Goal: Task Accomplishment & Management: Manage account settings

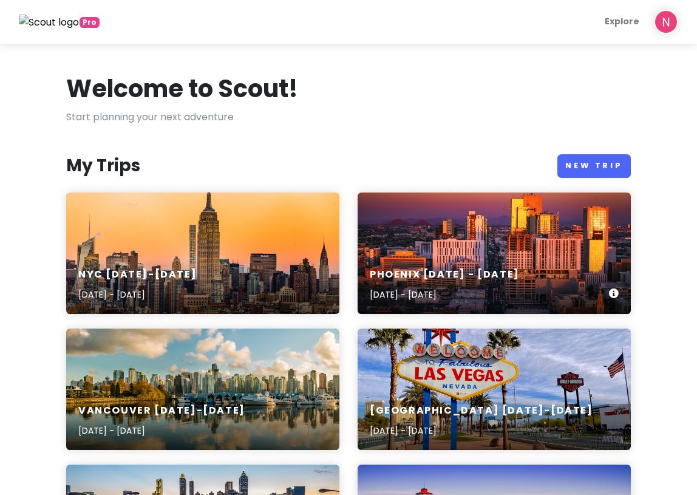
click at [476, 239] on div "Phoenix [DATE] - [DATE] [DATE] - [DATE]" at bounding box center [493, 252] width 273 height 121
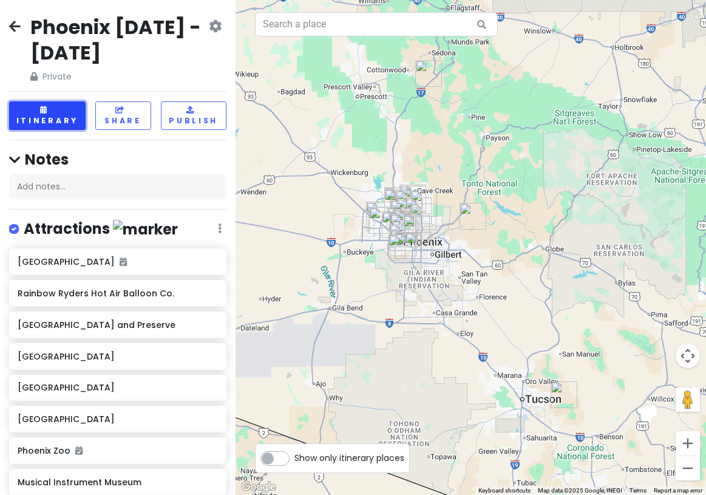
click at [65, 118] on button "Itinerary" at bounding box center [47, 115] width 76 height 29
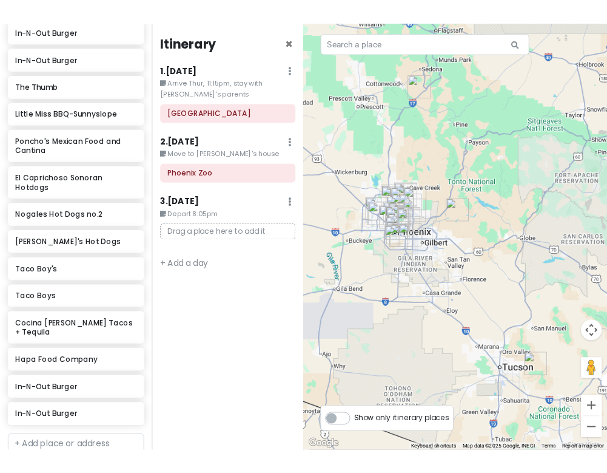
scroll to position [1105, 0]
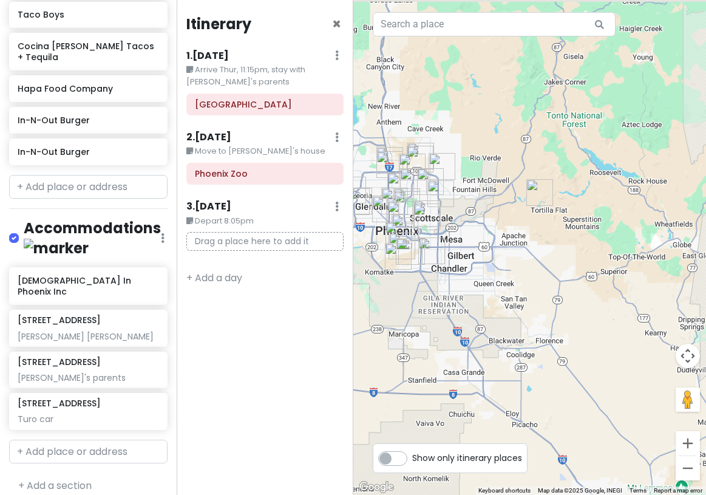
drag, startPoint x: 477, startPoint y: 239, endPoint x: 547, endPoint y: 273, distance: 77.6
click at [547, 273] on div at bounding box center [529, 247] width 353 height 495
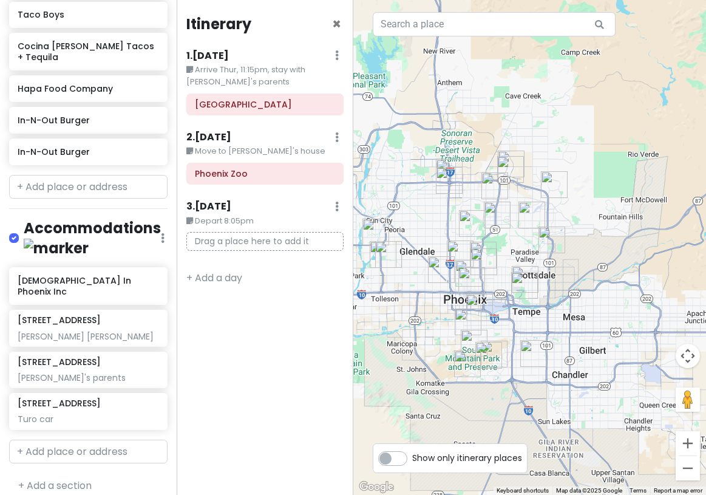
drag, startPoint x: 453, startPoint y: 229, endPoint x: 476, endPoint y: 232, distance: 23.3
click at [476, 232] on img "Little Miss BBQ-Sunnyslope" at bounding box center [472, 223] width 27 height 27
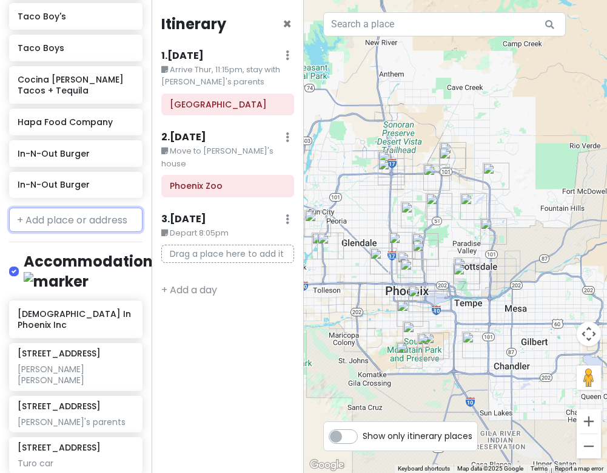
click at [61, 229] on input "text" at bounding box center [75, 220] width 133 height 24
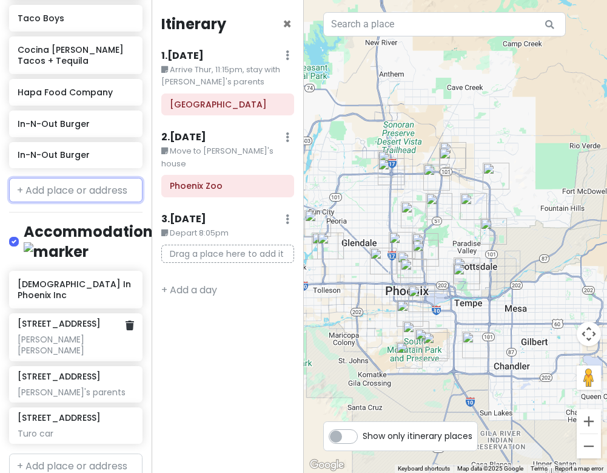
scroll to position [1179, 0]
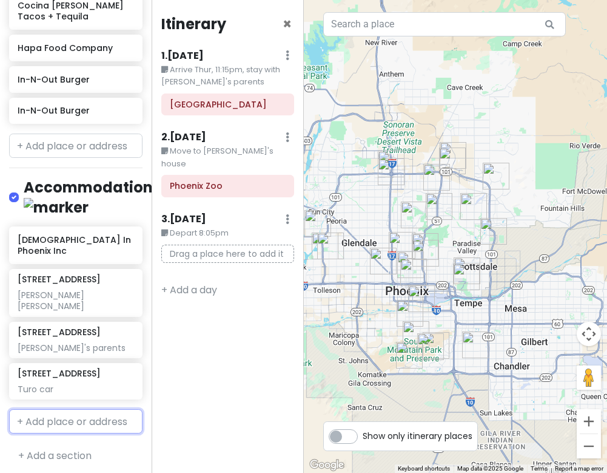
click at [58, 409] on input "text" at bounding box center [75, 421] width 133 height 24
type input "2757 e [GEOGRAPHIC_DATA]"
click at [88, 459] on span "[GEOGRAPHIC_DATA], [GEOGRAPHIC_DATA], [GEOGRAPHIC_DATA]" at bounding box center [63, 479] width 79 height 41
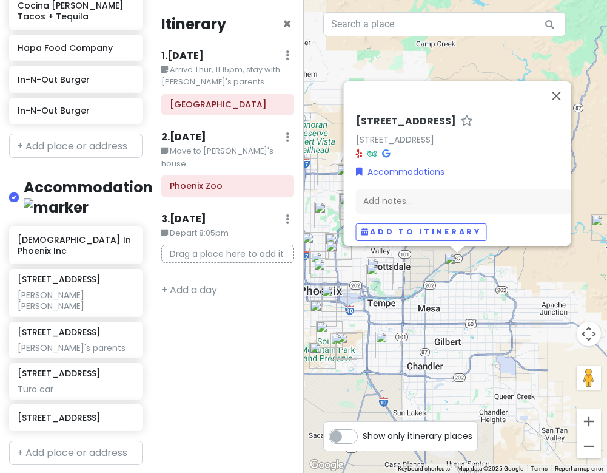
click at [450, 286] on div "[STREET_ADDRESS] Accommodations Add notes... Add to itinerary" at bounding box center [456, 236] width 304 height 473
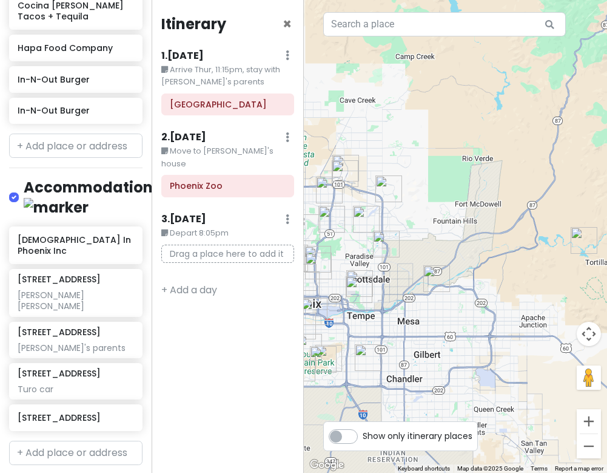
drag, startPoint x: 415, startPoint y: 305, endPoint x: 453, endPoint y: 304, distance: 37.6
click at [453, 304] on div at bounding box center [456, 236] width 304 height 473
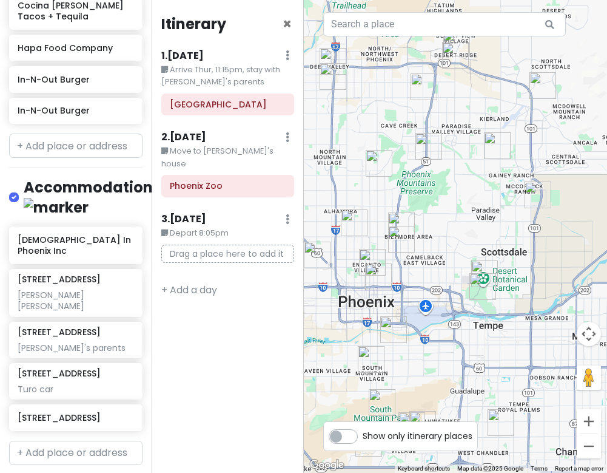
drag, startPoint x: 411, startPoint y: 306, endPoint x: 481, endPoint y: 325, distance: 71.7
click at [481, 325] on div at bounding box center [456, 236] width 304 height 473
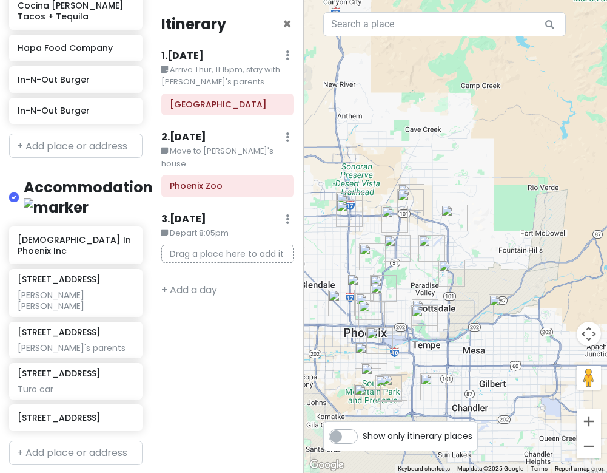
drag, startPoint x: 516, startPoint y: 275, endPoint x: 471, endPoint y: 287, distance: 46.5
click at [471, 287] on div at bounding box center [456, 236] width 304 height 473
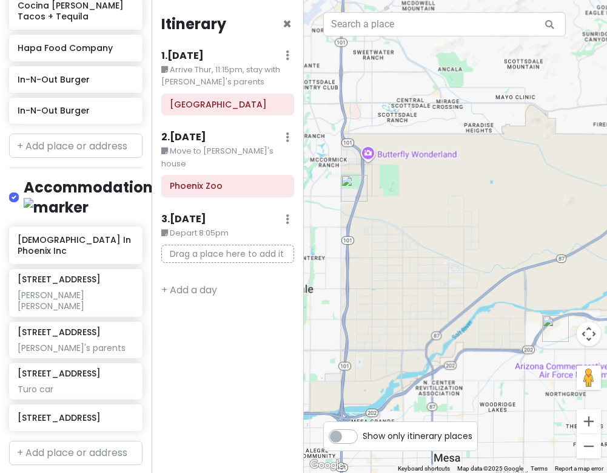
drag, startPoint x: 498, startPoint y: 342, endPoint x: 507, endPoint y: 221, distance: 121.1
click at [507, 229] on div at bounding box center [456, 236] width 304 height 473
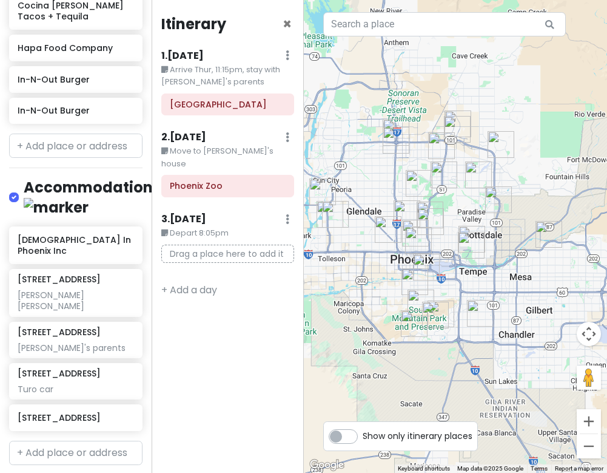
drag, startPoint x: 417, startPoint y: 214, endPoint x: 451, endPoint y: 228, distance: 37.0
click at [451, 228] on div at bounding box center [456, 236] width 304 height 473
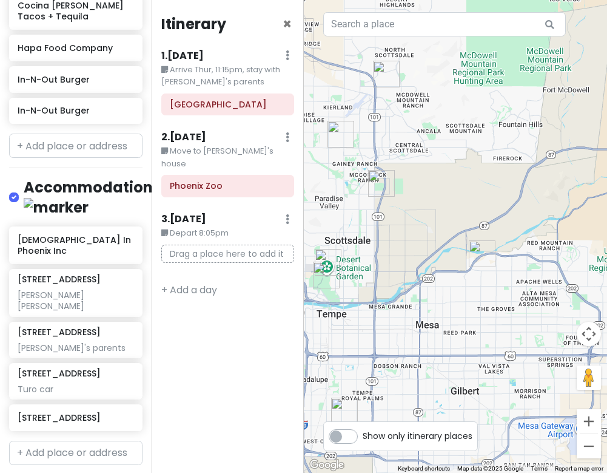
drag, startPoint x: 578, startPoint y: 264, endPoint x: 445, endPoint y: 290, distance: 136.0
click at [445, 290] on div at bounding box center [456, 236] width 304 height 473
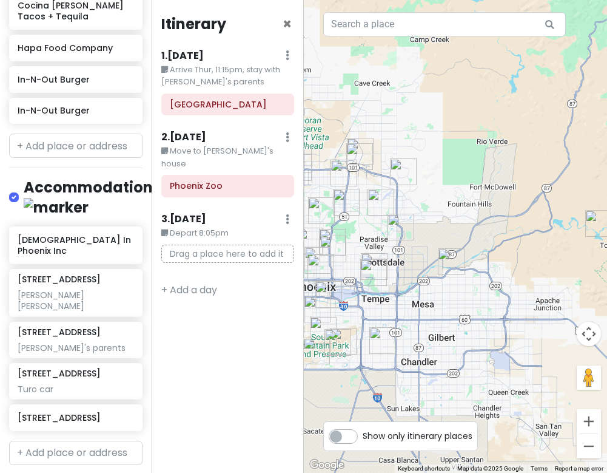
click at [377, 339] on img "Pickleball Kingdom" at bounding box center [383, 340] width 27 height 27
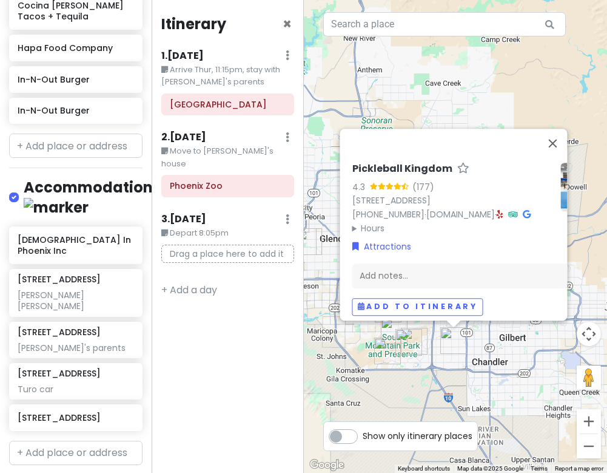
click at [370, 364] on div "Pickleball Kingdom 4.3 (177) [STREET_ADDRESS][PERSON_NAME] [PHONE_NUMBER] · [DO…" at bounding box center [456, 236] width 304 height 473
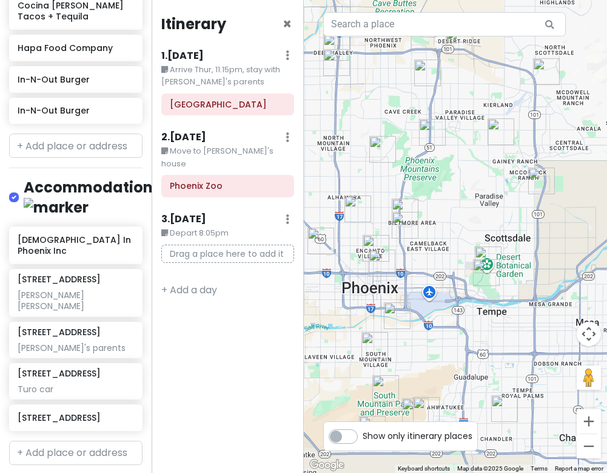
click at [373, 241] on img "Heard Museum" at bounding box center [376, 248] width 27 height 27
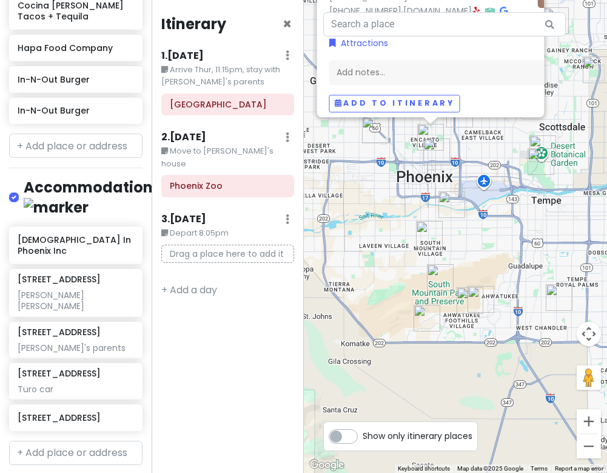
drag, startPoint x: 478, startPoint y: 374, endPoint x: 459, endPoint y: 263, distance: 112.7
click at [459, 263] on div "[GEOGRAPHIC_DATA] 4.7 (5,324) [STREET_ADDRESS] [PHONE_NUMBER] · [DOMAIN_NAME] ·…" at bounding box center [456, 236] width 304 height 473
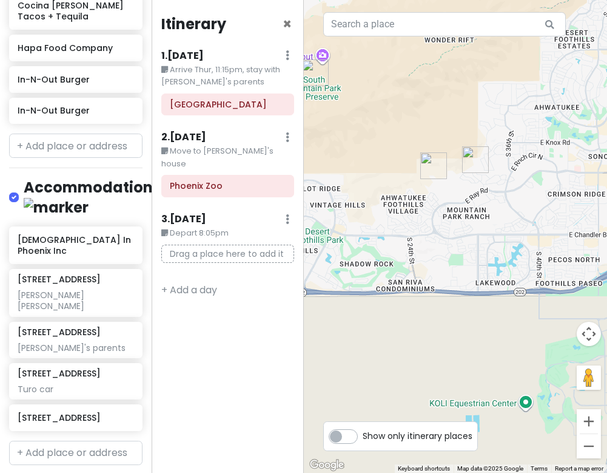
drag, startPoint x: 379, startPoint y: 206, endPoint x: 382, endPoint y: 268, distance: 61.4
click at [382, 268] on div "[GEOGRAPHIC_DATA] 4.7 (5,324) [STREET_ADDRESS] [PHONE_NUMBER] · [DOMAIN_NAME] ·…" at bounding box center [456, 236] width 304 height 473
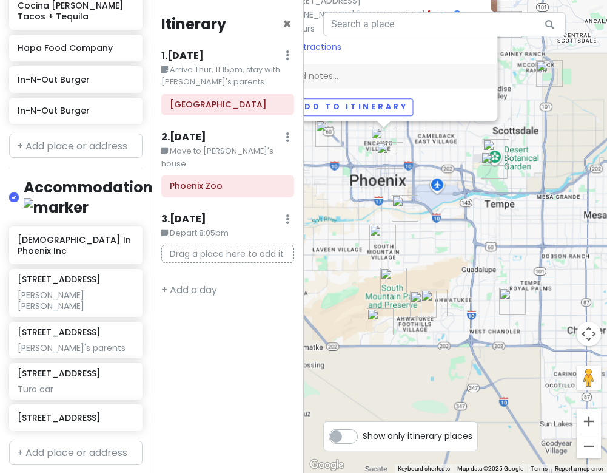
drag, startPoint x: 444, startPoint y: 165, endPoint x: 397, endPoint y: 307, distance: 149.3
click at [397, 307] on div "[GEOGRAPHIC_DATA] 4.7 (5,324) [STREET_ADDRESS] [PHONE_NUMBER] · [DOMAIN_NAME] ·…" at bounding box center [456, 236] width 304 height 473
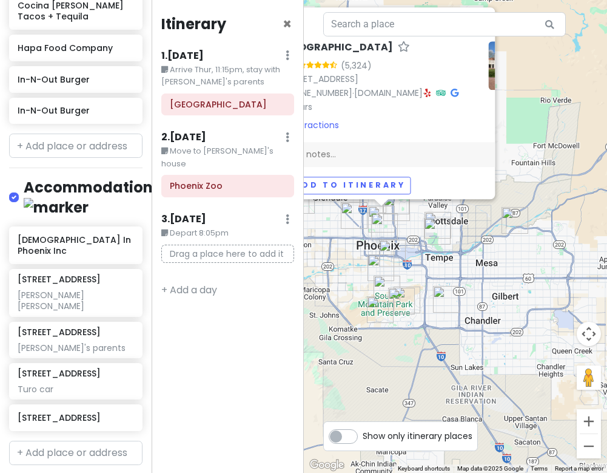
click at [409, 294] on img "14052 S 24th Way" at bounding box center [401, 301] width 27 height 27
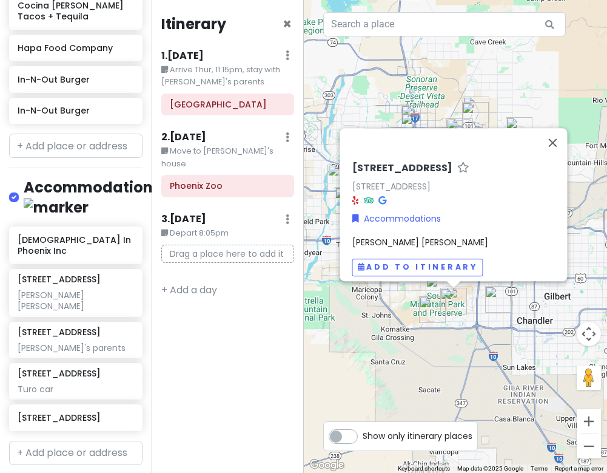
click at [391, 326] on div "[STREET_ADDRESS] Accommodations [PERSON_NAME] [PERSON_NAME] Add to itinerary" at bounding box center [456, 236] width 304 height 473
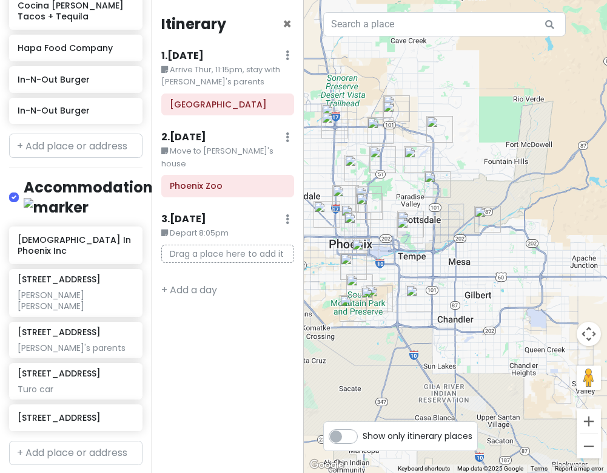
drag, startPoint x: 458, startPoint y: 359, endPoint x: 377, endPoint y: 358, distance: 80.7
click at [377, 358] on div at bounding box center [456, 236] width 304 height 473
click at [410, 227] on img "Phoenix Zoo" at bounding box center [410, 230] width 27 height 27
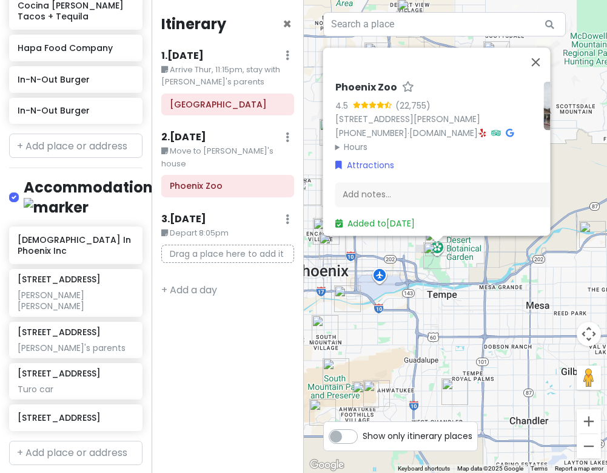
click at [459, 321] on div "Phoenix Zoo 4.5 (22,755) [STREET_ADDRESS][PERSON_NAME] [PHONE_NUMBER] · [DOMAIN…" at bounding box center [456, 236] width 304 height 473
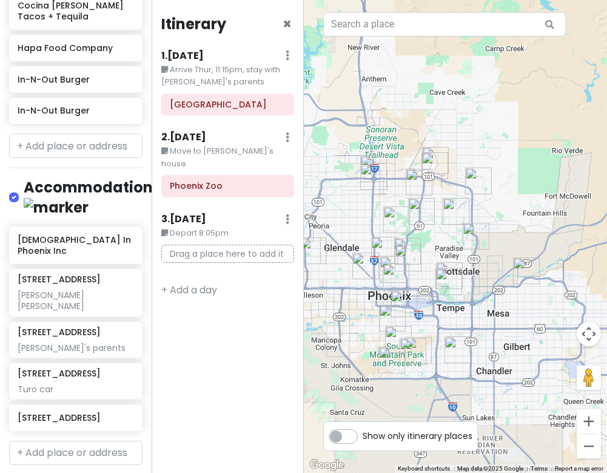
click at [244, 359] on div "Itinerary × 1 . [DATE] Edit Day Notes Delete Day Arrive Thur, 11:15pm, stay wit…" at bounding box center [228, 236] width 152 height 473
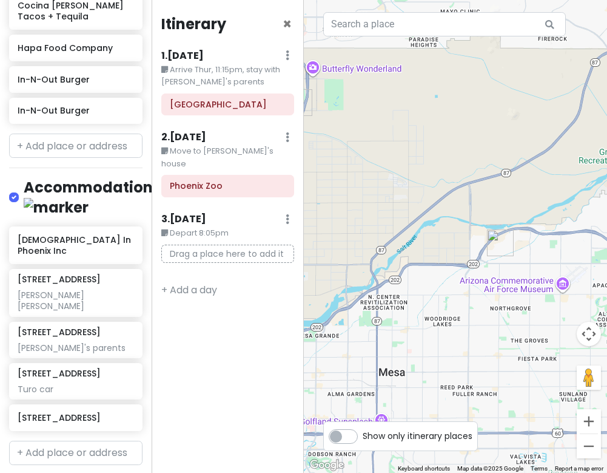
drag, startPoint x: 564, startPoint y: 246, endPoint x: 520, endPoint y: 267, distance: 48.3
click at [520, 267] on div at bounding box center [456, 236] width 304 height 473
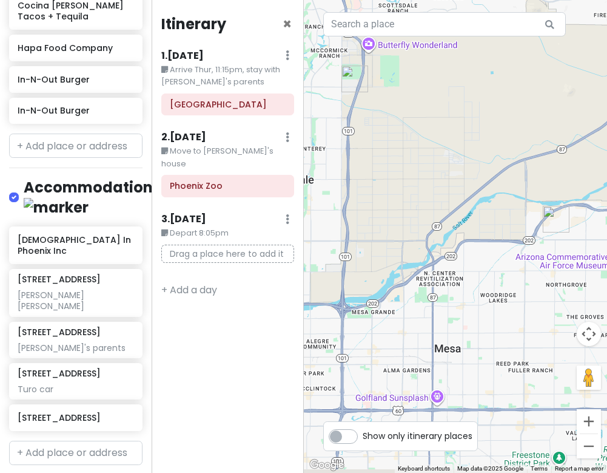
drag, startPoint x: 401, startPoint y: 356, endPoint x: 439, endPoint y: 327, distance: 48.1
click at [439, 327] on div at bounding box center [456, 236] width 304 height 473
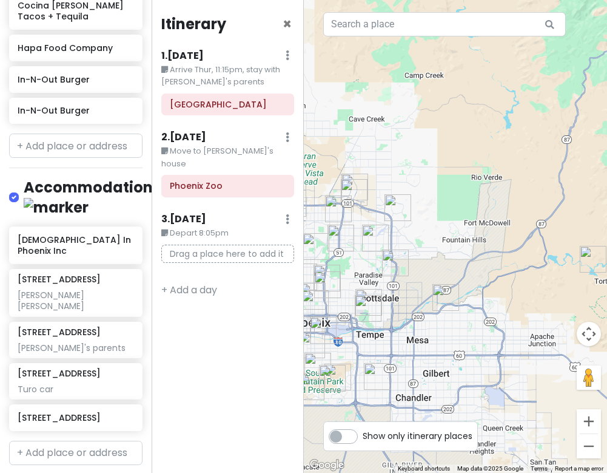
drag, startPoint x: 391, startPoint y: 357, endPoint x: 420, endPoint y: 337, distance: 35.7
click at [419, 339] on div at bounding box center [456, 236] width 304 height 473
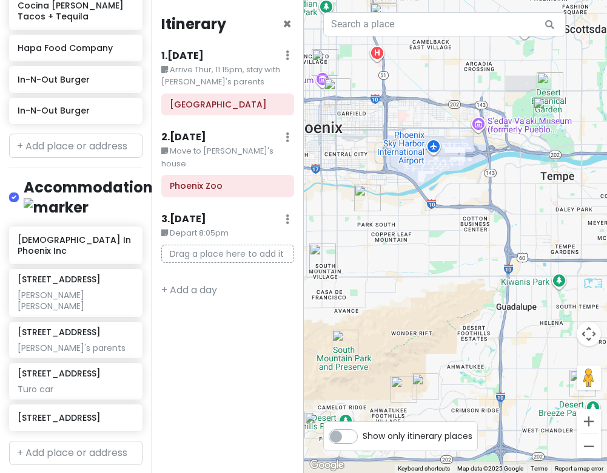
drag, startPoint x: 420, startPoint y: 394, endPoint x: 468, endPoint y: 276, distance: 127.7
click at [439, 373] on img "3169 E Desert Flower Ln" at bounding box center [425, 386] width 27 height 27
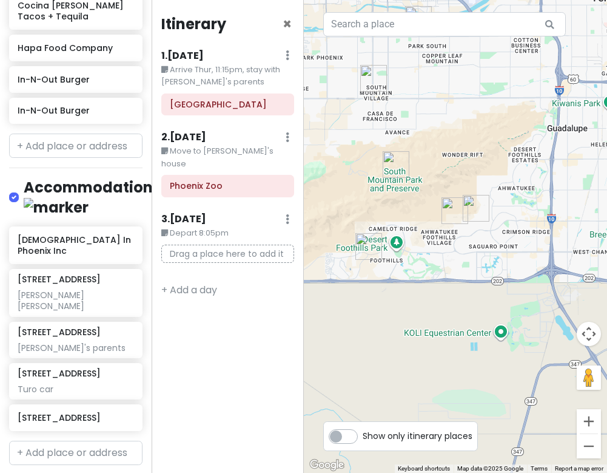
click at [426, 309] on div at bounding box center [456, 236] width 304 height 473
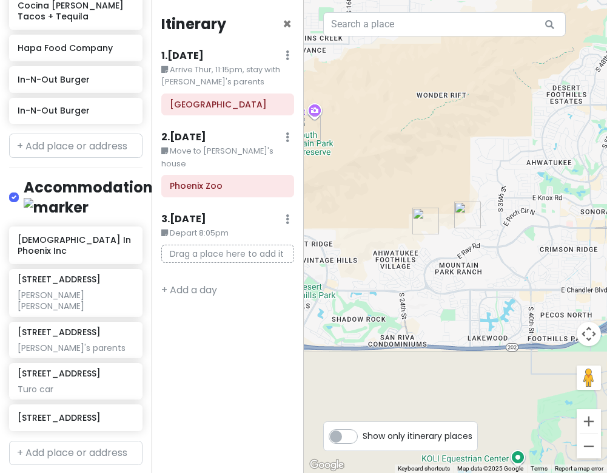
drag, startPoint x: 440, startPoint y: 214, endPoint x: 388, endPoint y: 305, distance: 104.6
click at [388, 305] on div at bounding box center [456, 236] width 304 height 473
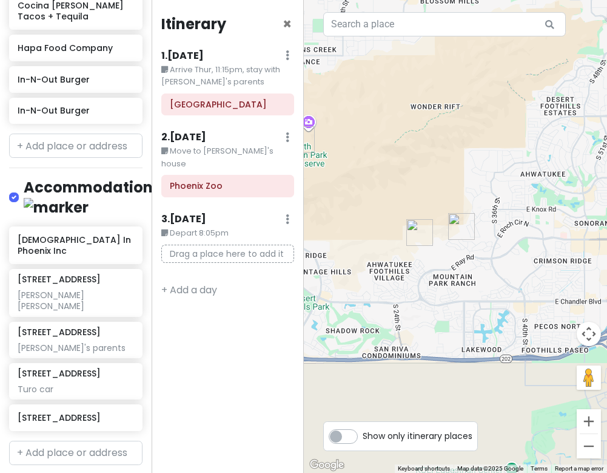
drag, startPoint x: 444, startPoint y: 225, endPoint x: 451, endPoint y: 223, distance: 6.9
click at [445, 225] on div at bounding box center [456, 236] width 304 height 473
click at [452, 223] on img "3169 E Desert Flower Ln" at bounding box center [461, 226] width 27 height 27
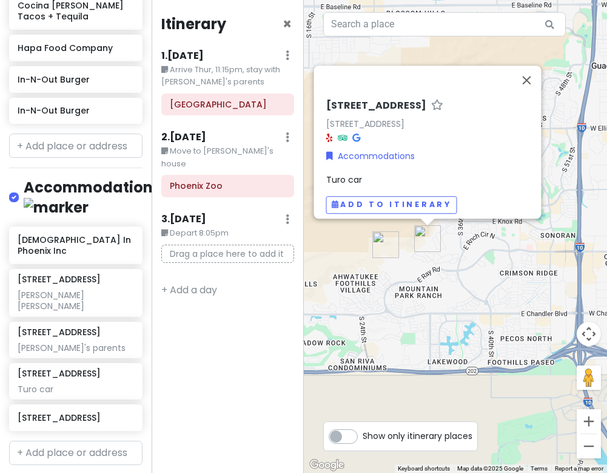
drag, startPoint x: 480, startPoint y: 238, endPoint x: 420, endPoint y: 268, distance: 66.8
click at [420, 268] on div "[STREET_ADDRESS] Accommodations Turo car Add to itinerary" at bounding box center [456, 236] width 304 height 473
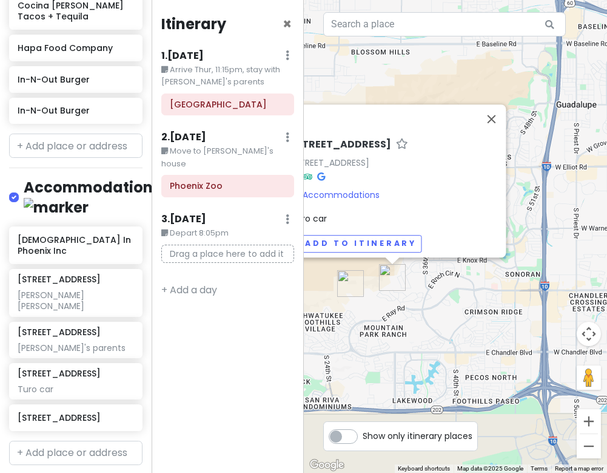
drag, startPoint x: 417, startPoint y: 288, endPoint x: 418, endPoint y: 308, distance: 20.0
click at [418, 308] on div "[STREET_ADDRESS] Accommodations Turo car Add to itinerary" at bounding box center [456, 236] width 304 height 473
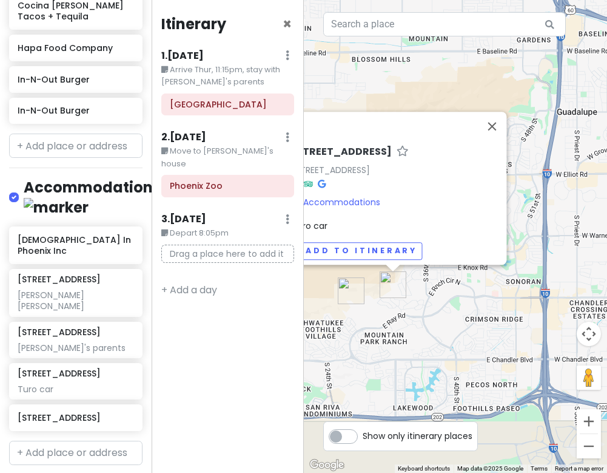
click at [418, 308] on div "[STREET_ADDRESS] Accommodations Turo car Add to itinerary" at bounding box center [456, 236] width 304 height 473
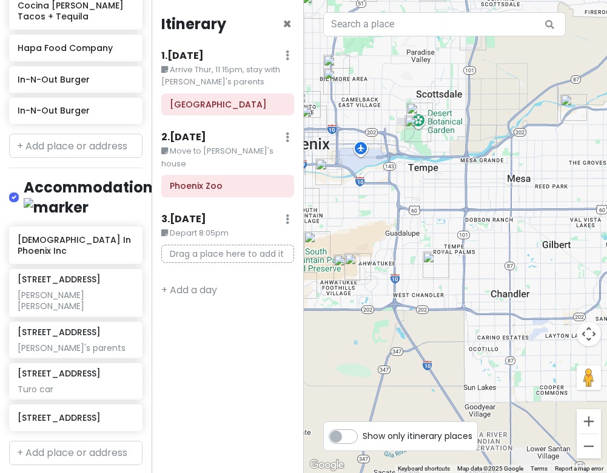
drag, startPoint x: 511, startPoint y: 192, endPoint x: 384, endPoint y: 258, distance: 143.0
click at [363, 265] on div at bounding box center [456, 236] width 304 height 473
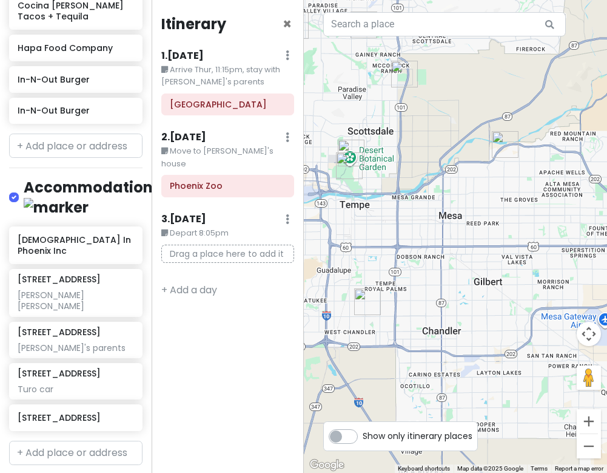
click at [502, 146] on img "2757 E Odessa St" at bounding box center [505, 144] width 27 height 27
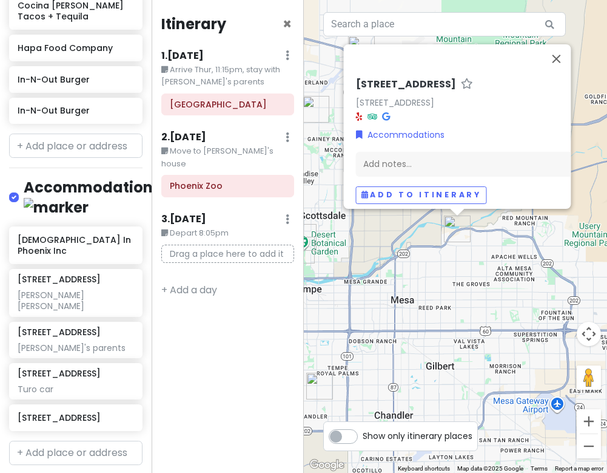
click at [387, 113] on link at bounding box center [386, 116] width 8 height 12
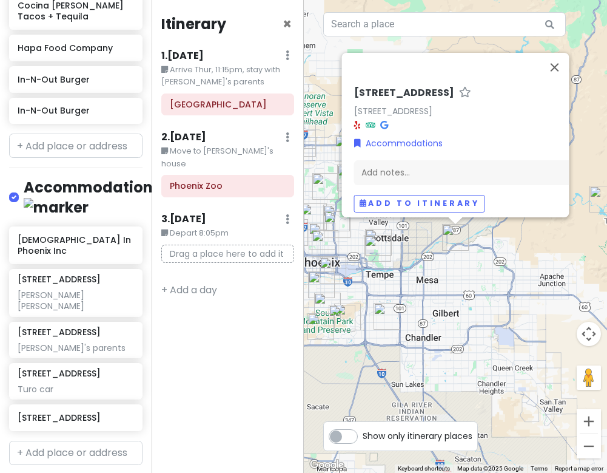
click at [430, 270] on div "[STREET_ADDRESS] Accommodations Add notes... Add to itinerary" at bounding box center [456, 236] width 304 height 473
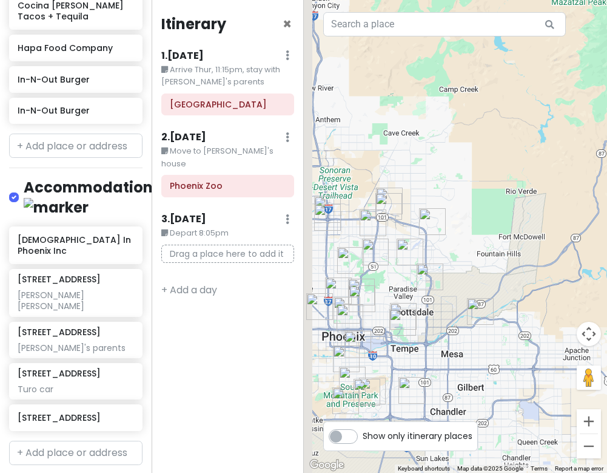
drag, startPoint x: 401, startPoint y: 255, endPoint x: 441, endPoint y: 308, distance: 65.9
click at [427, 311] on div at bounding box center [456, 236] width 304 height 473
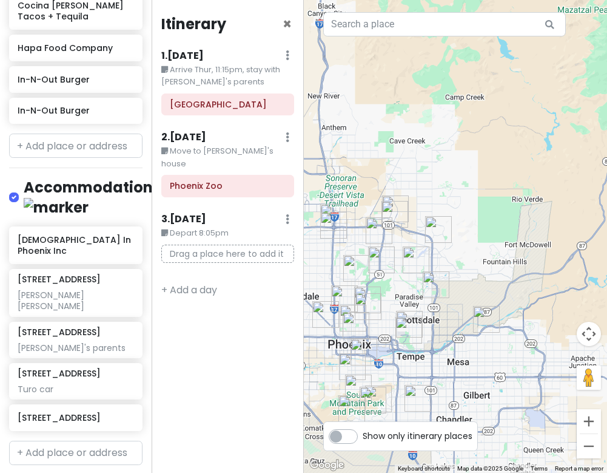
click at [428, 281] on img "Octane Raceway" at bounding box center [436, 284] width 27 height 27
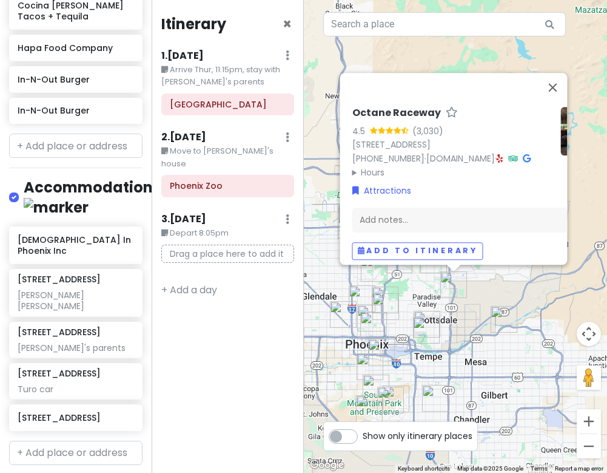
click at [420, 326] on img "Phoenix Zoo" at bounding box center [426, 330] width 27 height 27
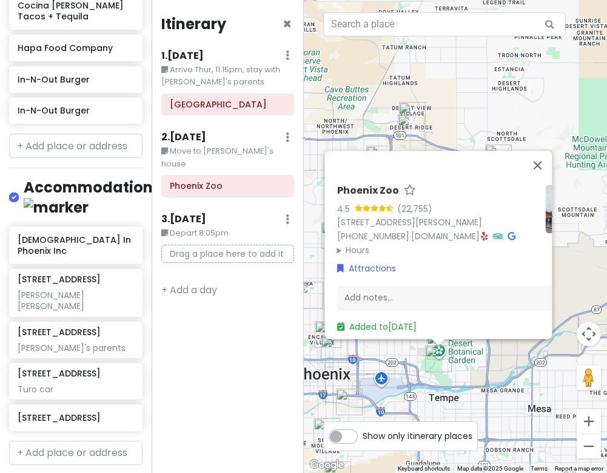
click at [461, 353] on div "Phoenix Zoo 4.5 (22,755) [STREET_ADDRESS][PERSON_NAME] [PHONE_NUMBER] · [DOMAIN…" at bounding box center [456, 236] width 304 height 473
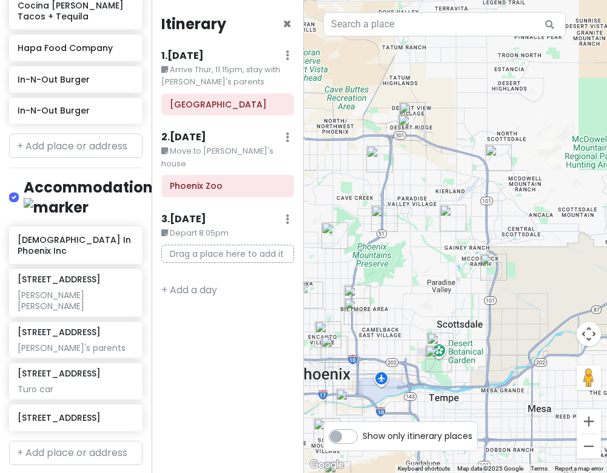
click at [444, 339] on img "Desert Botanical Garden" at bounding box center [440, 346] width 27 height 27
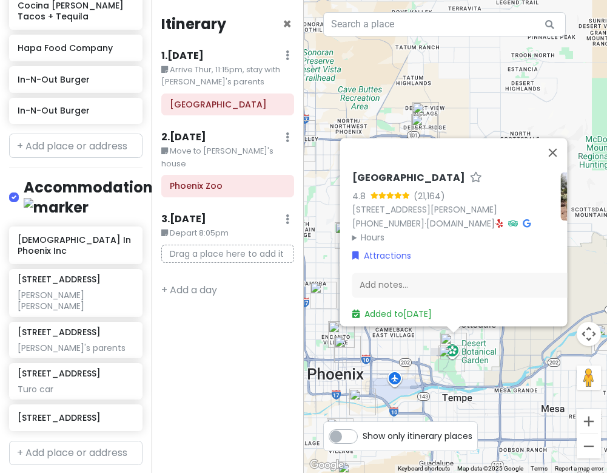
click at [379, 98] on div "[GEOGRAPHIC_DATA] 4.8 (21,164) [STREET_ADDRESS][PERSON_NAME] [PHONE_NUMBER] · […" at bounding box center [456, 236] width 304 height 473
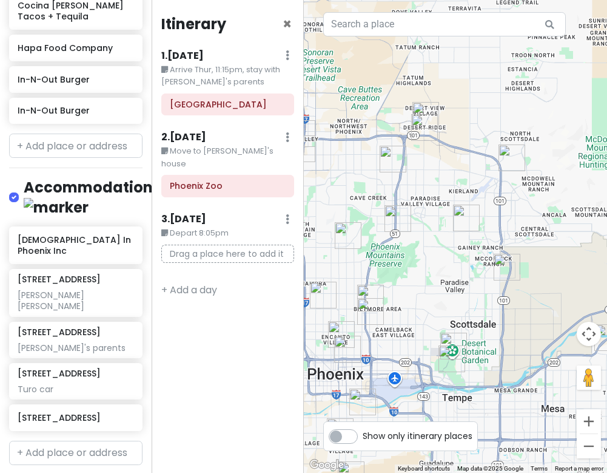
click at [430, 134] on img "Musical Instrument Museum" at bounding box center [424, 127] width 27 height 27
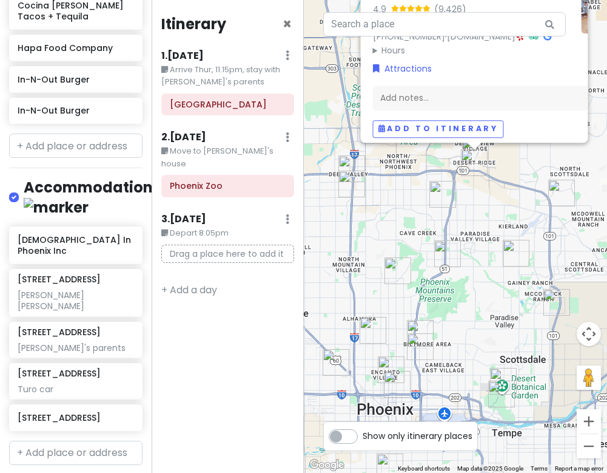
drag, startPoint x: 468, startPoint y: 311, endPoint x: 484, endPoint y: 232, distance: 79.8
click at [484, 232] on div "Musical Instrument Museum 4.9 (9,426) [STREET_ADDRESS] [PHONE_NUMBER] · [DOMAIN…" at bounding box center [456, 236] width 304 height 473
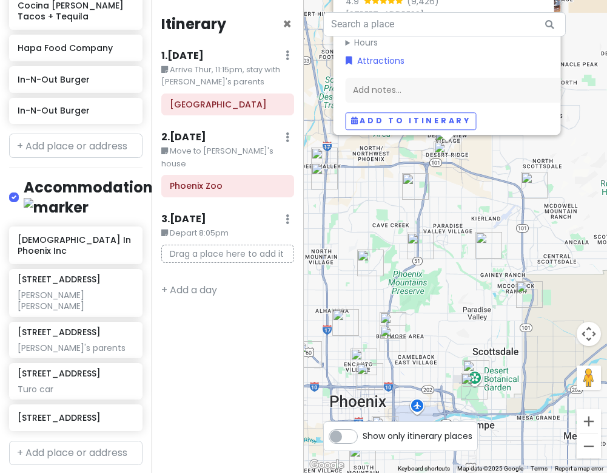
drag, startPoint x: 484, startPoint y: 232, endPoint x: 456, endPoint y: 220, distance: 30.4
click at [456, 220] on div "Musical Instrument Museum 4.9 (9,426) [STREET_ADDRESS] [PHONE_NUMBER] · [DOMAIN…" at bounding box center [456, 236] width 304 height 473
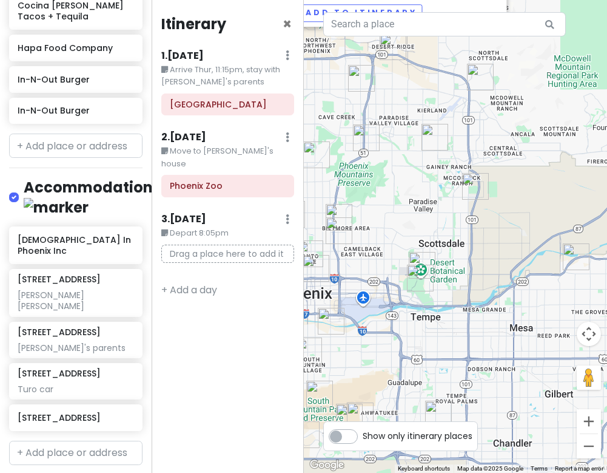
drag, startPoint x: 521, startPoint y: 298, endPoint x: 465, endPoint y: 192, distance: 119.7
click at [465, 192] on img "Octane Raceway" at bounding box center [475, 186] width 27 height 27
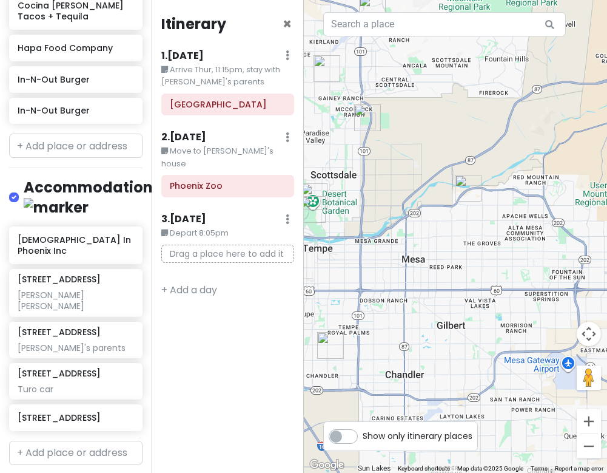
drag, startPoint x: 567, startPoint y: 271, endPoint x: 455, endPoint y: 198, distance: 133.8
click at [455, 198] on div "Musical Instrument Museum 4.9 (9,426) [STREET_ADDRESS] [PHONE_NUMBER] · [DOMAIN…" at bounding box center [456, 236] width 304 height 473
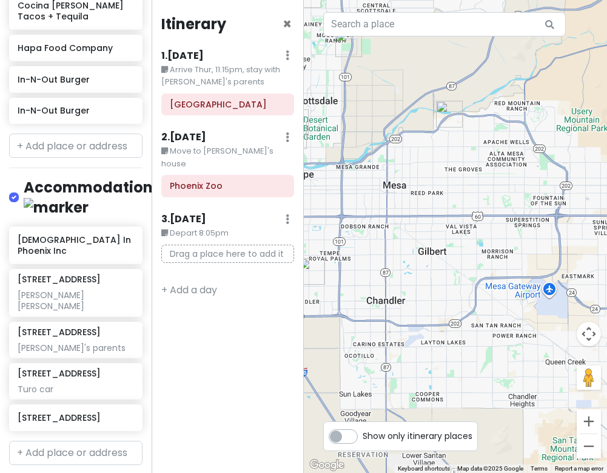
drag, startPoint x: 481, startPoint y: 267, endPoint x: 470, endPoint y: 188, distance: 79.6
click at [470, 188] on div "Musical Instrument Museum 4.9 (9,426) [STREET_ADDRESS] [PHONE_NUMBER] · [DOMAIN…" at bounding box center [456, 236] width 304 height 473
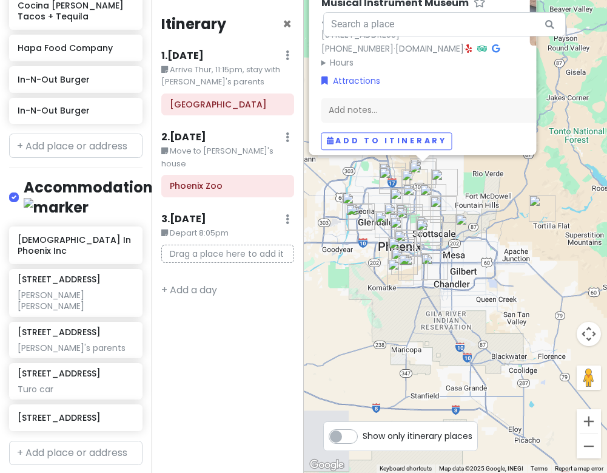
drag, startPoint x: 471, startPoint y: 274, endPoint x: 473, endPoint y: 295, distance: 21.3
click at [473, 295] on div "Musical Instrument Museum 4.9 (9,426) [STREET_ADDRESS] [PHONE_NUMBER] · [DOMAIN…" at bounding box center [456, 236] width 304 height 473
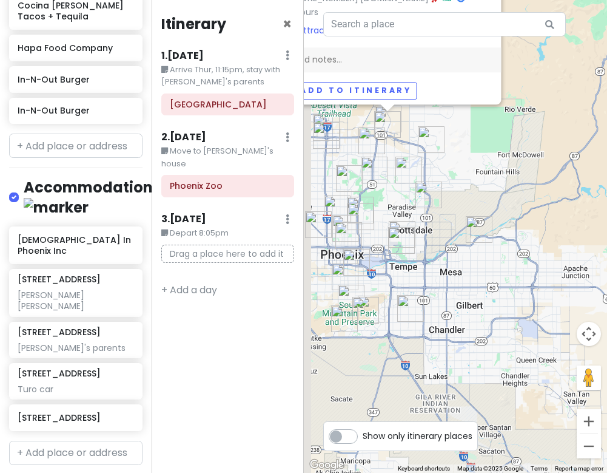
drag, startPoint x: 420, startPoint y: 209, endPoint x: 459, endPoint y: 239, distance: 48.8
click at [459, 239] on div "Musical Instrument Museum 4.9 (9,426) [STREET_ADDRESS] [PHONE_NUMBER] · [DOMAIN…" at bounding box center [456, 236] width 304 height 473
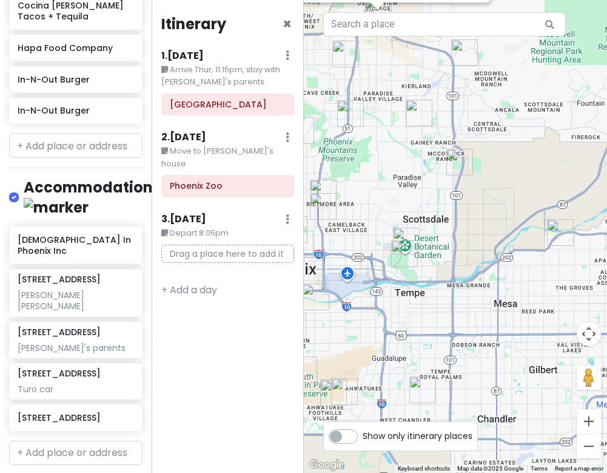
click at [400, 255] on img "Phoenix Zoo" at bounding box center [404, 253] width 27 height 27
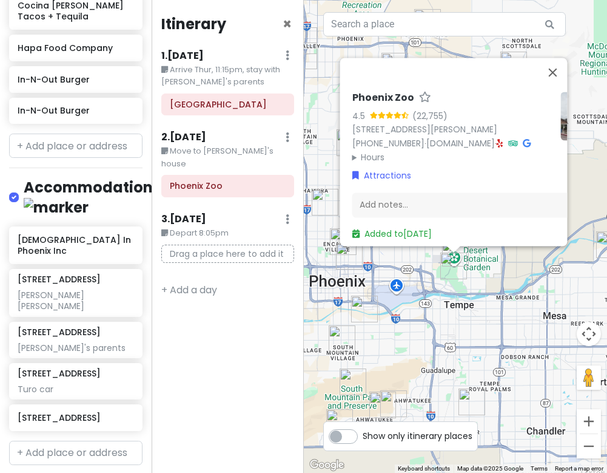
click at [474, 355] on div "Phoenix Zoo 4.5 (22,755) [STREET_ADDRESS][PERSON_NAME] [PHONE_NUMBER] · [DOMAIN…" at bounding box center [456, 236] width 304 height 473
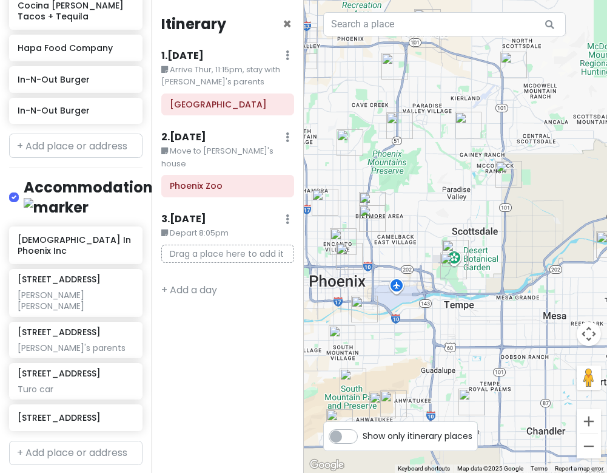
click at [474, 402] on img "Pickleball Kingdom" at bounding box center [472, 401] width 27 height 27
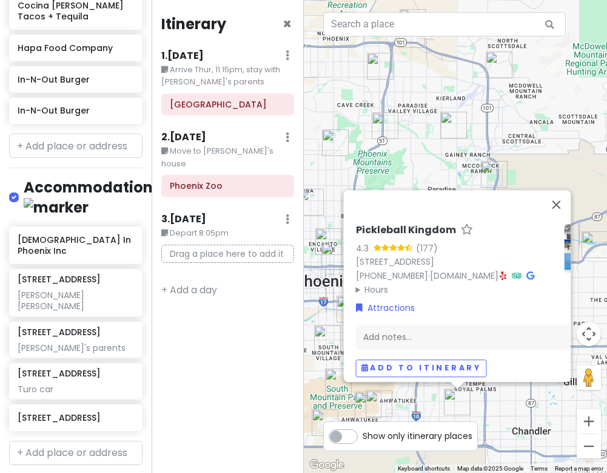
click at [521, 422] on div "Pickleball Kingdom 4.3 (177) [STREET_ADDRESS][PERSON_NAME] [PHONE_NUMBER] · [DO…" at bounding box center [456, 236] width 304 height 473
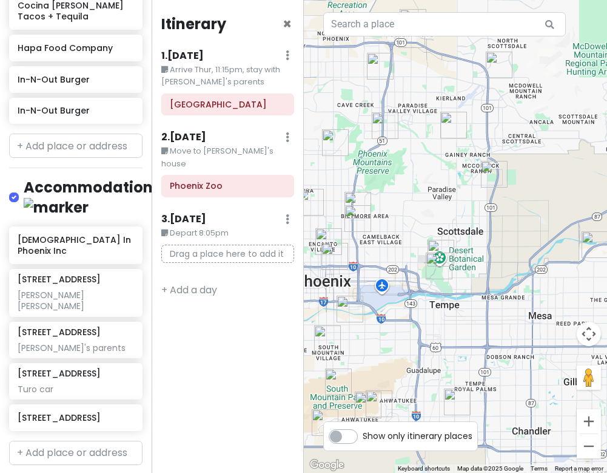
click at [436, 263] on img "Phoenix Zoo" at bounding box center [439, 265] width 27 height 27
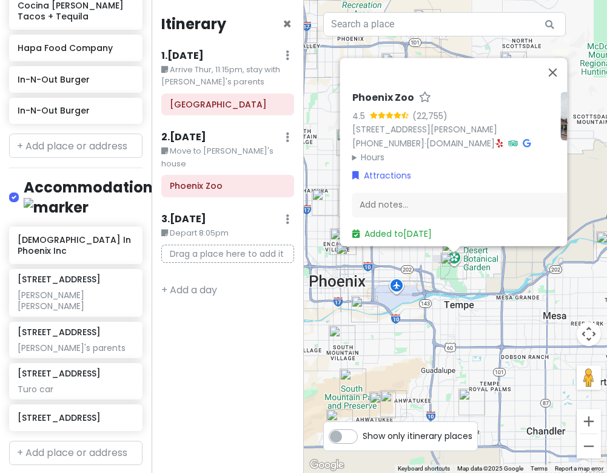
click at [483, 344] on div "Phoenix Zoo 4.5 (22,755) [STREET_ADDRESS][PERSON_NAME] [PHONE_NUMBER] · [DOMAIN…" at bounding box center [456, 236] width 304 height 473
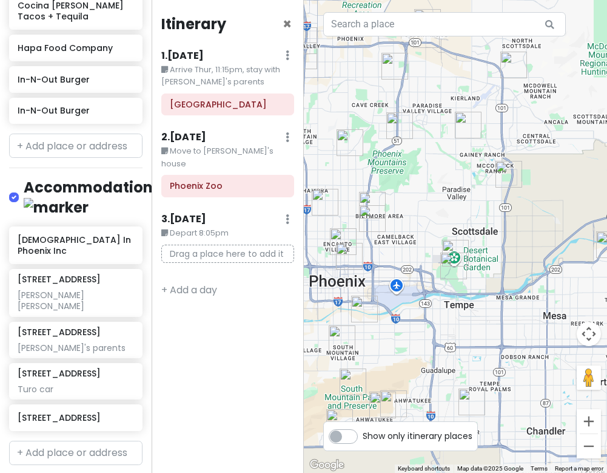
drag, startPoint x: 433, startPoint y: 276, endPoint x: 468, endPoint y: 292, distance: 38.8
click at [468, 292] on div at bounding box center [456, 236] width 304 height 473
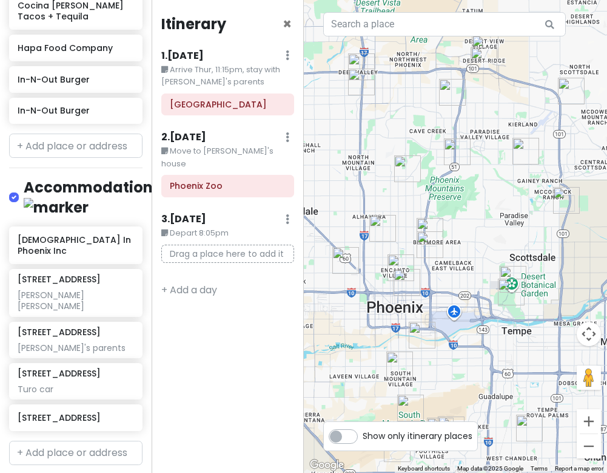
click at [408, 160] on img "Little Miss BBQ-Sunnyslope" at bounding box center [407, 168] width 27 height 27
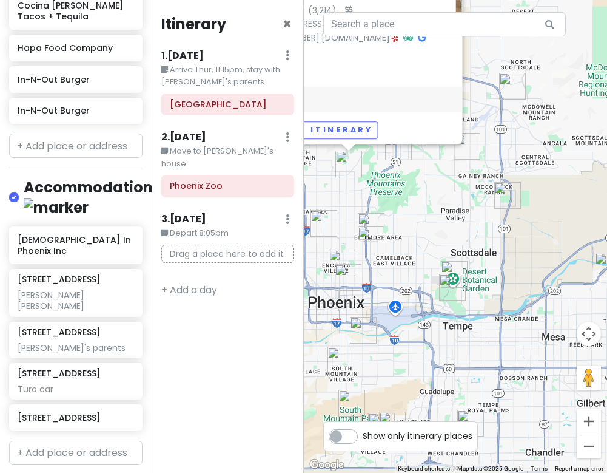
drag, startPoint x: 518, startPoint y: 348, endPoint x: 413, endPoint y: 239, distance: 151.5
click at [413, 239] on div "Little Miss BBQ-Sunnyslope 4.7 (3,214) · [STREET_ADDRESS] [PHONE_NUMBER] · [DOM…" at bounding box center [456, 236] width 304 height 473
click at [342, 257] on img "Heard Museum" at bounding box center [342, 262] width 27 height 27
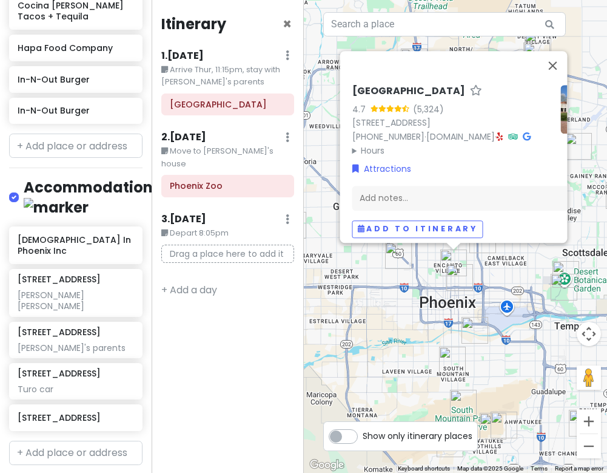
click at [458, 279] on img "Taco Boy's" at bounding box center [460, 277] width 27 height 27
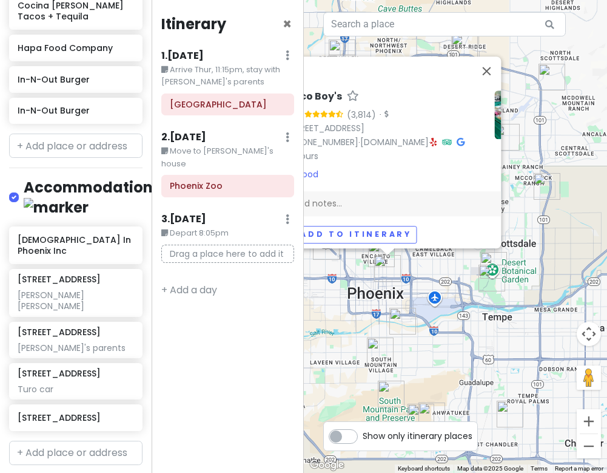
drag, startPoint x: 493, startPoint y: 304, endPoint x: 413, endPoint y: 295, distance: 81.2
click at [413, 295] on div "Taco Boy's 4.6 (3,814) · [STREET_ADDRESS] [PHONE_NUMBER] · [DOMAIN_NAME] · Hour…" at bounding box center [456, 236] width 304 height 473
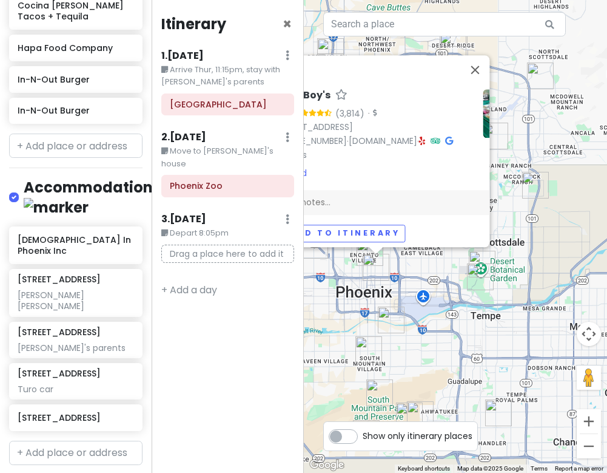
click at [428, 276] on div "Taco Boy's 4.6 (3,814) · [STREET_ADDRESS] [PHONE_NUMBER] · [DOMAIN_NAME] · Hour…" at bounding box center [456, 236] width 304 height 473
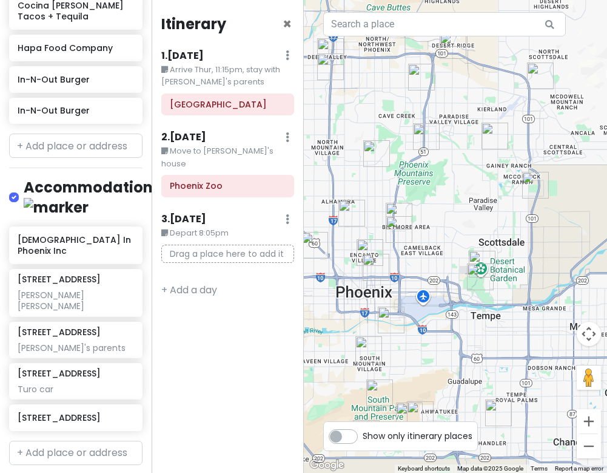
click at [363, 246] on img "Heard Museum" at bounding box center [370, 252] width 27 height 27
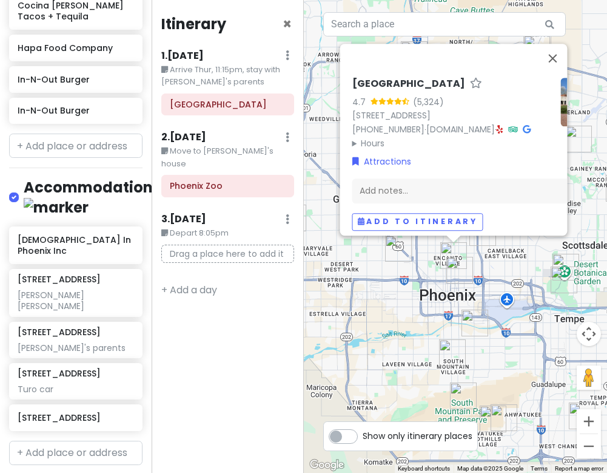
click at [398, 276] on div "[GEOGRAPHIC_DATA] 4.7 (5,324) [STREET_ADDRESS] [PHONE_NUMBER] · [DOMAIN_NAME] ·…" at bounding box center [456, 236] width 304 height 473
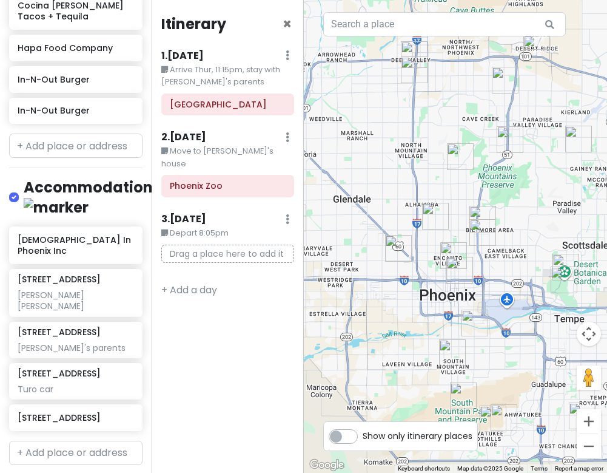
click at [437, 214] on img "Tambayan Filipino Food" at bounding box center [435, 216] width 27 height 27
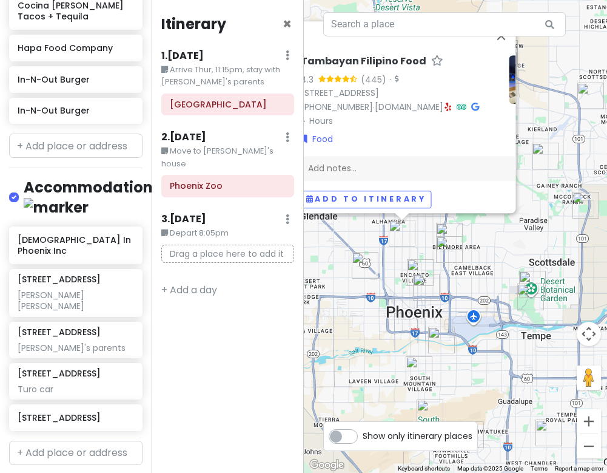
drag, startPoint x: 516, startPoint y: 348, endPoint x: 441, endPoint y: 287, distance: 97.0
click at [443, 288] on div "Tambayan Filipino Food 4.3 (445) · [STREET_ADDRESS] [PHONE_NUMBER] · [DOMAIN_NA…" at bounding box center [456, 236] width 304 height 473
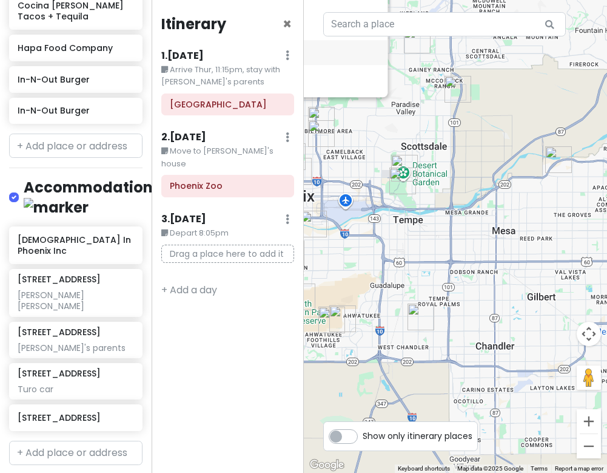
click at [486, 301] on div "Tambayan Filipino Food 4.3 (445) · [STREET_ADDRESS] [PHONE_NUMBER] · [DOMAIN_NA…" at bounding box center [456, 236] width 304 height 473
click at [476, 317] on div "Tambayan Filipino Food 4.3 (445) · [STREET_ADDRESS] [PHONE_NUMBER] · [DOMAIN_NA…" at bounding box center [456, 236] width 304 height 473
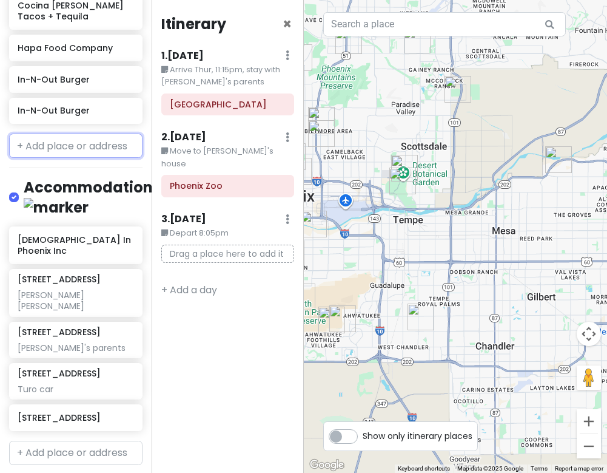
click at [63, 155] on input "text" at bounding box center [75, 145] width 133 height 24
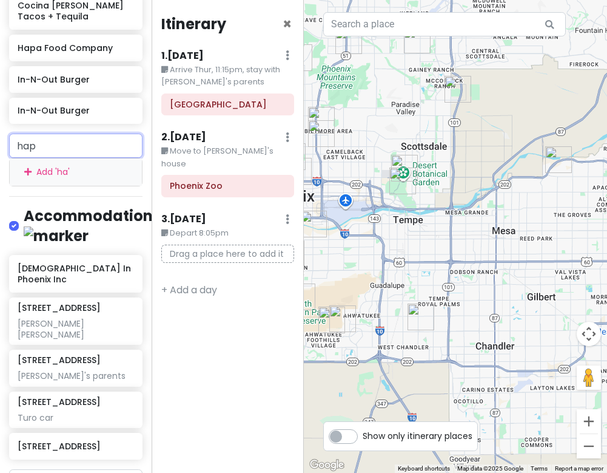
type input "hapa"
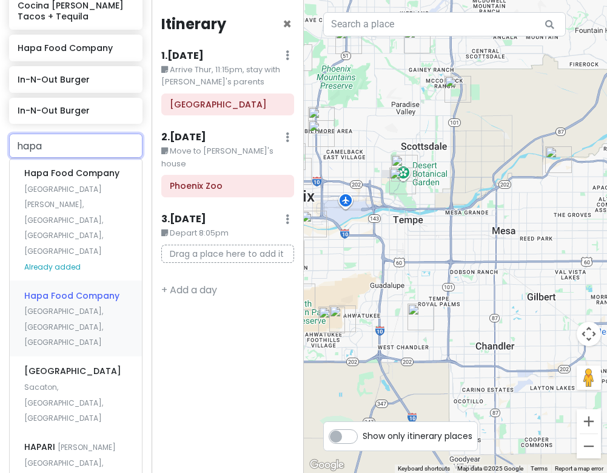
click at [74, 306] on span "[GEOGRAPHIC_DATA], [GEOGRAPHIC_DATA], [GEOGRAPHIC_DATA]" at bounding box center [63, 326] width 79 height 41
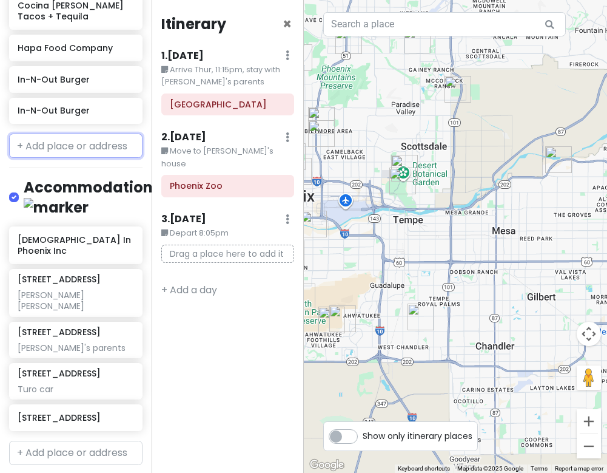
scroll to position [1211, 0]
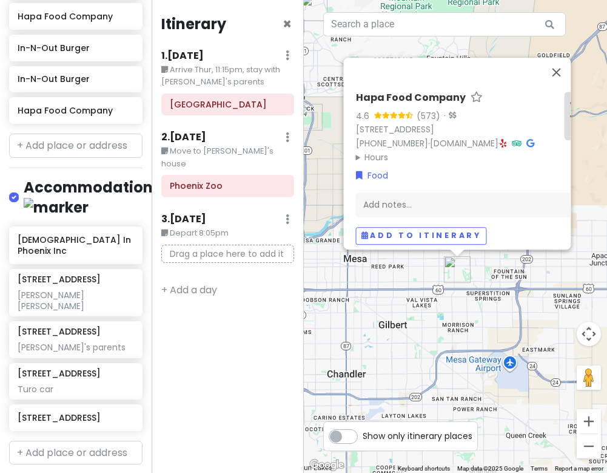
click at [463, 289] on div "Hapa Food Company 4.6 (573) · [STREET_ADDRESS] [PHONE_NUMBER] · [DOMAIN_NAME] ·…" at bounding box center [456, 236] width 304 height 473
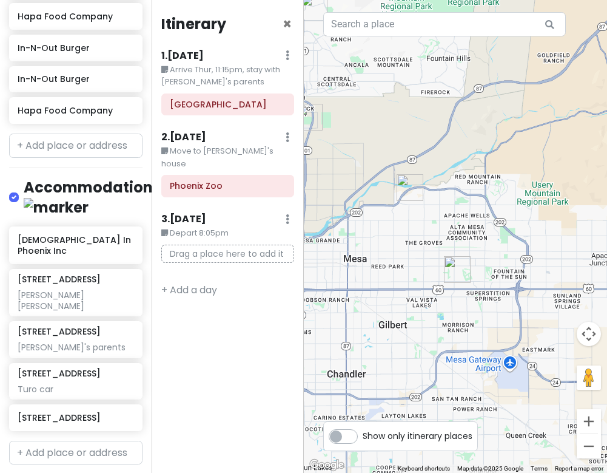
click at [454, 262] on img "Hapa Food Company" at bounding box center [457, 269] width 27 height 27
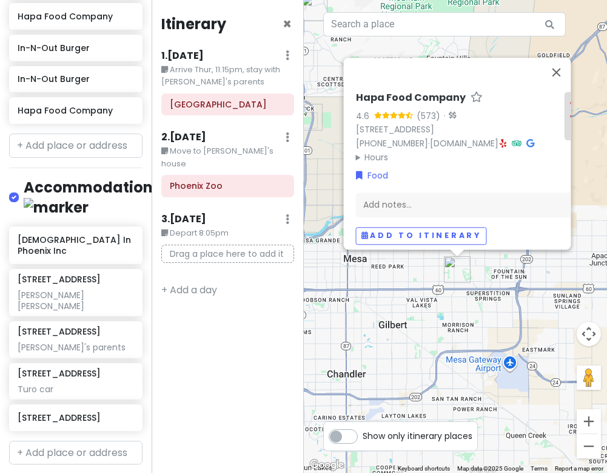
click at [482, 304] on div "Hapa Food Company 4.6 (573) · [STREET_ADDRESS] [PHONE_NUMBER] · [DOMAIN_NAME] ·…" at bounding box center [456, 236] width 304 height 473
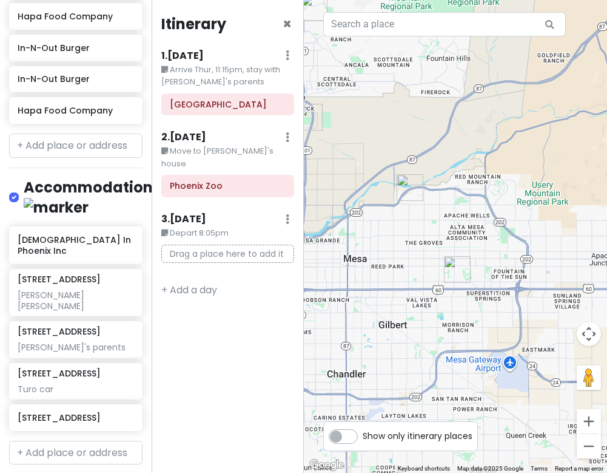
click at [451, 272] on img "Hapa Food Company" at bounding box center [457, 269] width 27 height 27
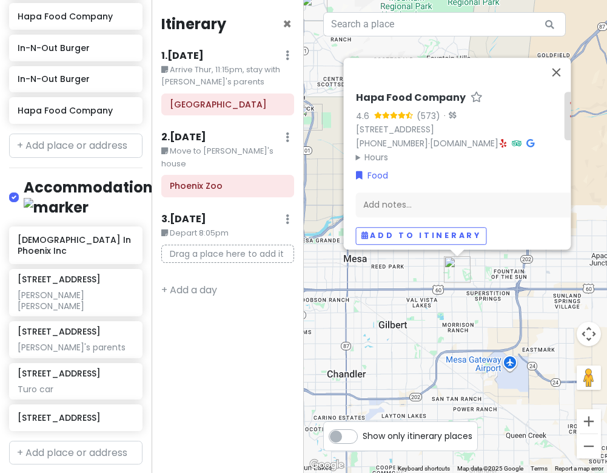
click at [507, 139] on icon at bounding box center [503, 143] width 7 height 8
click at [457, 329] on div "Hapa Food Company 4.6 (573) · [STREET_ADDRESS] [PHONE_NUMBER] · [DOMAIN_NAME] ·…" at bounding box center [456, 236] width 304 height 473
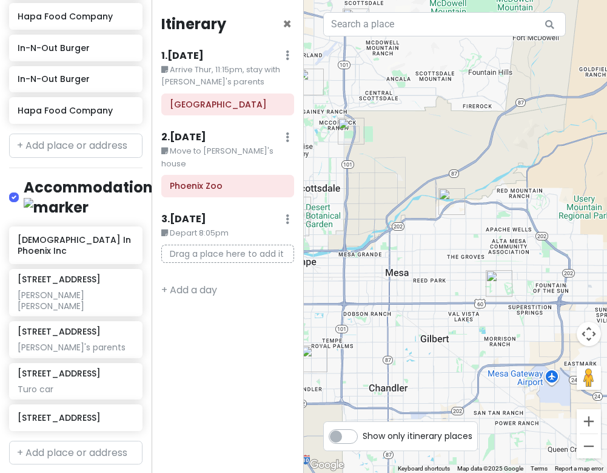
drag, startPoint x: 410, startPoint y: 277, endPoint x: 471, endPoint y: 292, distance: 63.0
click at [471, 292] on div at bounding box center [456, 236] width 304 height 473
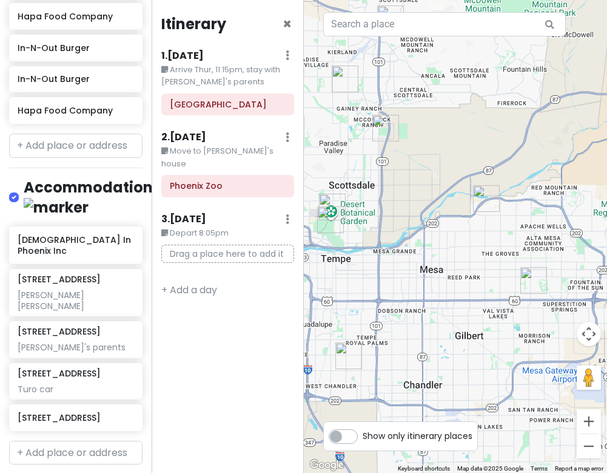
drag, startPoint x: 420, startPoint y: 271, endPoint x: 461, endPoint y: 261, distance: 41.9
click at [460, 261] on div at bounding box center [456, 236] width 304 height 473
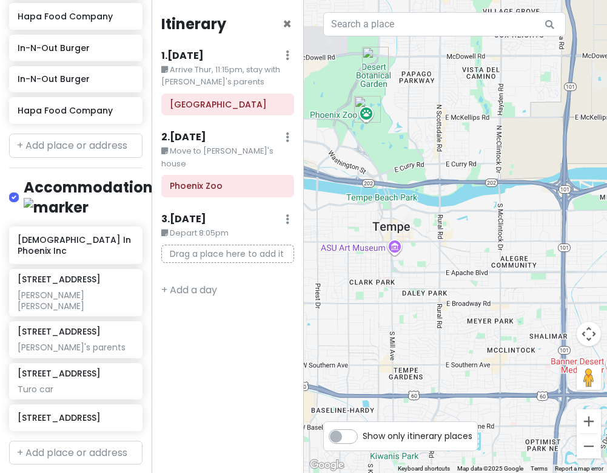
drag, startPoint x: 389, startPoint y: 268, endPoint x: 456, endPoint y: 243, distance: 71.6
click at [450, 246] on div at bounding box center [456, 236] width 304 height 473
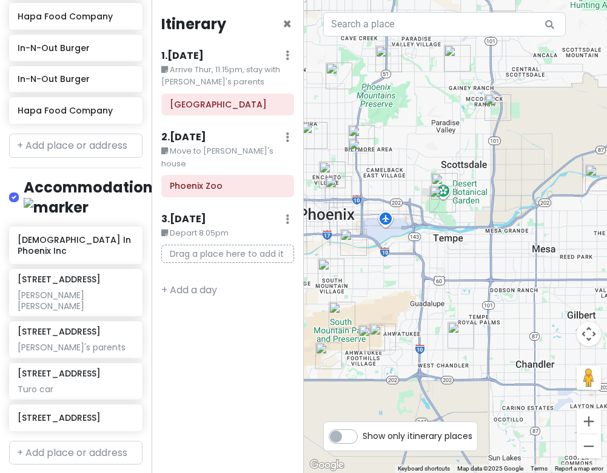
drag, startPoint x: 419, startPoint y: 250, endPoint x: 428, endPoint y: 251, distance: 8.6
click at [428, 251] on div at bounding box center [456, 236] width 304 height 473
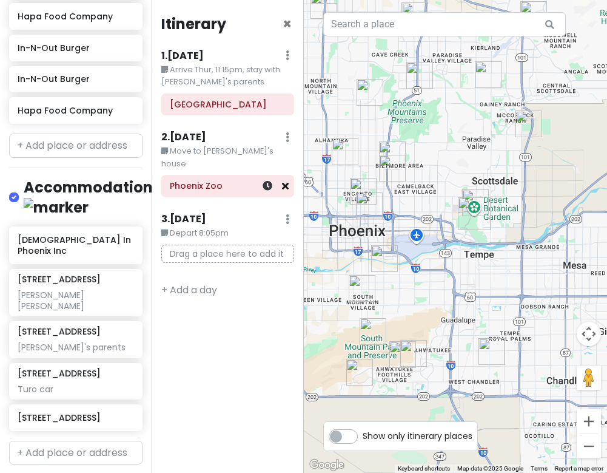
click at [287, 181] on icon at bounding box center [285, 186] width 7 height 10
click at [283, 105] on icon at bounding box center [285, 105] width 7 height 10
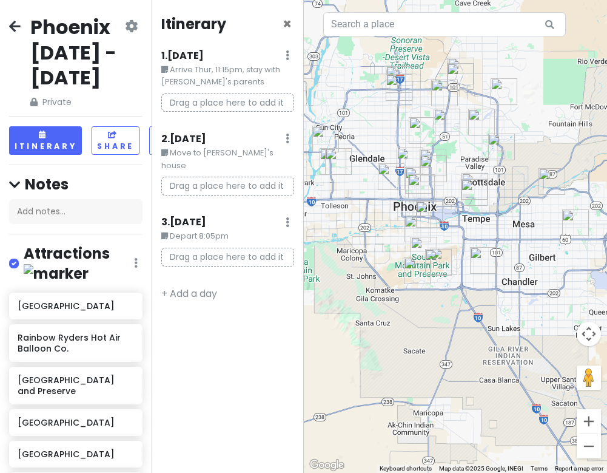
click at [456, 74] on img "Musical Instrument Museum" at bounding box center [460, 76] width 27 height 27
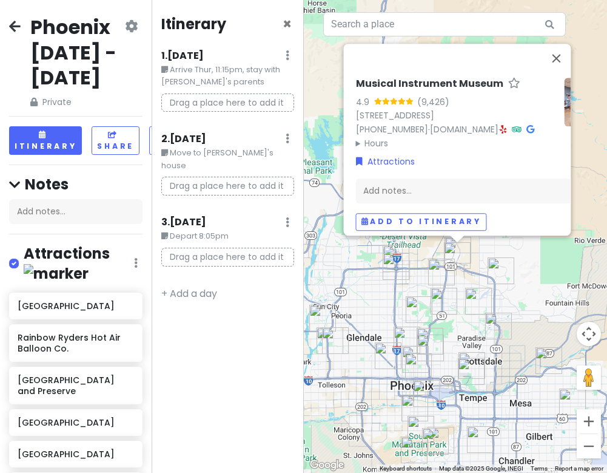
click at [319, 314] on img "Rainbow Ryders Hot Air Balloon Co." at bounding box center [322, 318] width 27 height 27
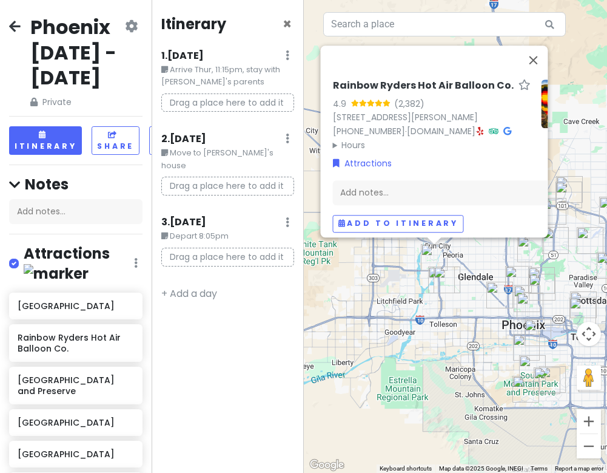
drag, startPoint x: 399, startPoint y: 358, endPoint x: 381, endPoint y: 295, distance: 65.7
click at [379, 296] on div "Rainbow Ryders Hot Air Balloon Co. 4.9 (2,382) [STREET_ADDRESS][PERSON_NAME] [P…" at bounding box center [456, 236] width 304 height 473
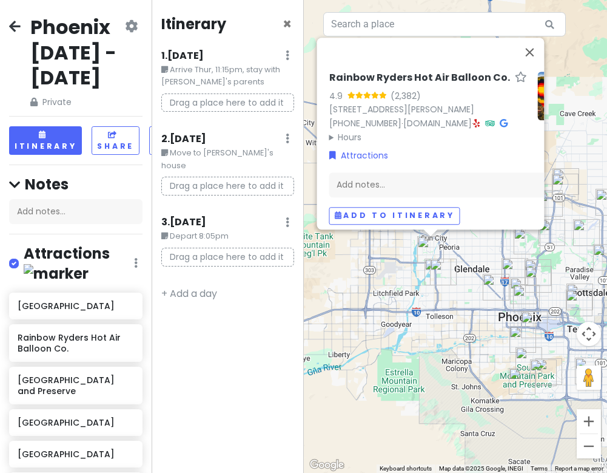
click at [444, 272] on img "Taco Boys" at bounding box center [443, 271] width 27 height 27
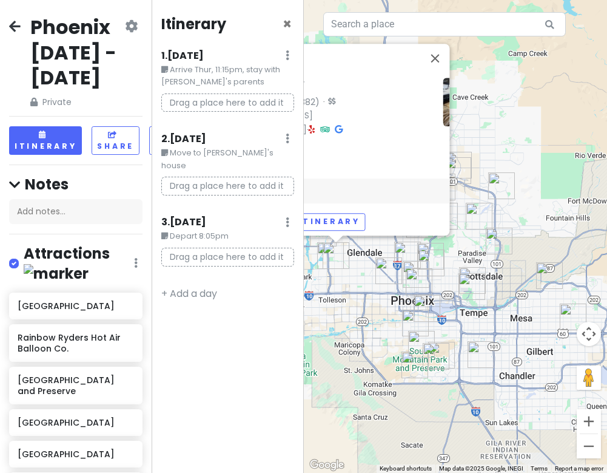
drag, startPoint x: 487, startPoint y: 294, endPoint x: 367, endPoint y: 277, distance: 121.3
click at [367, 277] on div "Taco Boys 4.0 (382) · [STREET_ADDRESS] [PHONE_NUMBER] · Hours [DATE] 10:00 AM –…" at bounding box center [456, 236] width 304 height 473
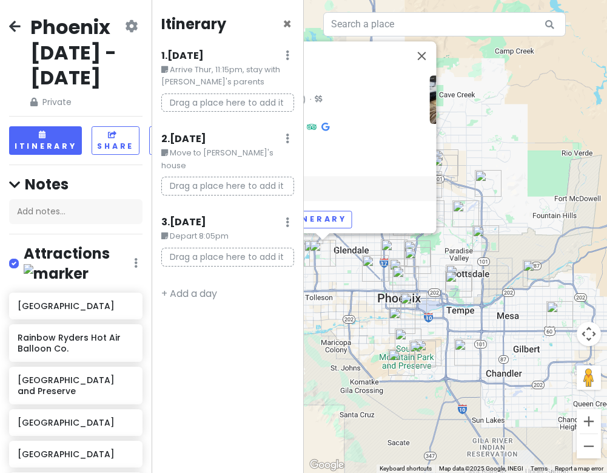
click at [442, 251] on div "Taco Boys 4.0 (382) · [STREET_ADDRESS] [PHONE_NUMBER] · Hours [DATE] 10:00 AM –…" at bounding box center [456, 236] width 304 height 473
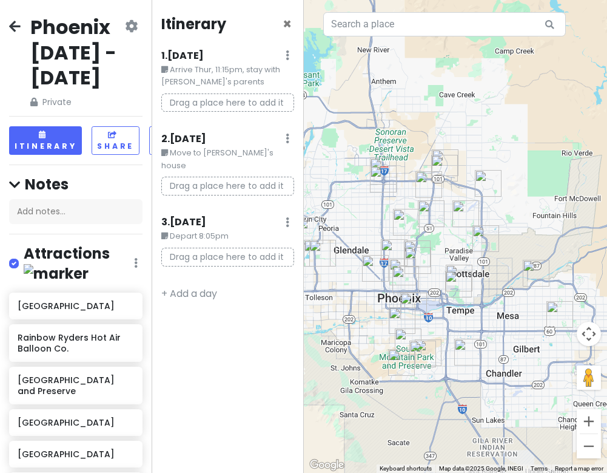
click at [384, 178] on img "Church In Phoenix Inc" at bounding box center [383, 179] width 27 height 27
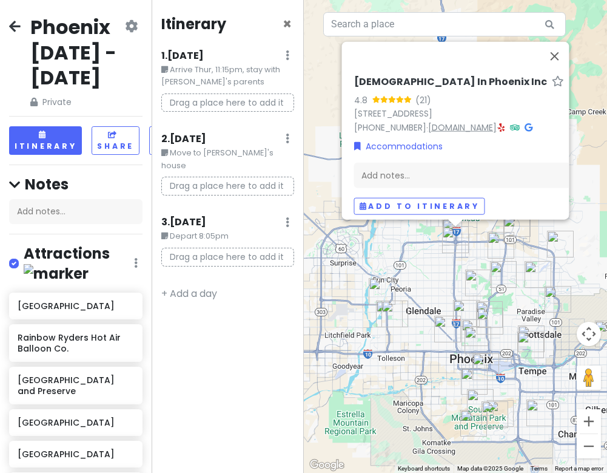
click at [469, 121] on link "[DOMAIN_NAME]" at bounding box center [462, 127] width 69 height 12
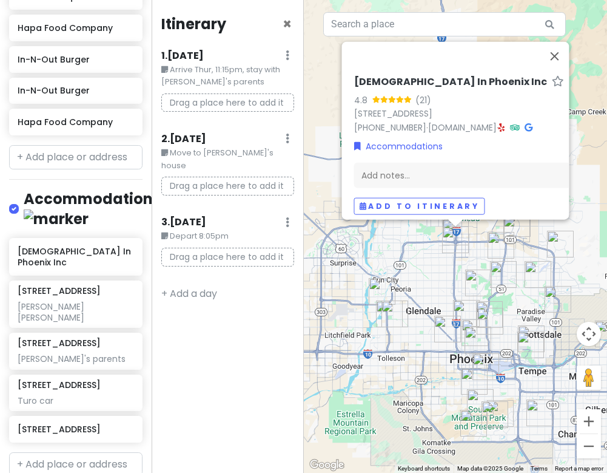
scroll to position [1214, 0]
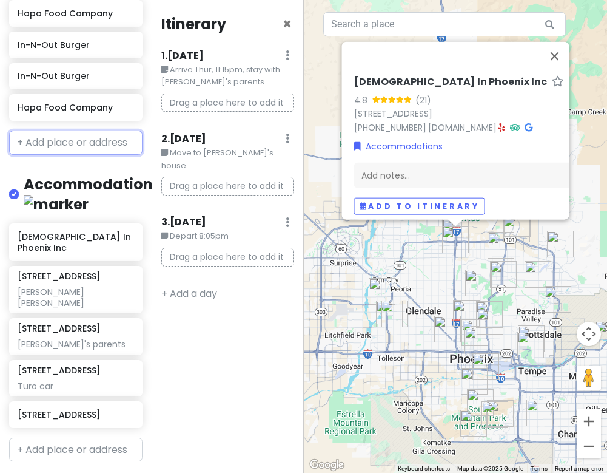
click at [81, 133] on input "text" at bounding box center [75, 142] width 133 height 24
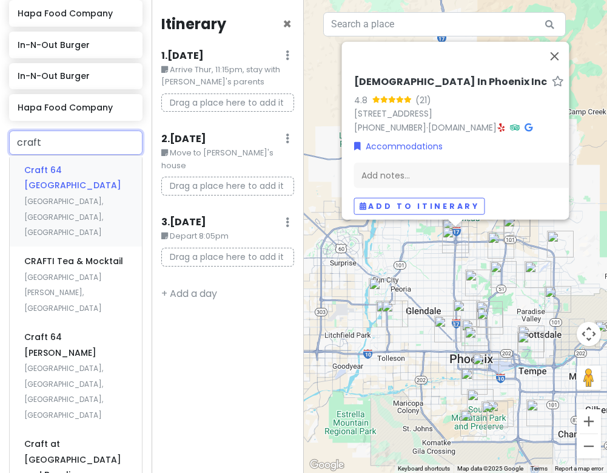
type input "crafti"
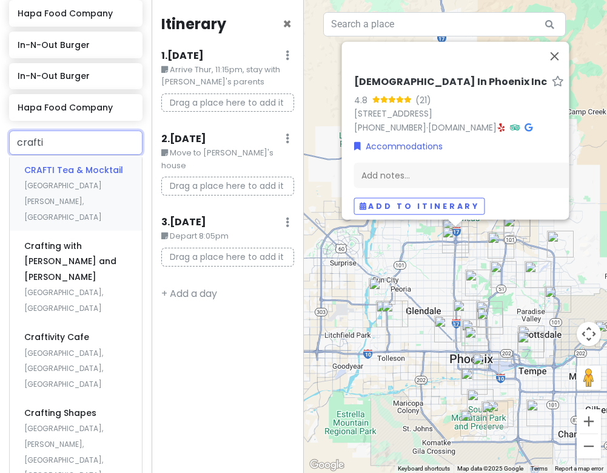
click at [69, 171] on span "CRAFTI Tea & Mocktail" at bounding box center [73, 170] width 99 height 12
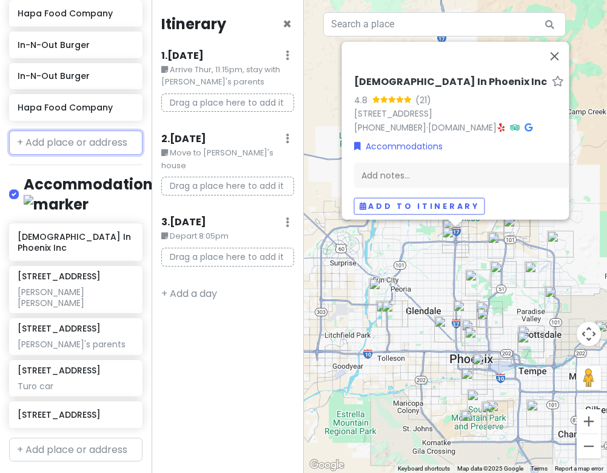
scroll to position [1244, 0]
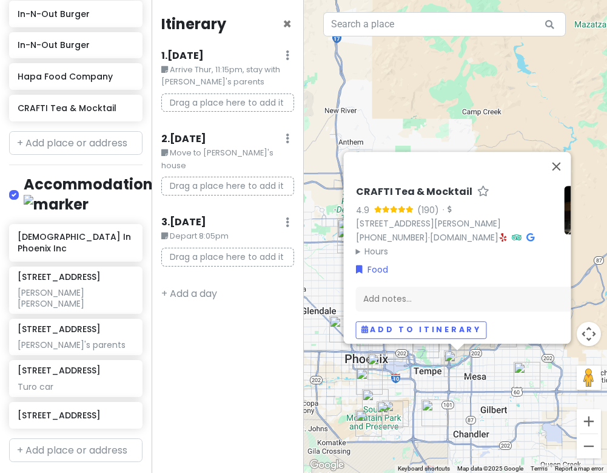
click at [507, 233] on icon at bounding box center [503, 237] width 7 height 8
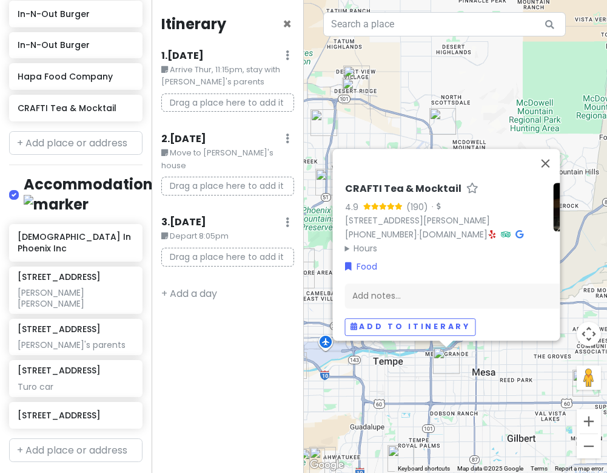
click at [465, 373] on div "CRAFTI Tea & Mocktail 4.9 (190) · [STREET_ADDRESS][PERSON_NAME] [PHONE_NUMBER] …" at bounding box center [456, 236] width 304 height 473
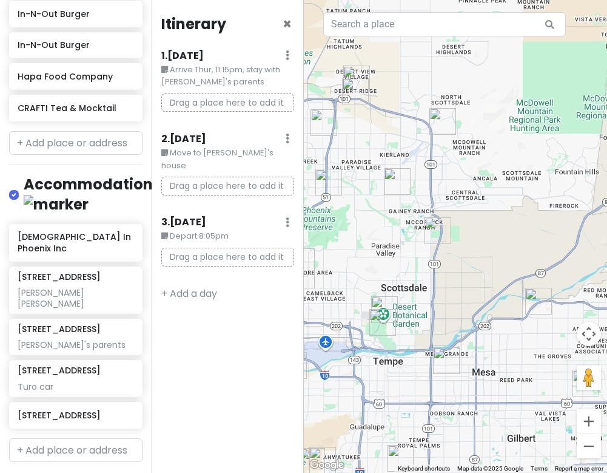
click at [444, 359] on img "CRAFTI Tea & Mocktail" at bounding box center [446, 360] width 27 height 27
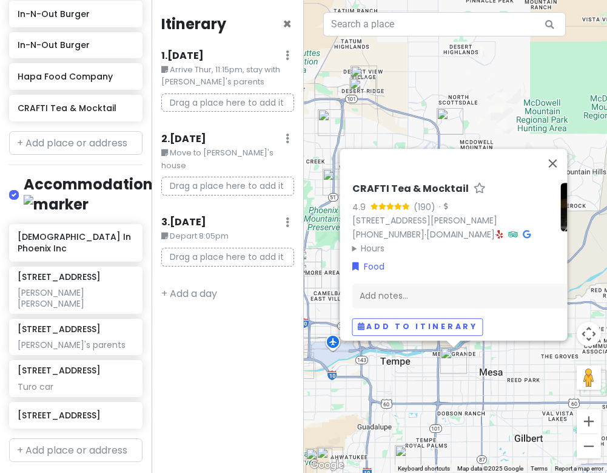
click at [503, 230] on icon at bounding box center [499, 234] width 7 height 8
click at [488, 370] on div "CRAFTI Tea & Mocktail 4.9 (190) · [STREET_ADDRESS][PERSON_NAME] [PHONE_NUMBER] …" at bounding box center [456, 236] width 304 height 473
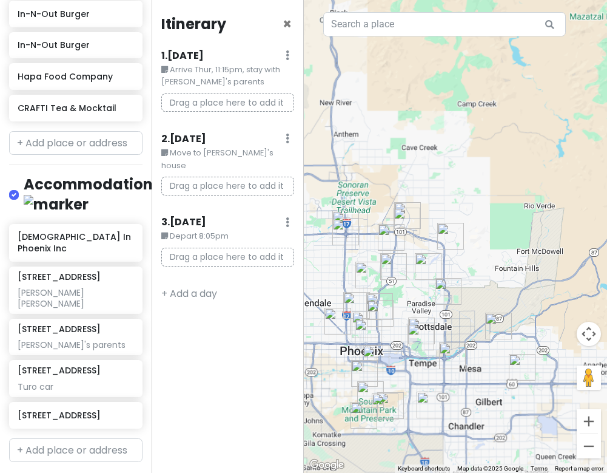
drag, startPoint x: 407, startPoint y: 381, endPoint x: 458, endPoint y: 325, distance: 75.6
click at [458, 325] on div at bounding box center [456, 236] width 304 height 473
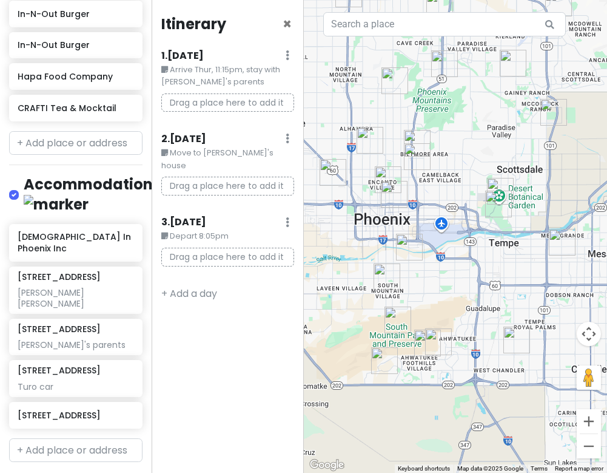
drag, startPoint x: 496, startPoint y: 268, endPoint x: 435, endPoint y: 285, distance: 63.8
click at [435, 285] on div at bounding box center [456, 236] width 304 height 473
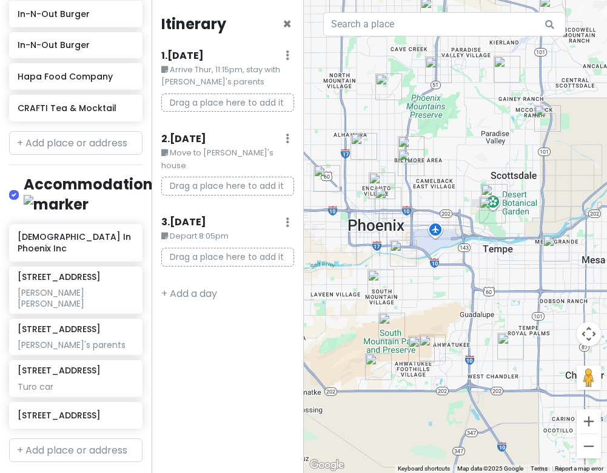
click at [402, 248] on img "Cocina Madrigal Tacos + Tequila" at bounding box center [403, 253] width 27 height 27
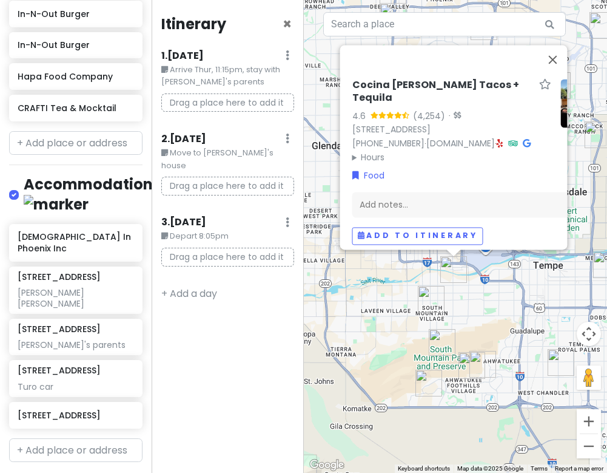
click at [433, 313] on div "Cocina [PERSON_NAME] Tacos + Tequila 4.6 (4,254) · [STREET_ADDRESS] [PHONE_NUMB…" at bounding box center [456, 236] width 304 height 473
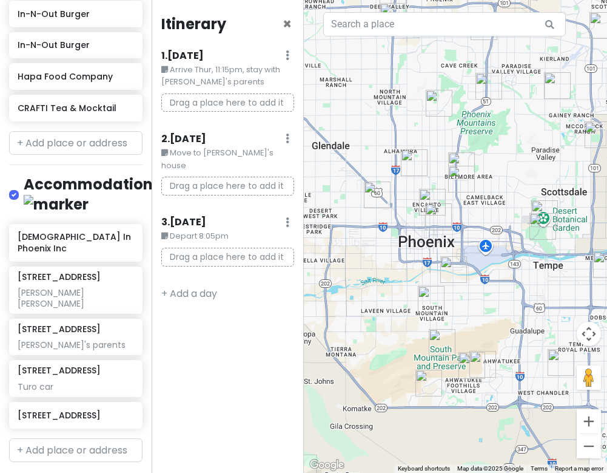
click at [433, 295] on img "Poncho's Mexican Food and Cantina" at bounding box center [431, 299] width 27 height 27
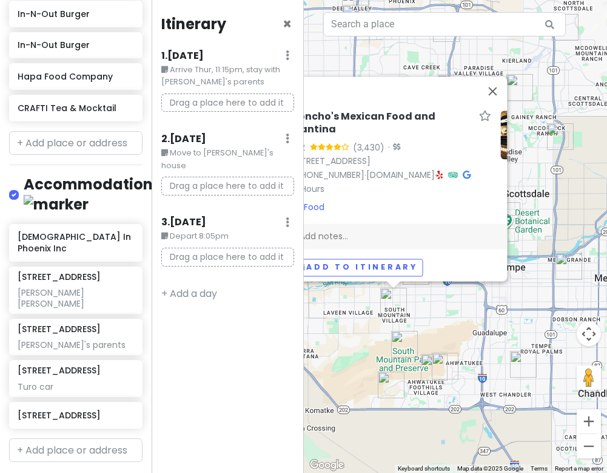
drag, startPoint x: 489, startPoint y: 319, endPoint x: 430, endPoint y: 322, distance: 58.9
click at [430, 322] on div "Poncho's Mexican Food and Cantina 4.2 (3,430) · [STREET_ADDRESS] [PHONE_NUMBER]…" at bounding box center [456, 236] width 304 height 473
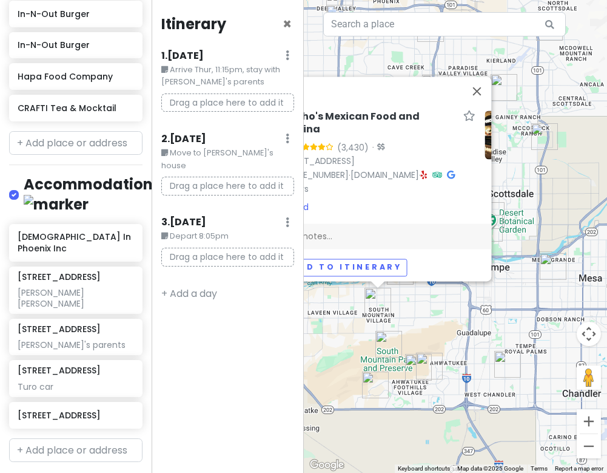
click at [430, 322] on div "Poncho's Mexican Food and Cantina 4.2 (3,430) · [STREET_ADDRESS] [PHONE_NUMBER]…" at bounding box center [456, 236] width 304 height 473
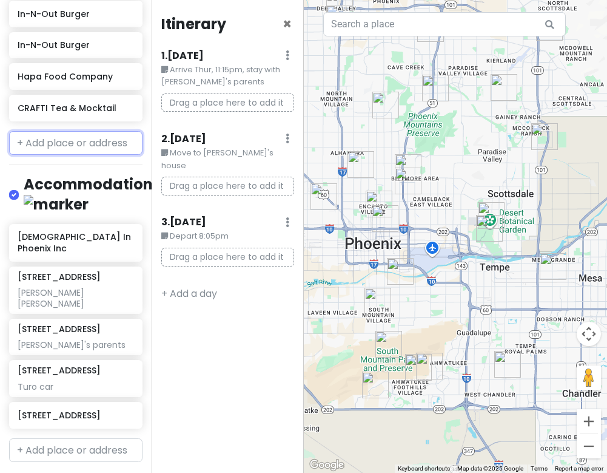
click at [73, 149] on input "text" at bounding box center [75, 143] width 133 height 24
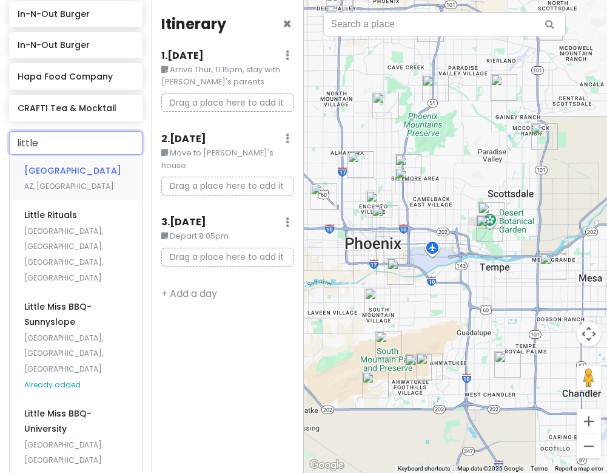
type input "little m"
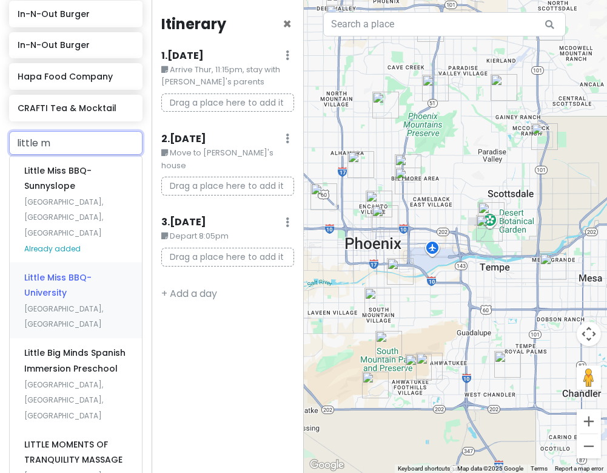
click at [67, 271] on span "Little Miss BBQ-University" at bounding box center [57, 285] width 67 height 28
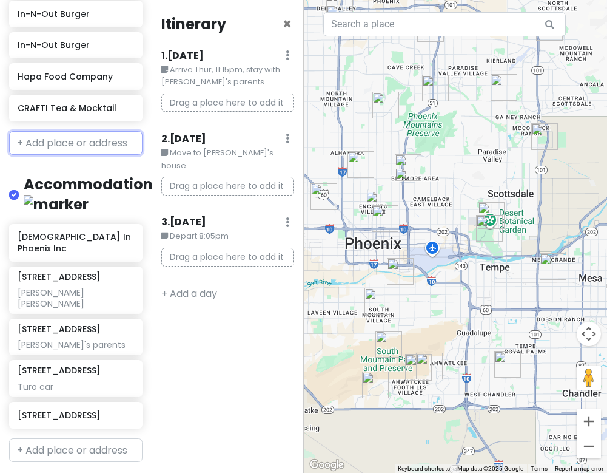
scroll to position [1287, 0]
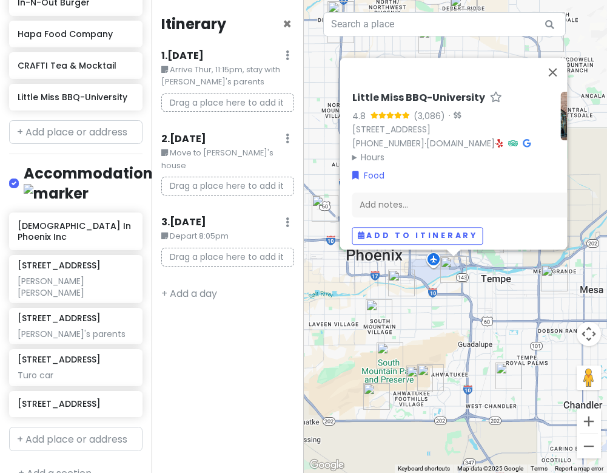
click at [206, 328] on div "Itinerary × 1 . [DATE] Edit Day Notes Delete Day Arrive Thur, 11:15pm, stay wit…" at bounding box center [228, 236] width 152 height 473
click at [62, 398] on h6 "[STREET_ADDRESS]" at bounding box center [71, 403] width 107 height 11
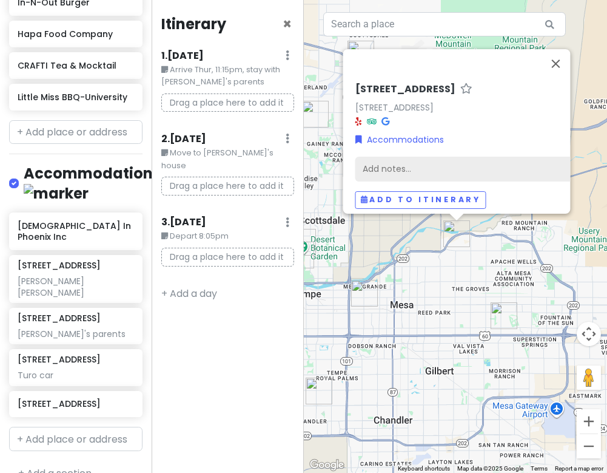
click at [479, 159] on div "Add notes..." at bounding box center [483, 168] width 257 height 25
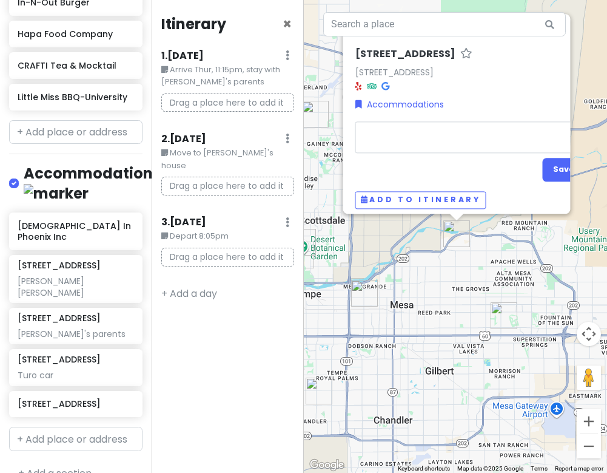
type textarea "x"
type textarea "W"
type textarea "x"
type textarea "Wo"
type textarea "x"
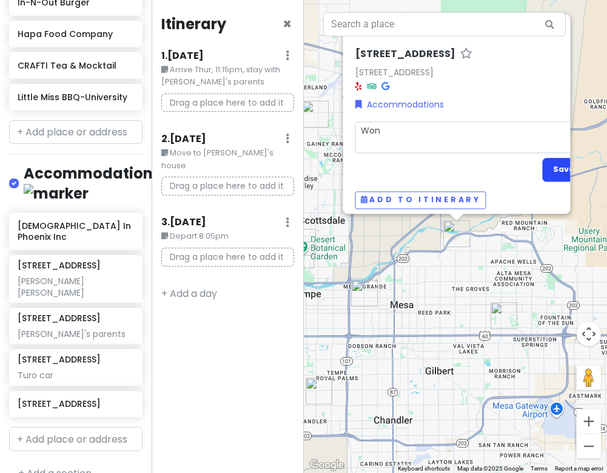
type textarea "Won"
drag, startPoint x: 555, startPoint y: 163, endPoint x: 556, endPoint y: 172, distance: 9.3
click at [555, 164] on button "Save" at bounding box center [563, 170] width 42 height 24
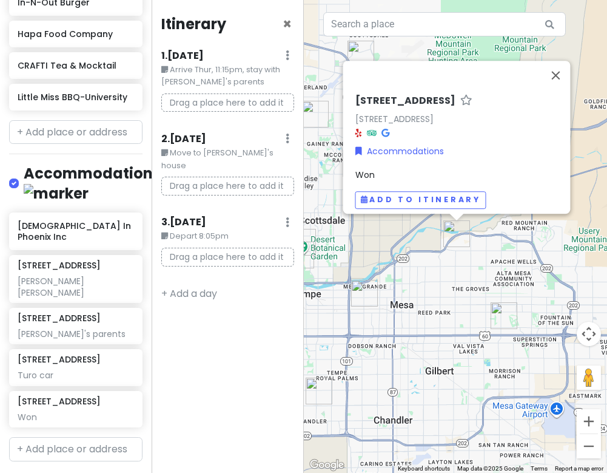
click at [421, 282] on div "[STREET_ADDRESS] Accommodations Won Add to itinerary" at bounding box center [456, 236] width 304 height 473
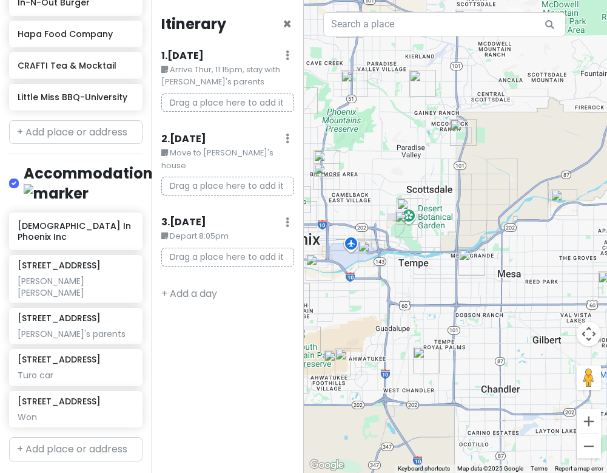
drag, startPoint x: 351, startPoint y: 300, endPoint x: 466, endPoint y: 268, distance: 119.7
click at [466, 268] on div at bounding box center [456, 236] width 304 height 473
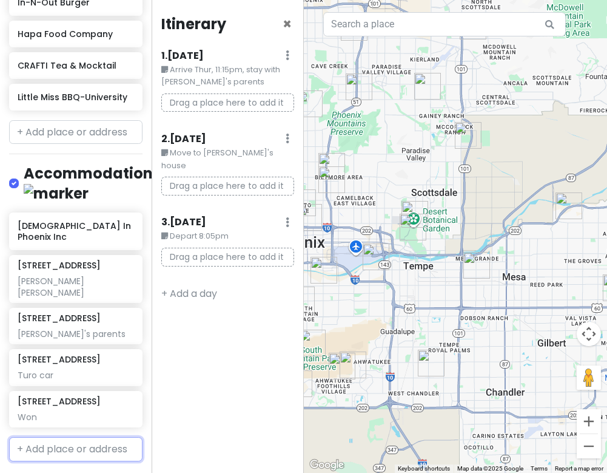
click at [43, 437] on input "text" at bounding box center [75, 449] width 133 height 24
type input "[DEMOGRAPHIC_DATA] in tempe"
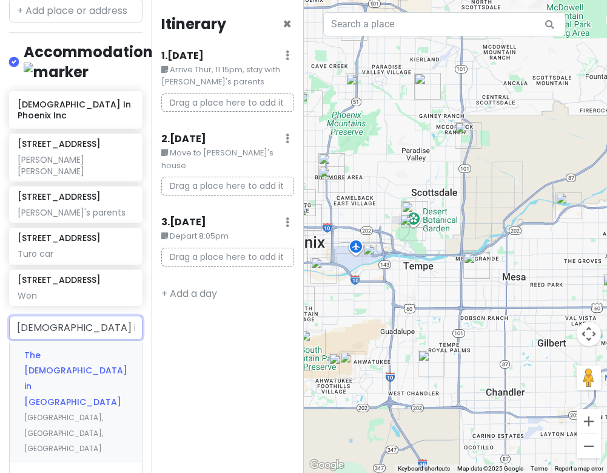
click at [60, 412] on span "[GEOGRAPHIC_DATA], [GEOGRAPHIC_DATA], [GEOGRAPHIC_DATA]" at bounding box center [63, 432] width 79 height 41
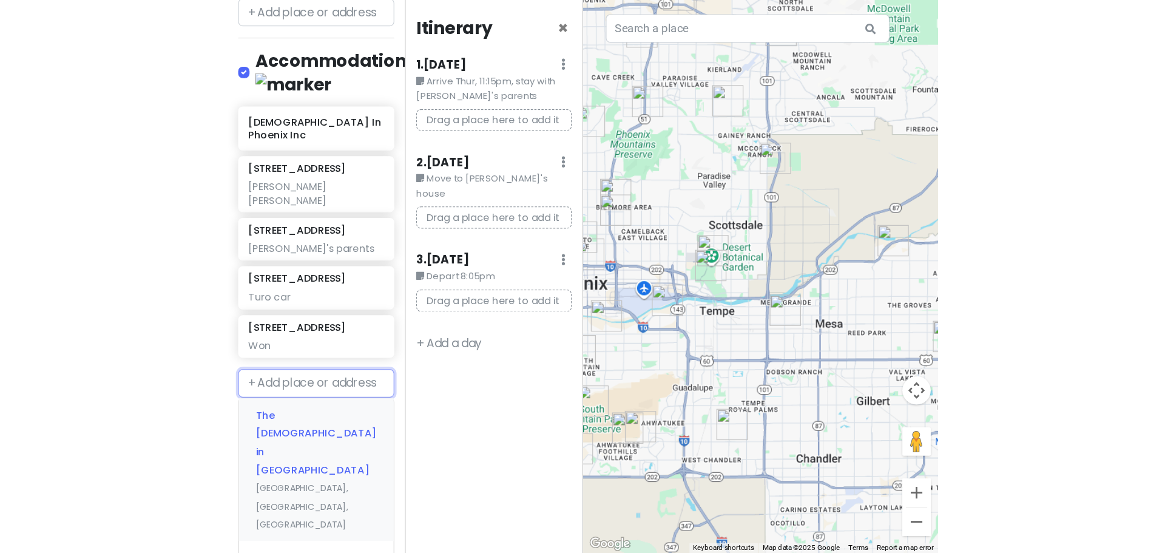
scroll to position [1346, 0]
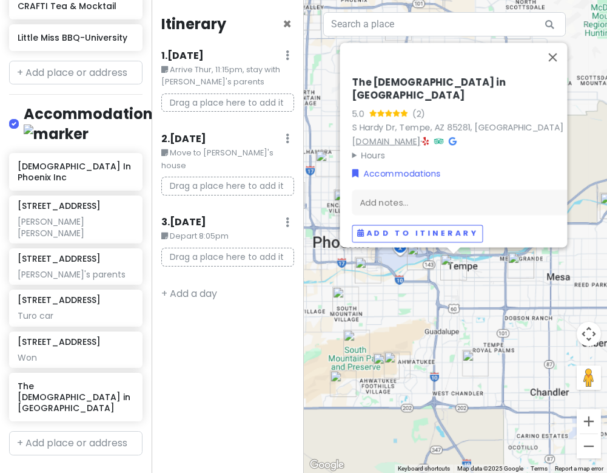
click at [404, 135] on link "[DOMAIN_NAME]" at bounding box center [386, 141] width 69 height 12
click at [471, 282] on div "The [DEMOGRAPHIC_DATA] in Tempe 5.0 (2) [GEOGRAPHIC_DATA], [GEOGRAPHIC_DATA] [D…" at bounding box center [456, 236] width 304 height 473
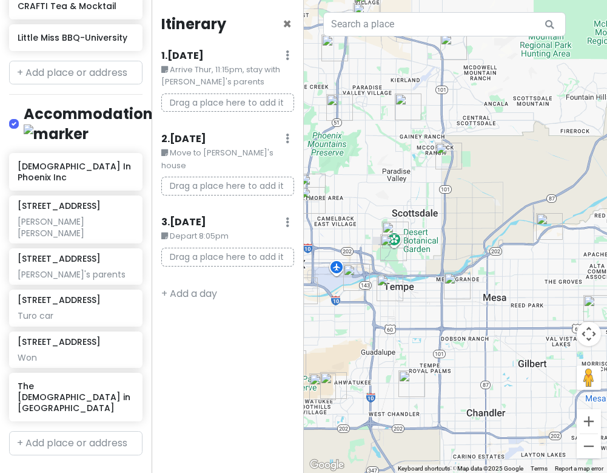
drag, startPoint x: 540, startPoint y: 265, endPoint x: 470, endPoint y: 286, distance: 73.5
click at [470, 286] on div at bounding box center [456, 236] width 304 height 473
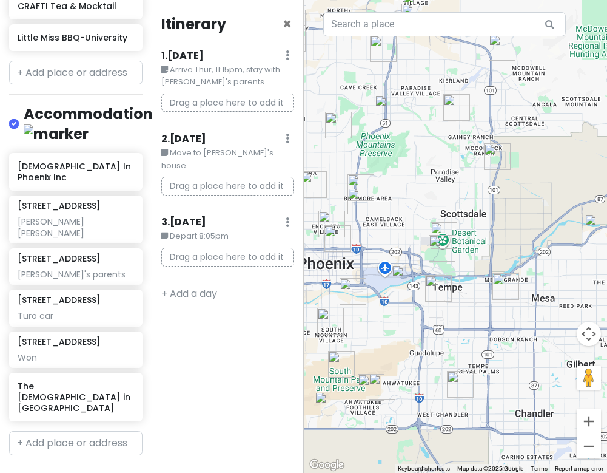
drag, startPoint x: 396, startPoint y: 307, endPoint x: 451, endPoint y: 307, distance: 55.2
click at [451, 307] on div at bounding box center [456, 236] width 304 height 473
click at [388, 271] on div at bounding box center [456, 236] width 304 height 473
click at [400, 275] on img "Little Miss BBQ-University" at bounding box center [405, 278] width 27 height 27
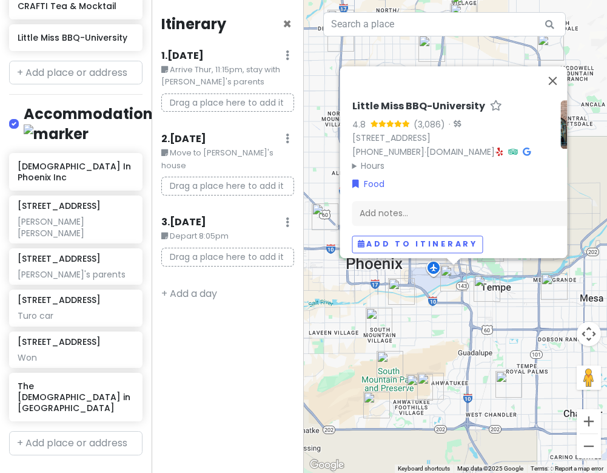
click at [439, 331] on div "Little Miss BBQ-University 4.8 (3,086) · [STREET_ADDRESS] [PHONE_NUMBER] · [DOM…" at bounding box center [456, 236] width 304 height 473
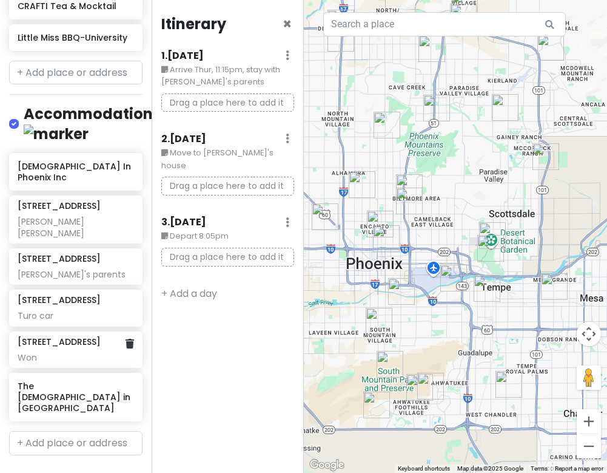
click at [49, 352] on div "Won" at bounding box center [76, 357] width 116 height 11
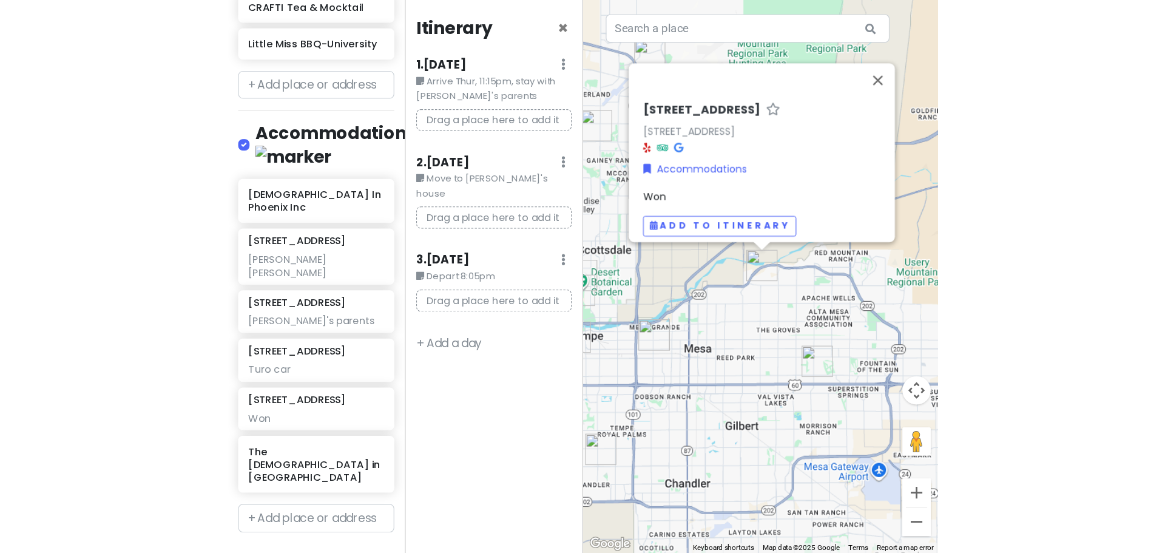
scroll to position [1058, 0]
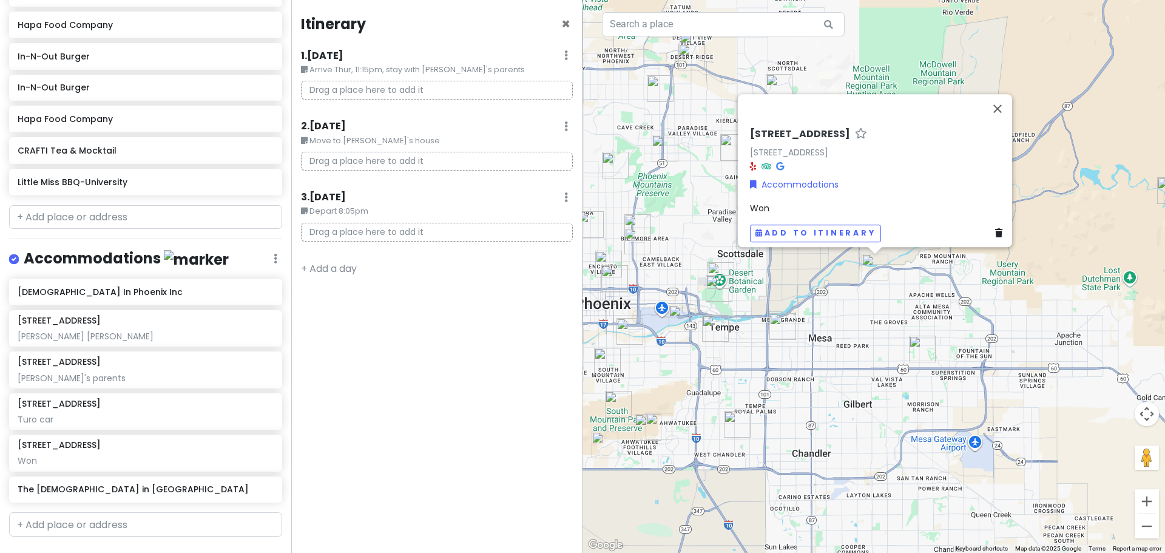
click at [647, 413] on img "3169 E Desert Flower Ln" at bounding box center [659, 426] width 27 height 27
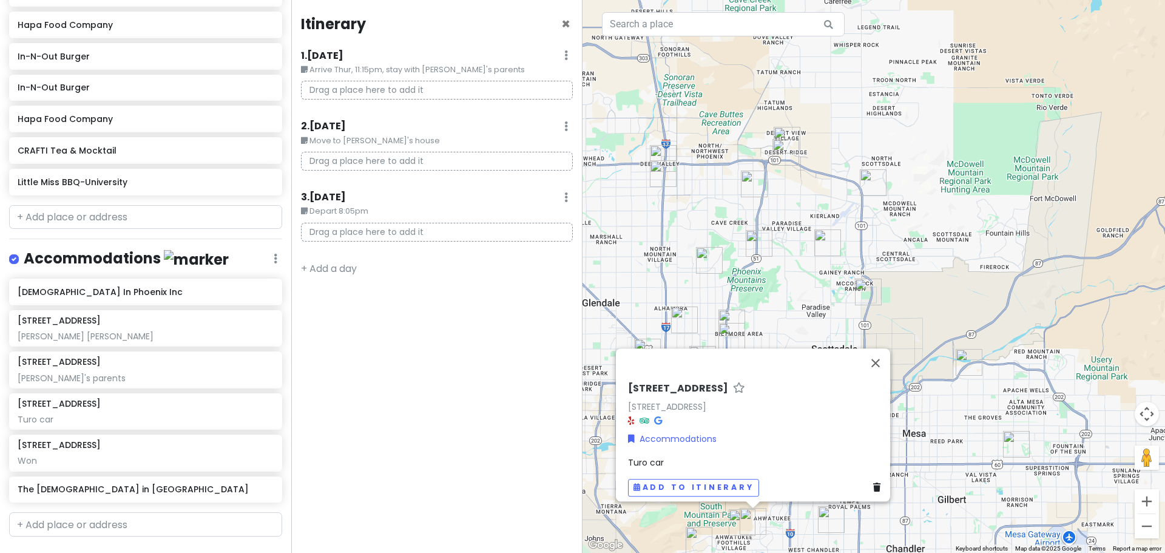
drag, startPoint x: 817, startPoint y: 136, endPoint x: 786, endPoint y: 255, distance: 123.0
click at [696, 255] on div "[STREET_ADDRESS] Accommodations Turo car Add to itinerary" at bounding box center [873, 276] width 582 height 553
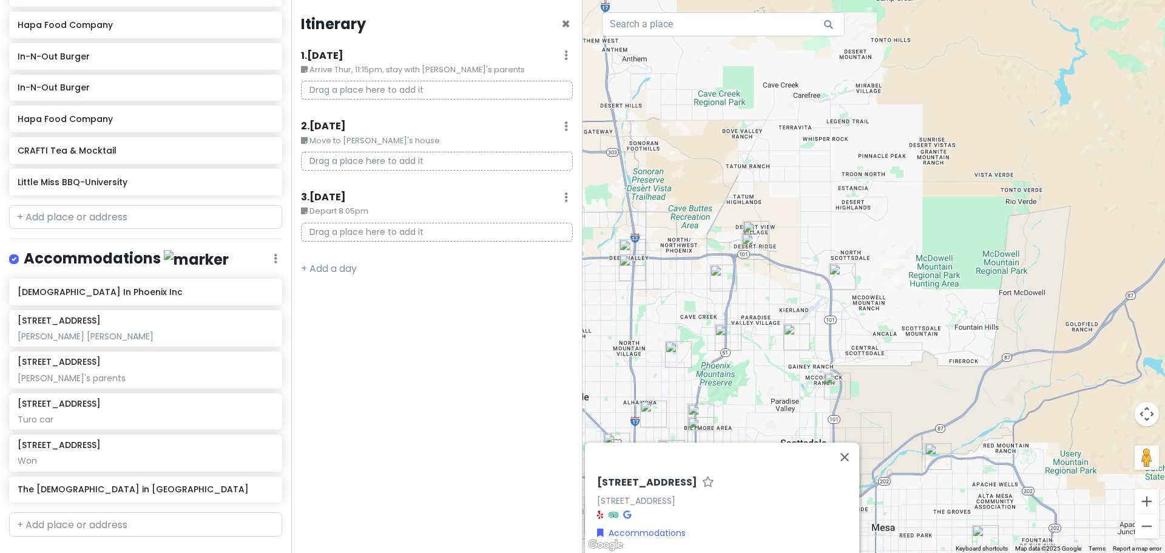
click at [696, 275] on img "Lupita's Hot Dogs" at bounding box center [723, 278] width 27 height 27
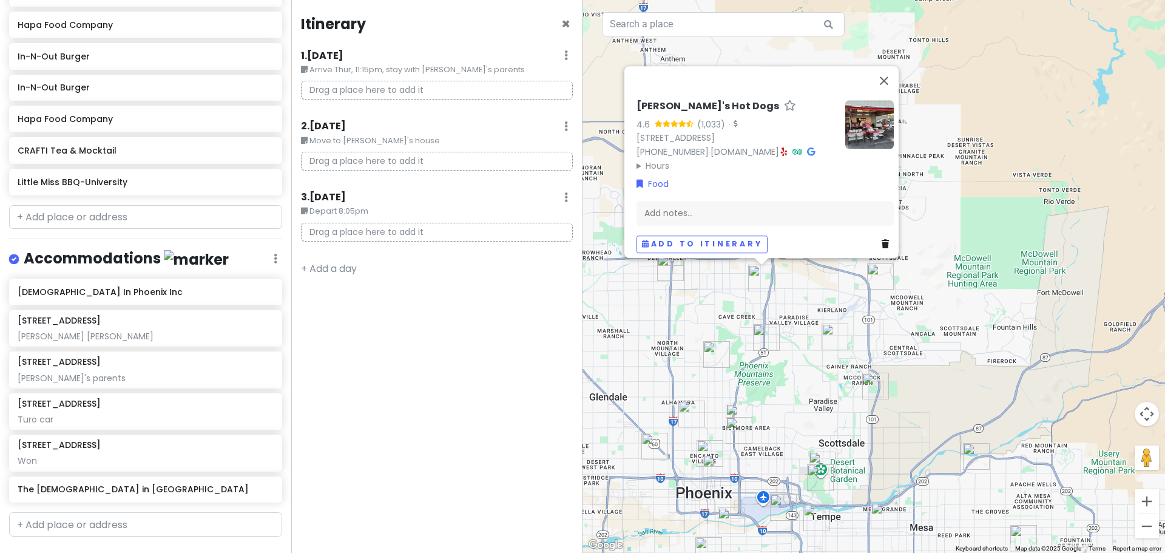
click at [696, 304] on div "[PERSON_NAME]'s Hot Dogs 4.6 (1,033) · [STREET_ADDRESS] [PHONE_NUMBER] · [DOMAI…" at bounding box center [873, 276] width 582 height 553
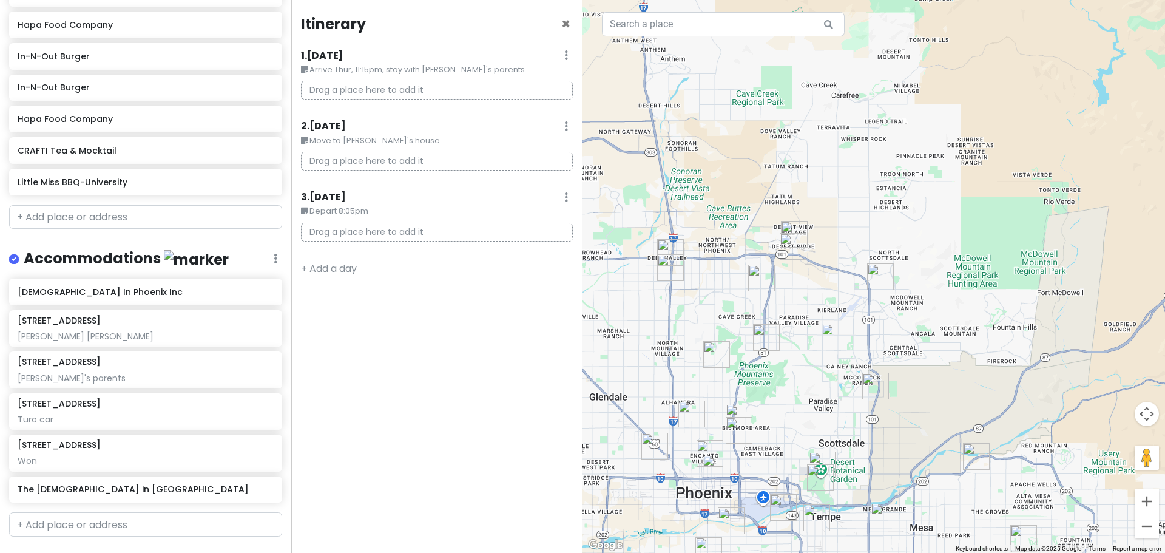
click at [696, 336] on img "Hapa Food Company" at bounding box center [766, 337] width 27 height 27
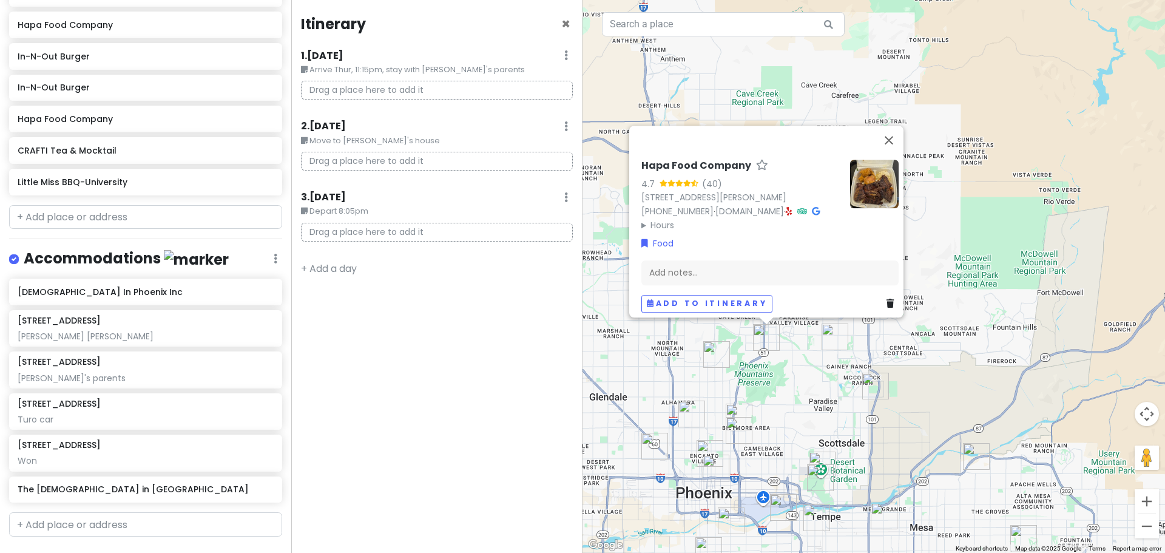
click at [696, 354] on img "Little Miss BBQ-Sunnyslope" at bounding box center [716, 354] width 27 height 27
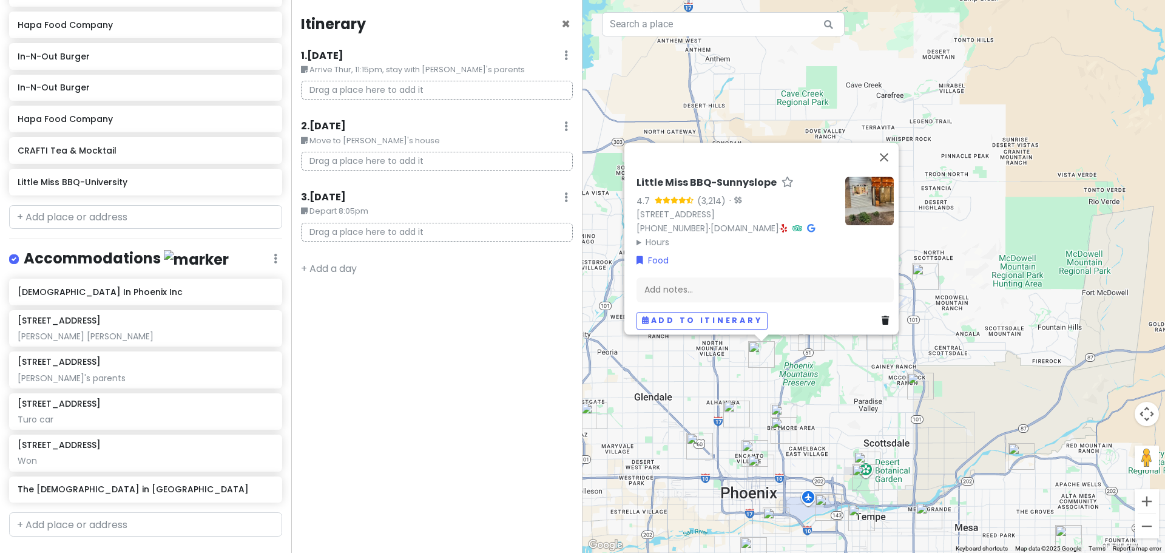
click at [696, 404] on div "Little Miss BBQ-Sunnyslope 4.7 (3,214) · [STREET_ADDRESS] [PHONE_NUMBER] · [DOM…" at bounding box center [873, 276] width 582 height 553
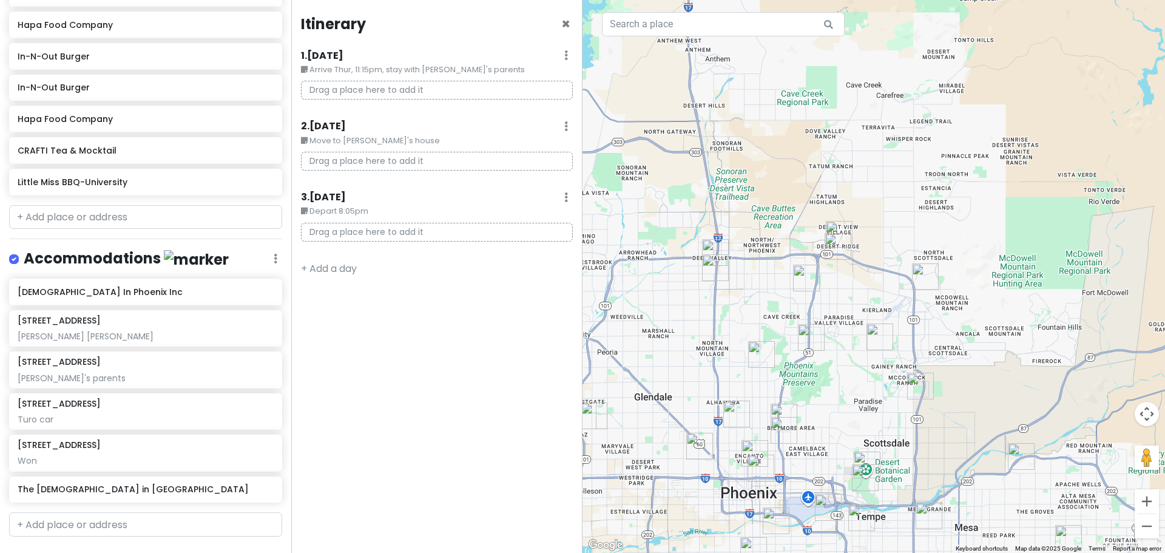
click at [696, 335] on img "Hapa Food Company" at bounding box center [811, 337] width 27 height 27
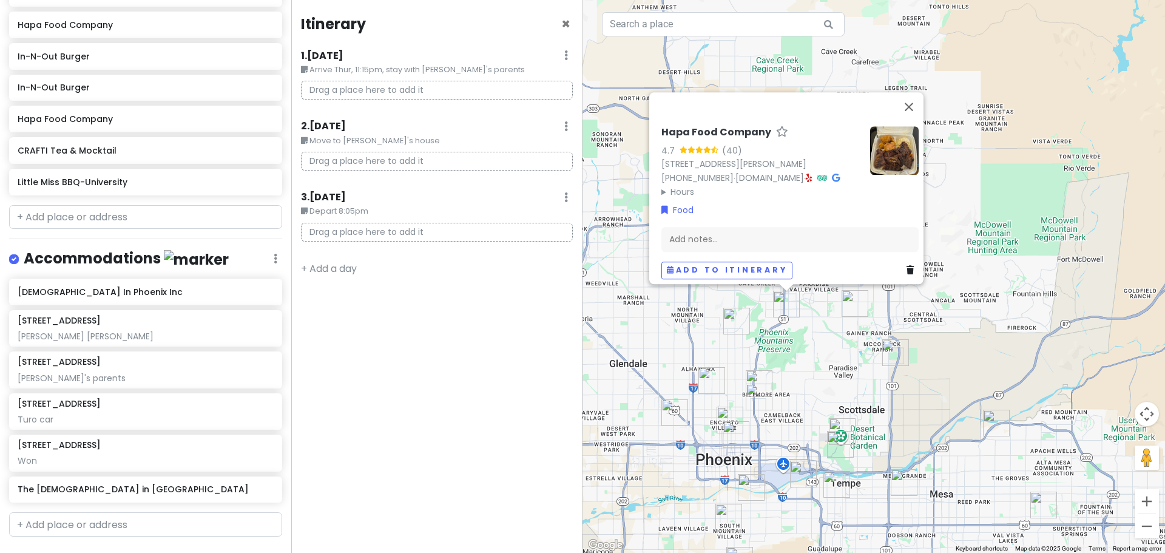
drag, startPoint x: 859, startPoint y: 380, endPoint x: 737, endPoint y: 253, distance: 176.0
click at [696, 260] on div "Hapa Food Company 4.7 (40) [STREET_ADDRESS][PERSON_NAME] [PHONE_NUMBER] · [DOMA…" at bounding box center [873, 276] width 582 height 553
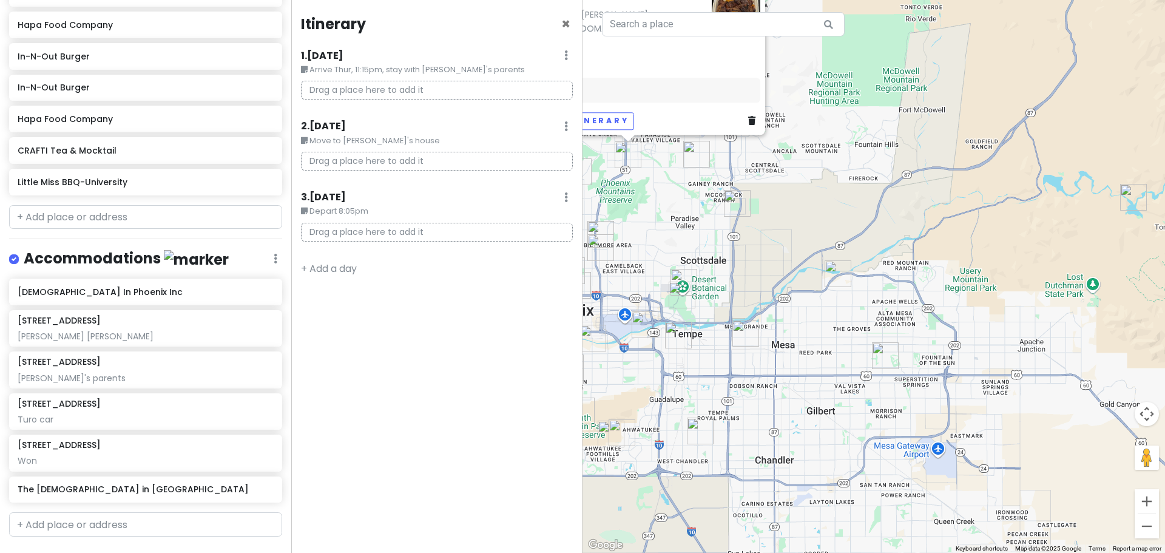
click at [696, 353] on img "Hapa Food Company" at bounding box center [885, 355] width 27 height 27
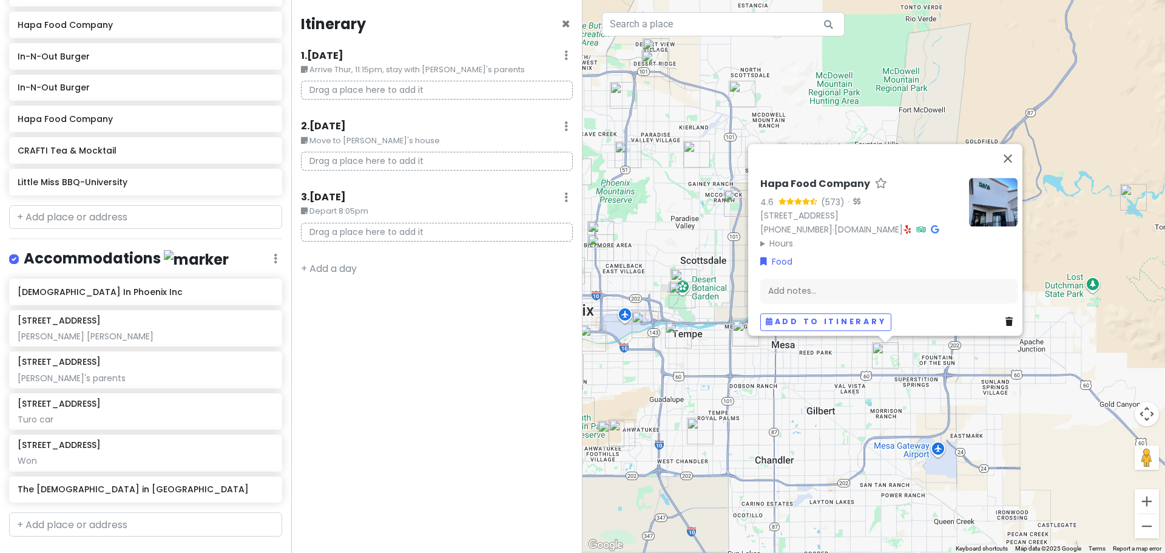
click at [696, 391] on div "Hapa Food Company 4.6 (573) · [STREET_ADDRESS] [PHONE_NUMBER] · [DOMAIN_NAME] ·…" at bounding box center [873, 276] width 582 height 553
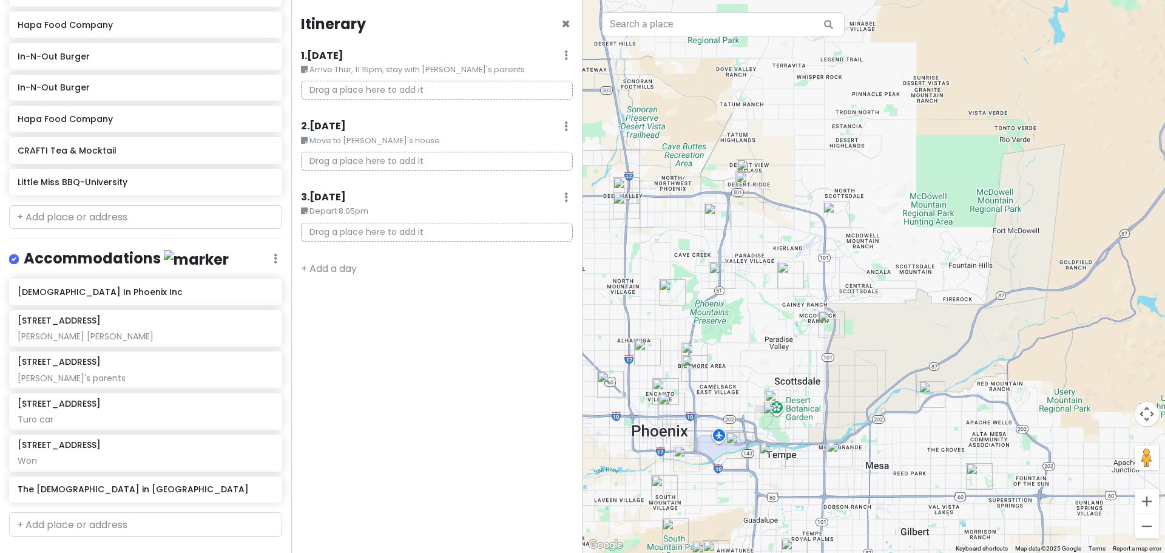
drag, startPoint x: 683, startPoint y: 247, endPoint x: 778, endPoint y: 368, distance: 153.8
click at [696, 368] on div at bounding box center [873, 276] width 582 height 553
click at [696, 171] on img "Musical Instrument Museum" at bounding box center [752, 184] width 27 height 27
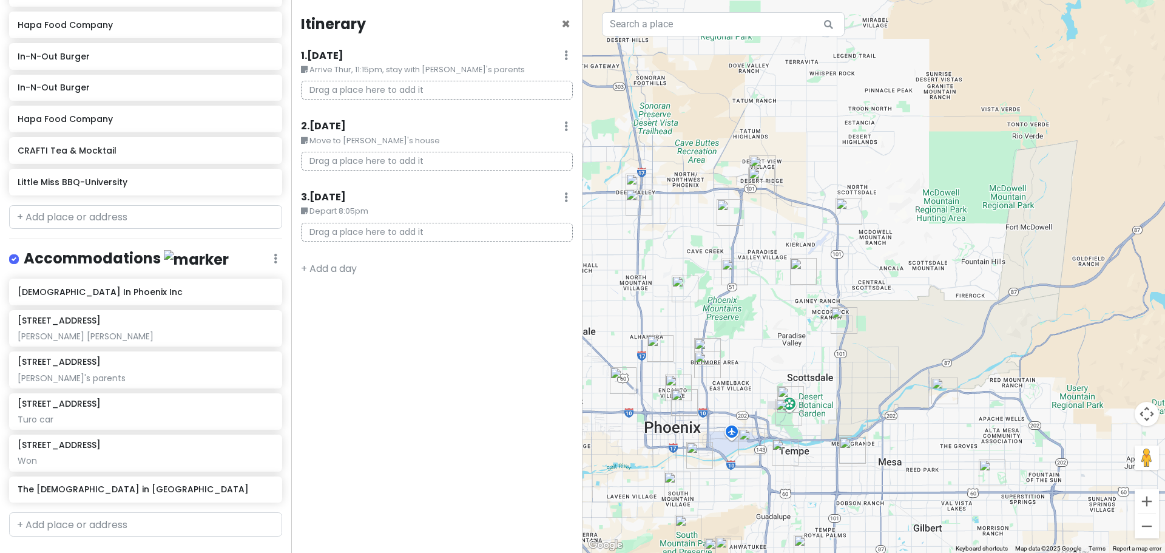
click at [696, 166] on img "In-N-Out Burger" at bounding box center [762, 168] width 27 height 27
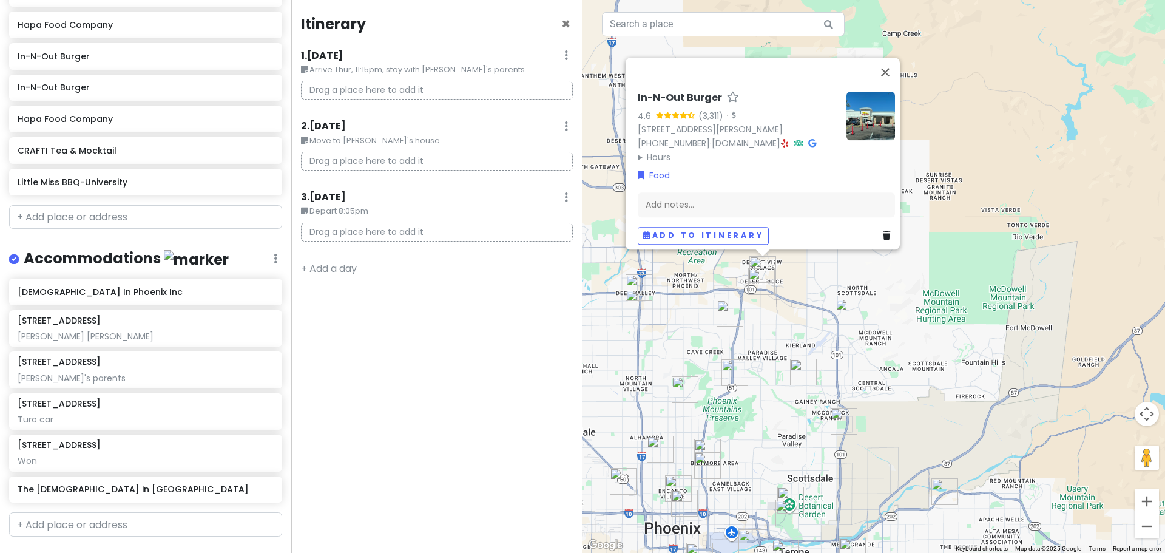
click at [696, 308] on img "The Thumb" at bounding box center [849, 312] width 27 height 27
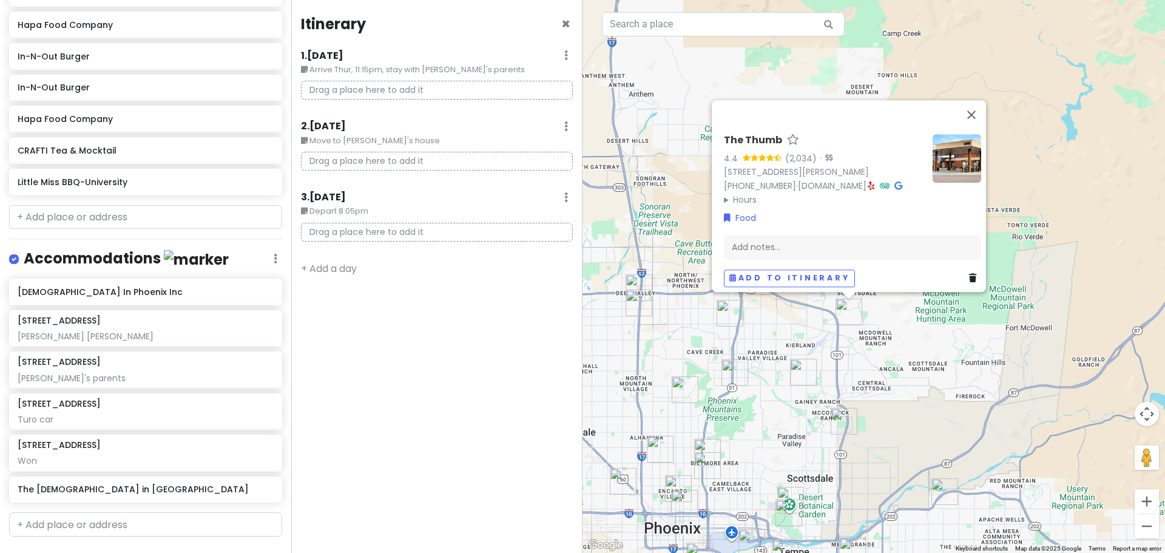
drag, startPoint x: 753, startPoint y: 328, endPoint x: 757, endPoint y: 307, distance: 21.5
click at [696, 329] on div "The Thumb 4.4 (2,034) · [STREET_ADDRESS][PERSON_NAME] [PHONE_NUMBER] · [DOMAIN_…" at bounding box center [873, 276] width 582 height 553
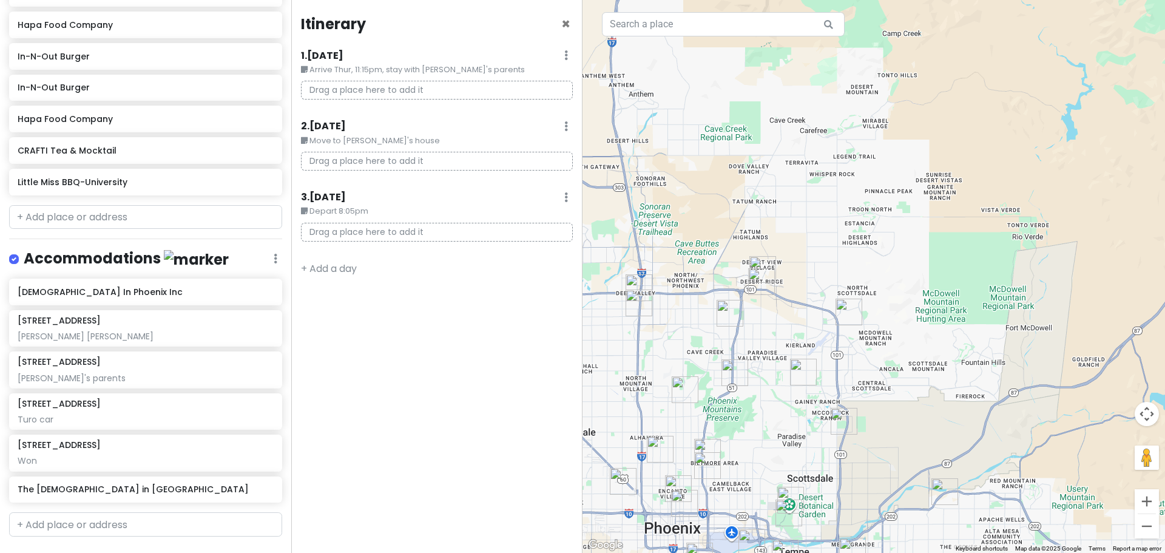
click at [696, 286] on img "Musical Instrument Museum" at bounding box center [761, 281] width 27 height 27
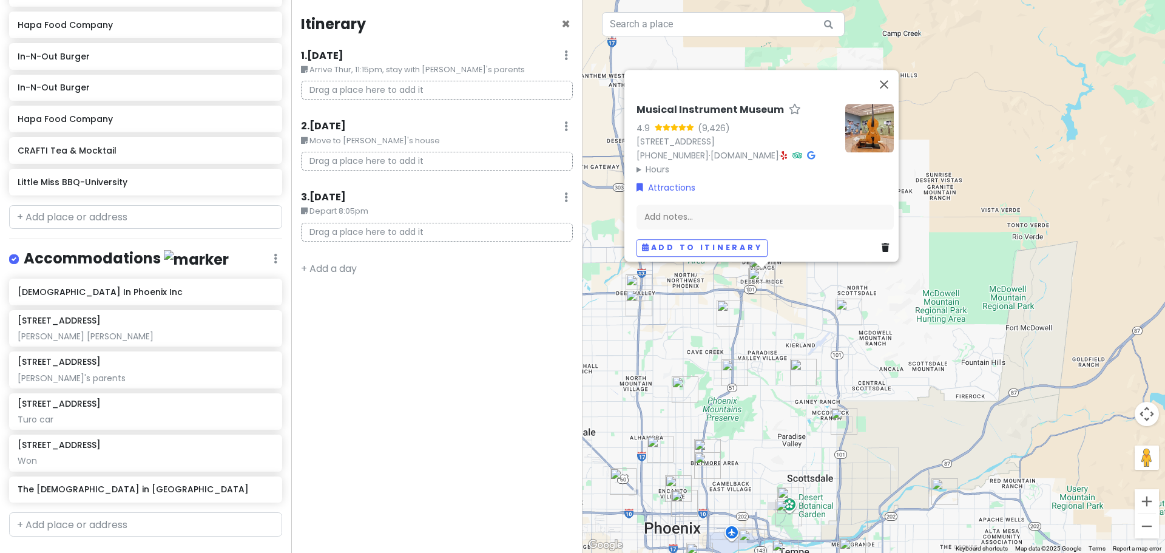
click at [696, 354] on div "Musical Instrument Museum 4.9 (9,426) [STREET_ADDRESS] [PHONE_NUMBER] · [DOMAIN…" at bounding box center [873, 276] width 582 height 553
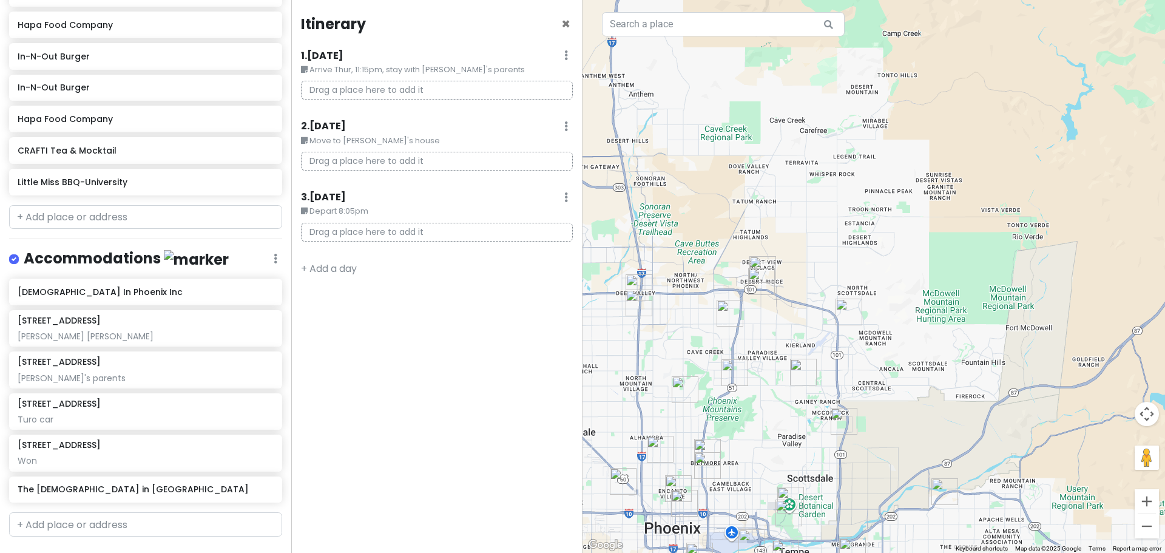
click at [696, 312] on img "The Thumb" at bounding box center [849, 312] width 27 height 27
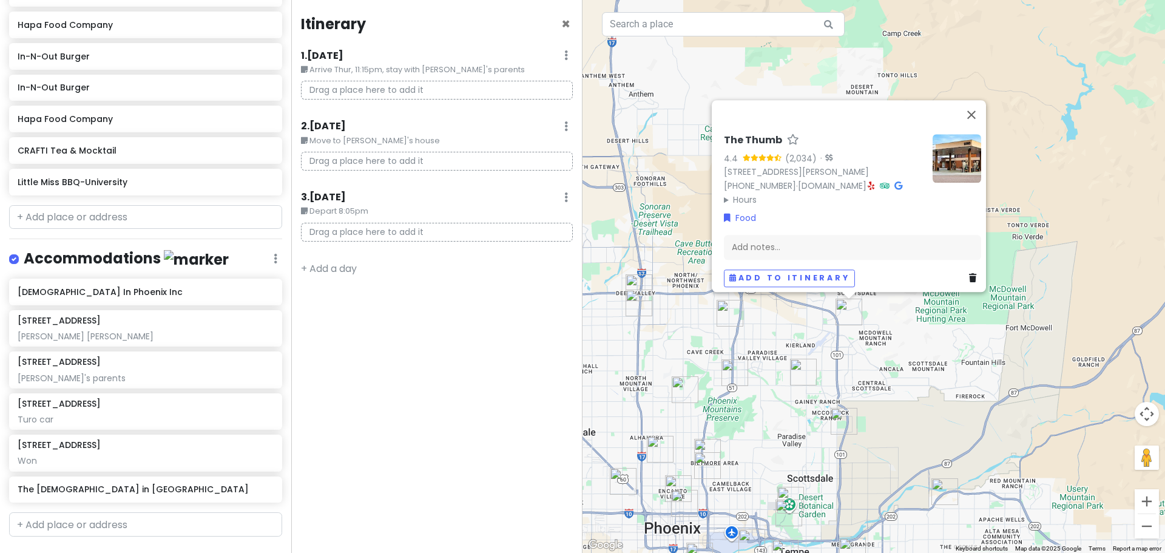
drag, startPoint x: 779, startPoint y: 342, endPoint x: 759, endPoint y: 323, distance: 27.9
click at [696, 342] on div "The Thumb 4.4 (2,034) · [STREET_ADDRESS][PERSON_NAME] [PHONE_NUMBER] · [DOMAIN_…" at bounding box center [873, 276] width 582 height 553
click at [696, 312] on img "The Thumb" at bounding box center [849, 312] width 27 height 27
click at [696, 335] on div "To navigate, press the arrow keys. The Thumb 4.4 (2,034) · [STREET_ADDRESS][PER…" at bounding box center [873, 276] width 582 height 553
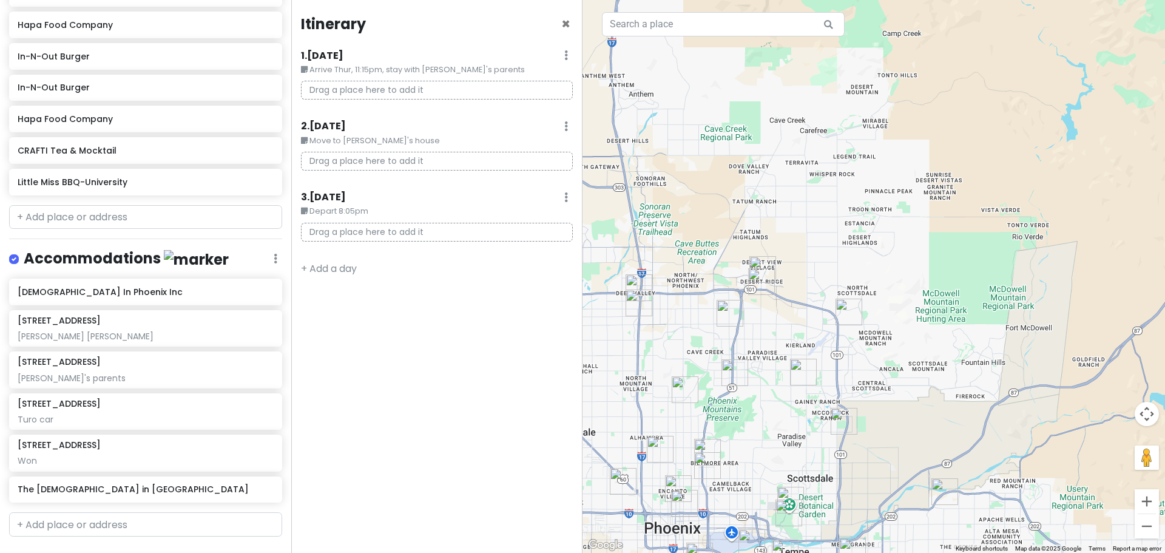
click at [696, 308] on img "Lupita's Hot Dogs" at bounding box center [730, 313] width 27 height 27
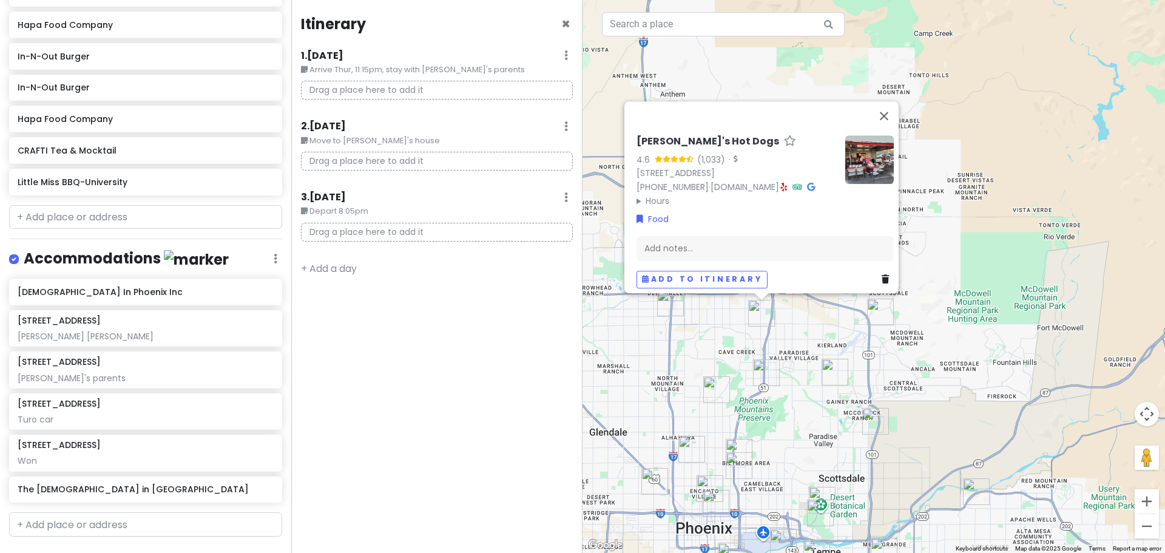
click at [695, 339] on div "[PERSON_NAME]'s Hot Dogs 4.6 (1,033) · [STREET_ADDRESS] [PHONE_NUMBER] · [DOMAI…" at bounding box center [873, 276] width 582 height 553
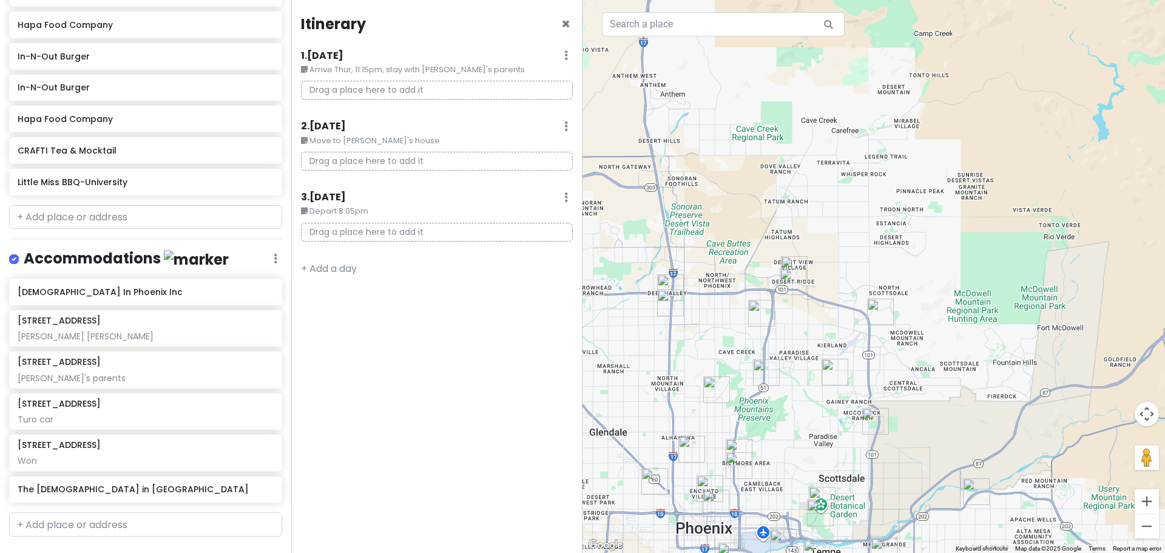
click at [663, 303] on img "Church In Phoenix Inc" at bounding box center [670, 302] width 27 height 27
click at [696, 368] on img "Hapa Food Company" at bounding box center [766, 372] width 27 height 27
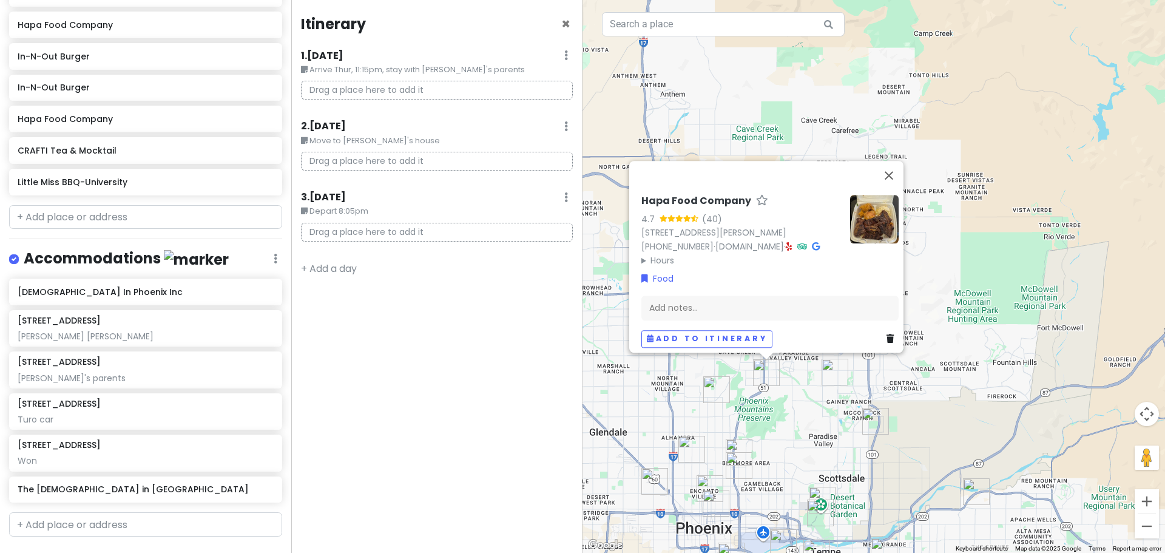
click at [696, 399] on img "Little Miss BBQ-Sunnyslope" at bounding box center [716, 389] width 27 height 27
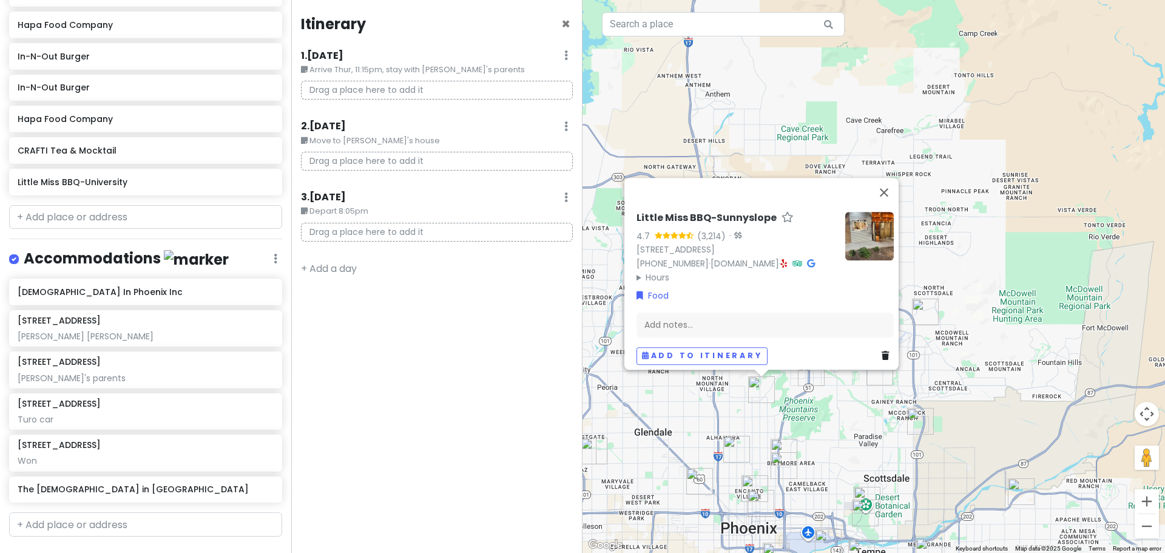
click at [696, 420] on div "Little Miss BBQ-Sunnyslope 4.7 (3,214) · [STREET_ADDRESS] [PHONE_NUMBER] · [DOM…" at bounding box center [873, 276] width 582 height 553
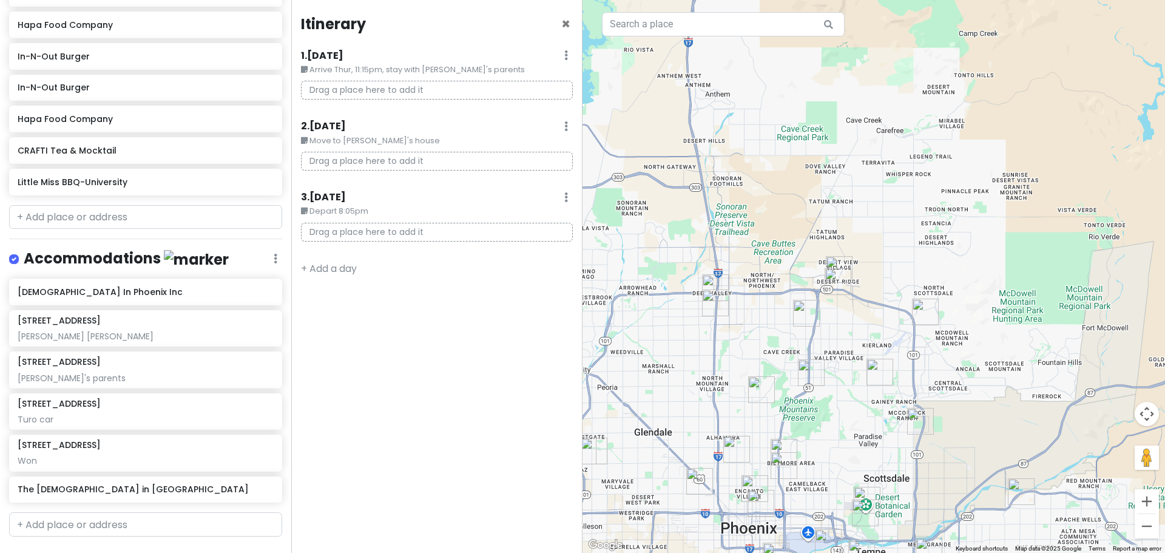
click at [696, 298] on img "Church In Phoenix Inc" at bounding box center [715, 302] width 27 height 27
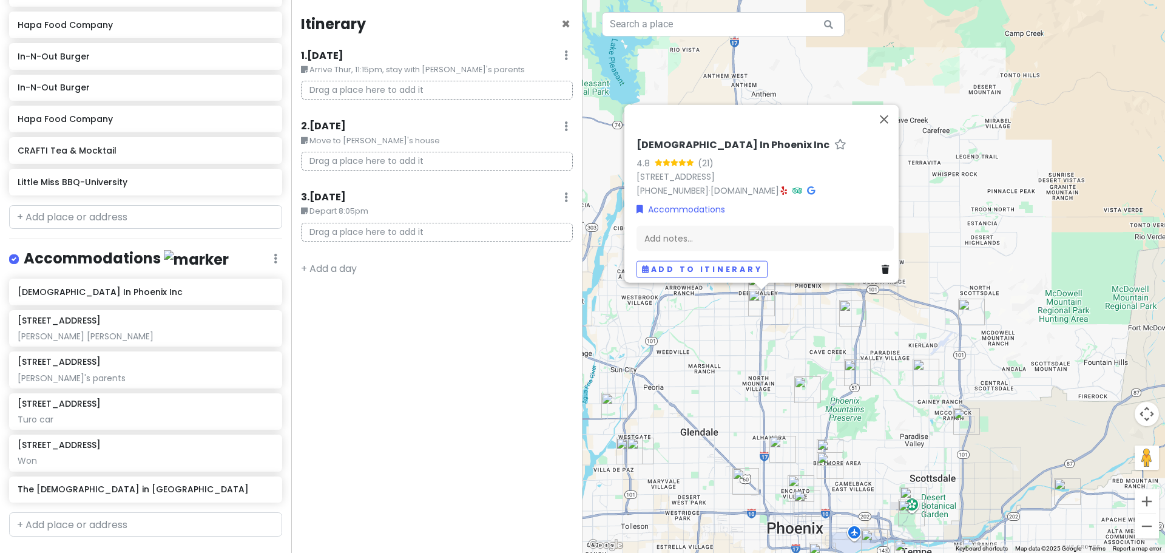
click at [696, 265] on icon at bounding box center [885, 269] width 7 height 8
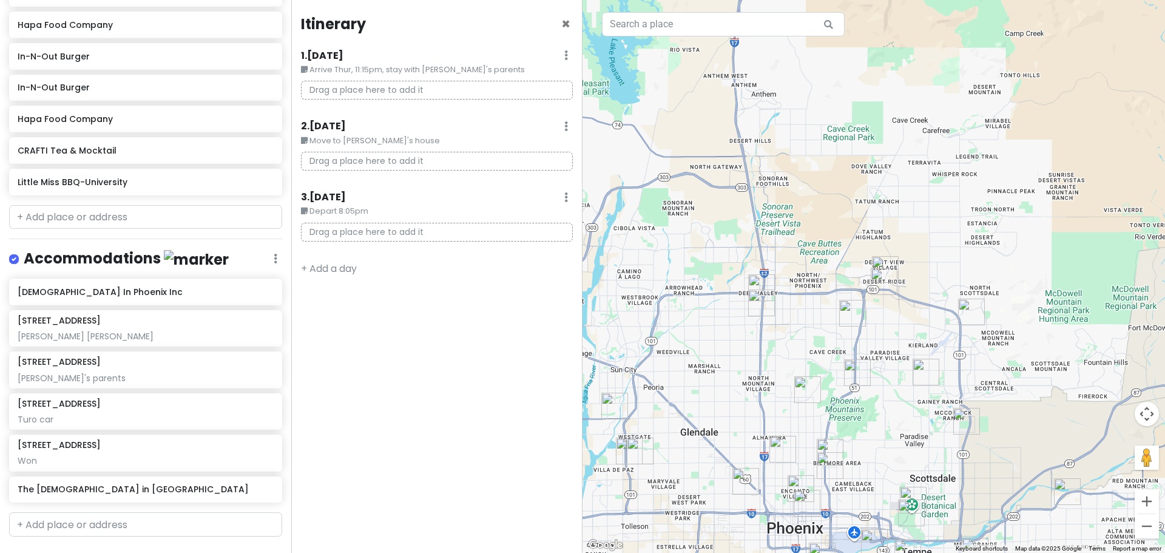
scroll to position [1027, 0]
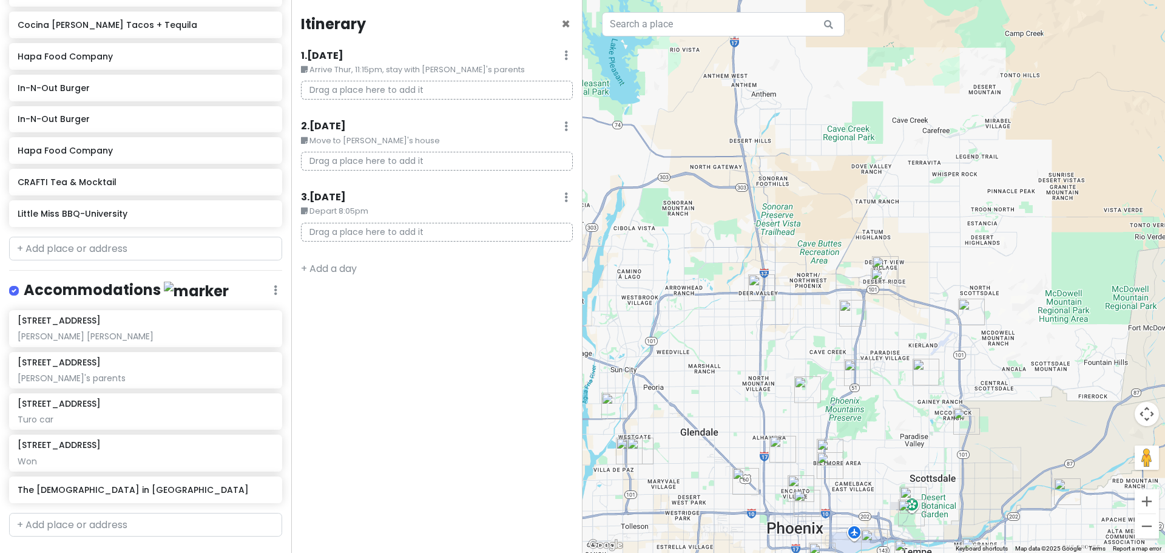
click at [696, 286] on img "In-N-Out Burger" at bounding box center [761, 287] width 27 height 27
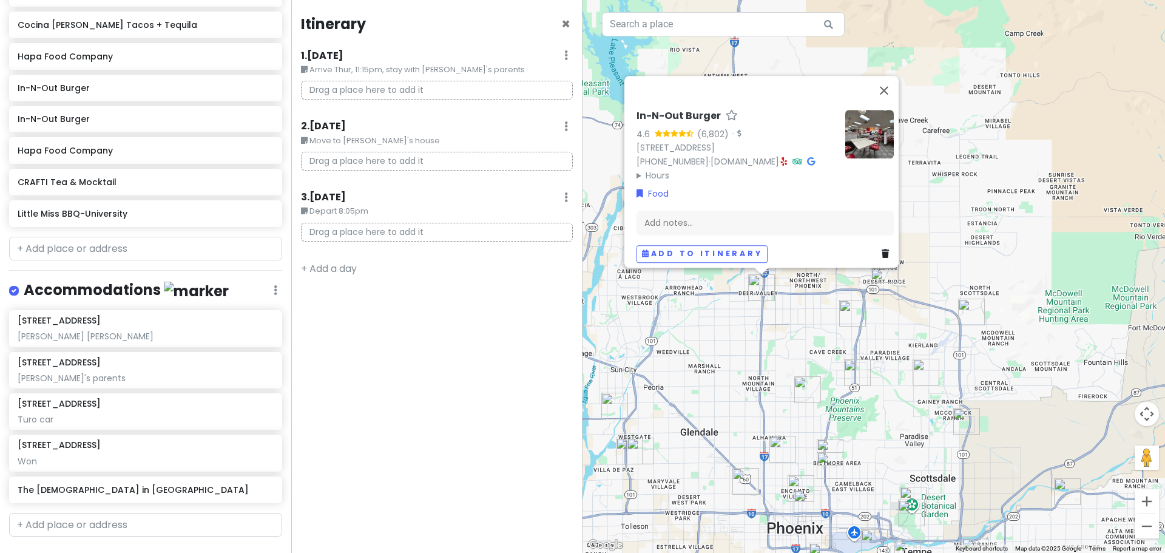
click at [696, 249] on icon at bounding box center [885, 253] width 7 height 8
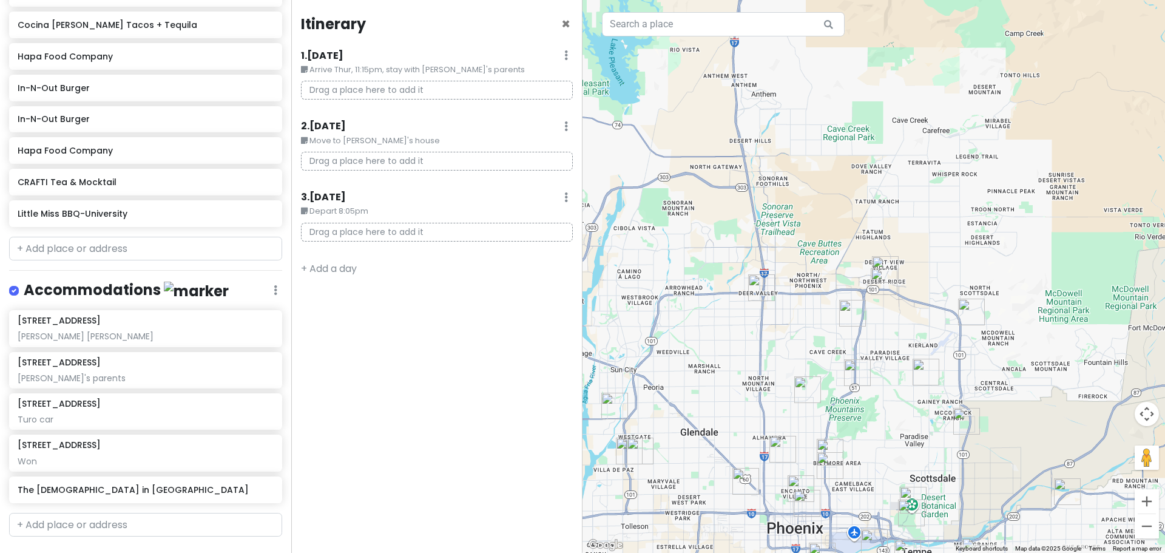
scroll to position [995, 0]
click at [121, 237] on input "text" at bounding box center [145, 249] width 273 height 24
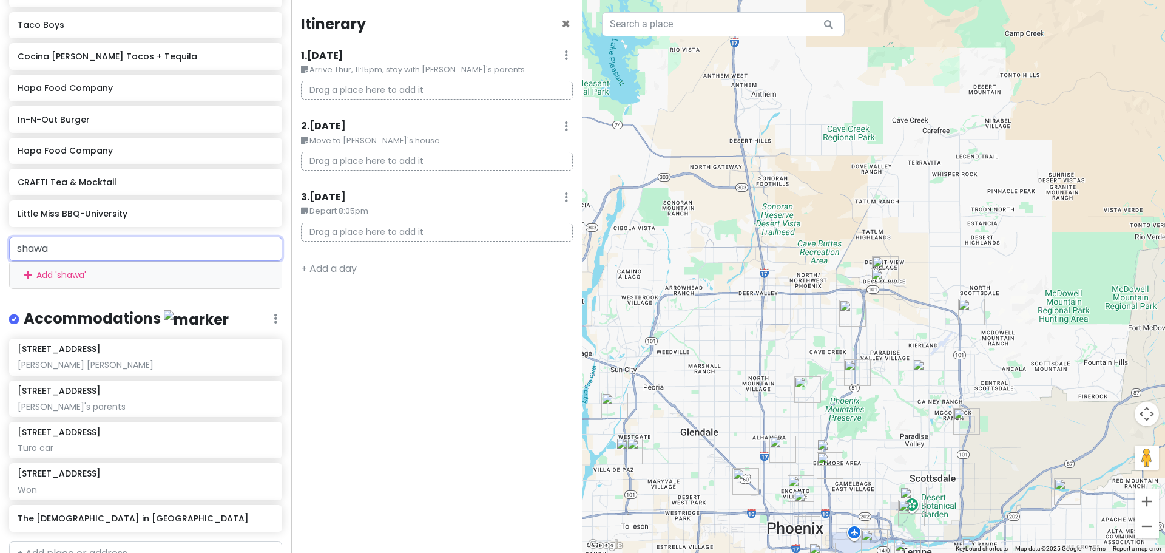
type input "shawar"
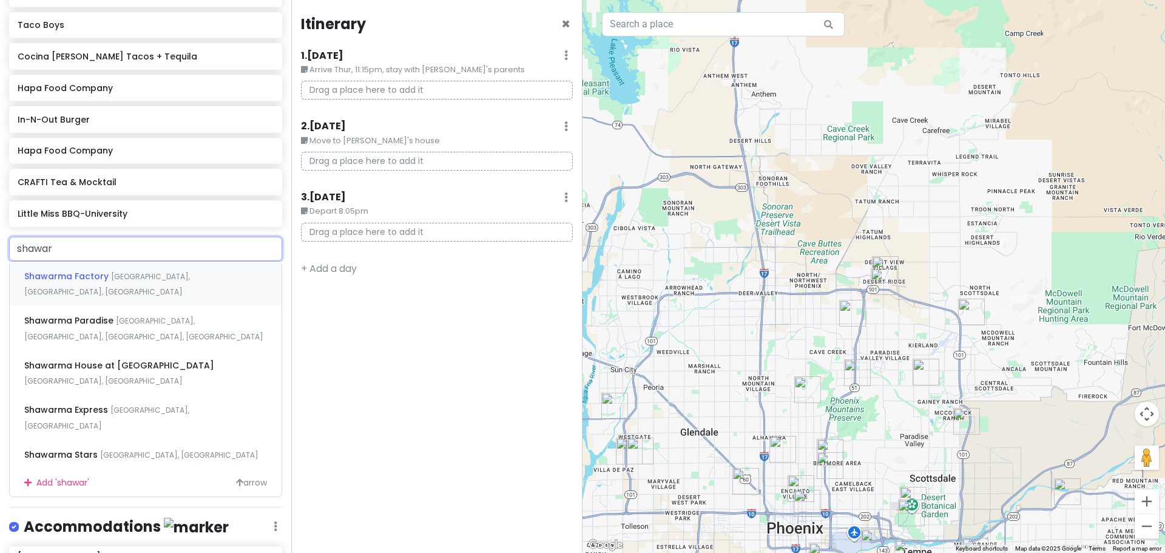
click at [133, 271] on span "[GEOGRAPHIC_DATA], [GEOGRAPHIC_DATA], [GEOGRAPHIC_DATA]" at bounding box center [107, 284] width 166 height 26
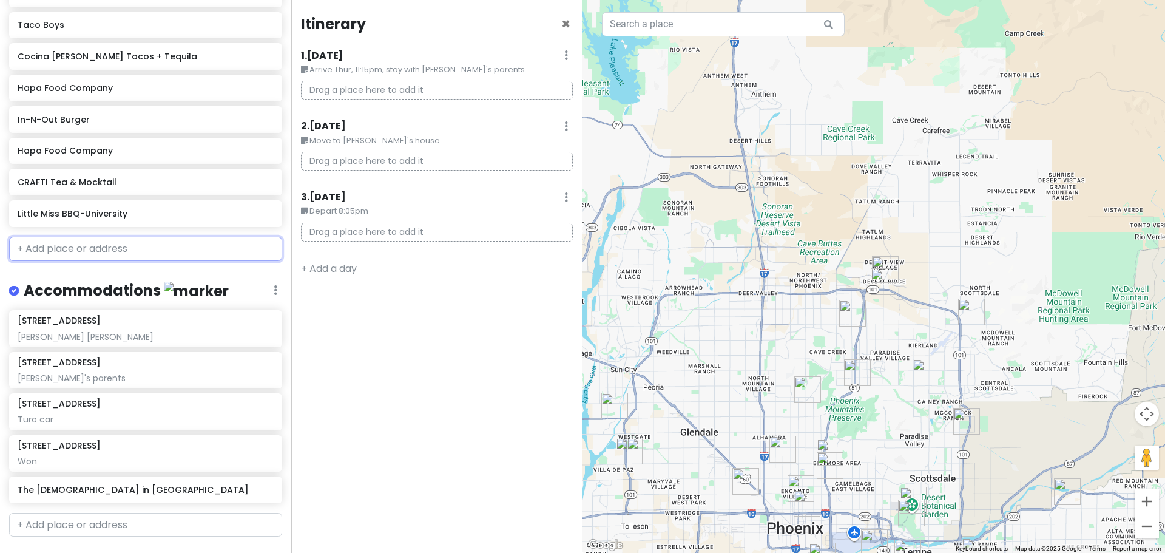
scroll to position [1027, 0]
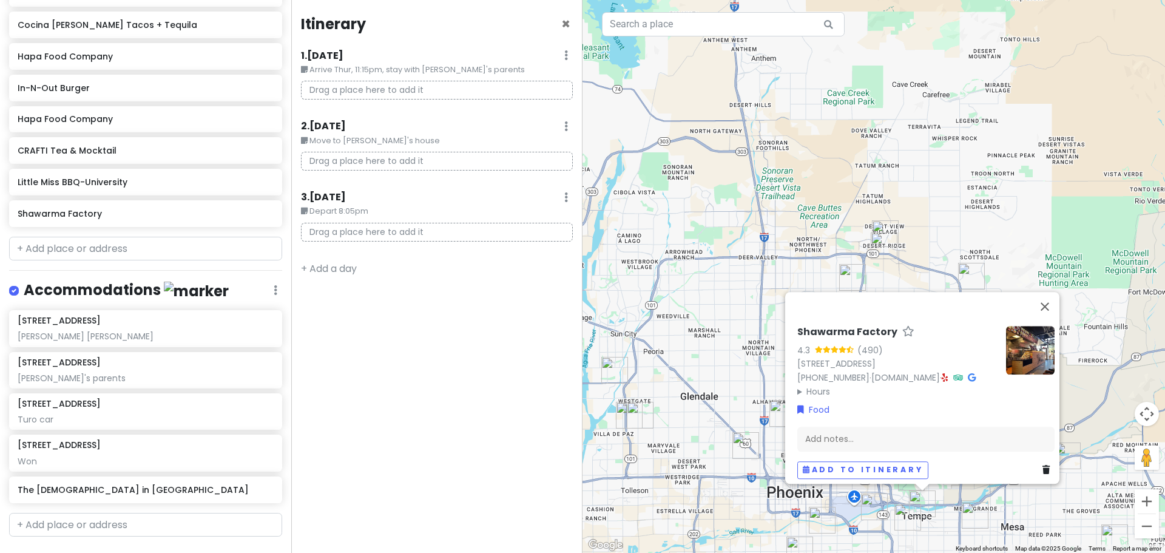
click at [696, 373] on icon at bounding box center [945, 377] width 7 height 8
click at [62, 237] on input "text" at bounding box center [145, 249] width 273 height 24
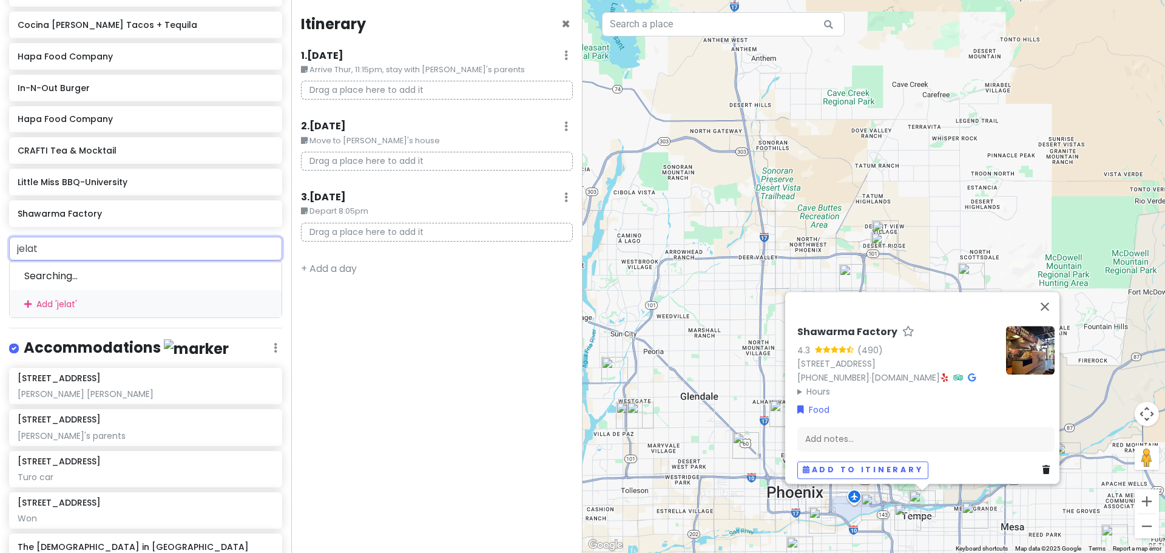
type input "jelato"
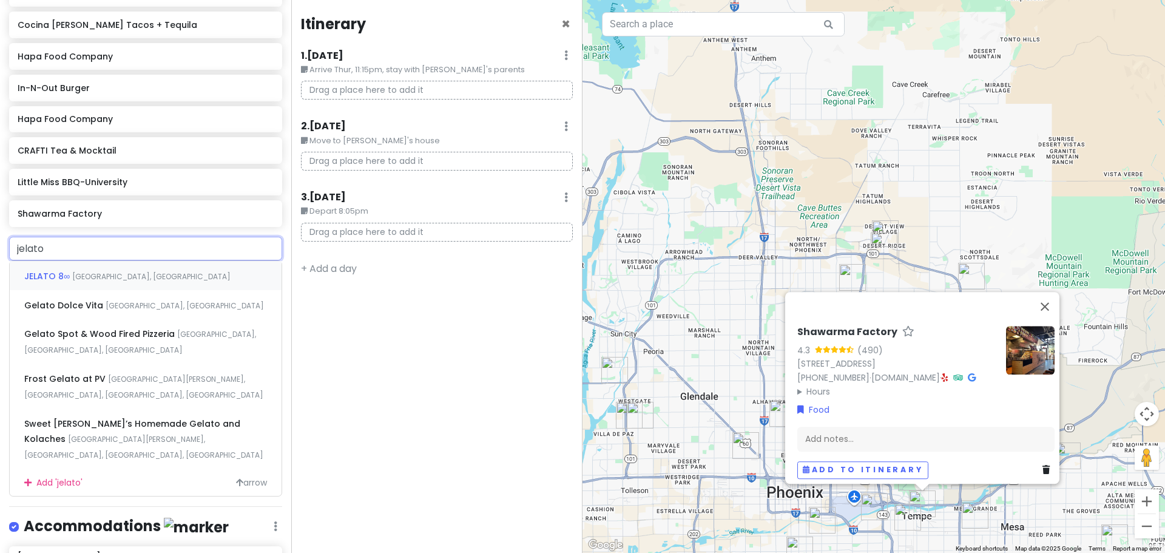
click at [76, 271] on span "[GEOGRAPHIC_DATA], [GEOGRAPHIC_DATA]" at bounding box center [151, 276] width 158 height 10
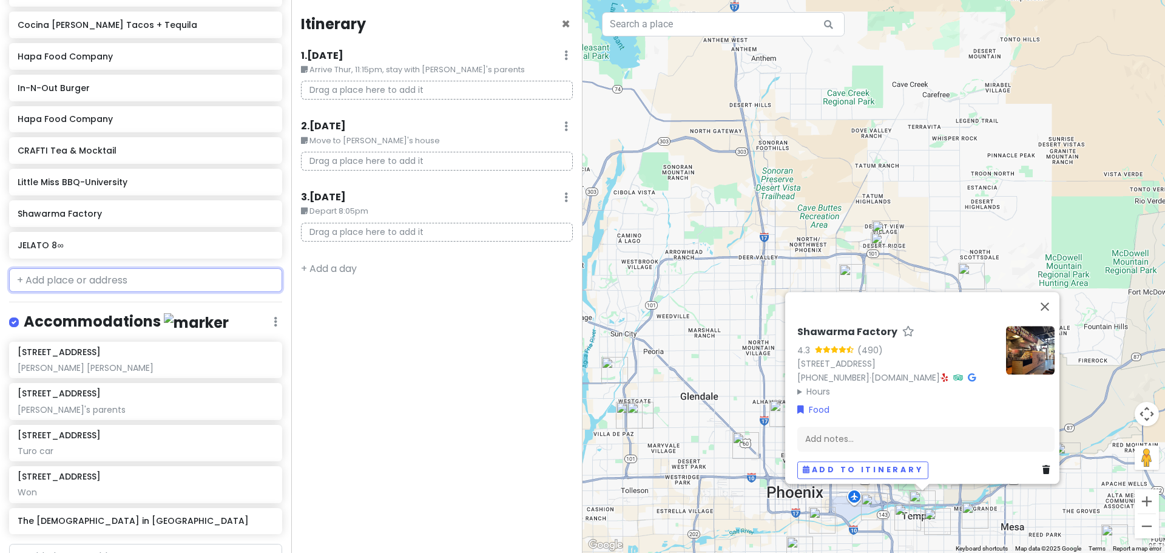
scroll to position [1058, 0]
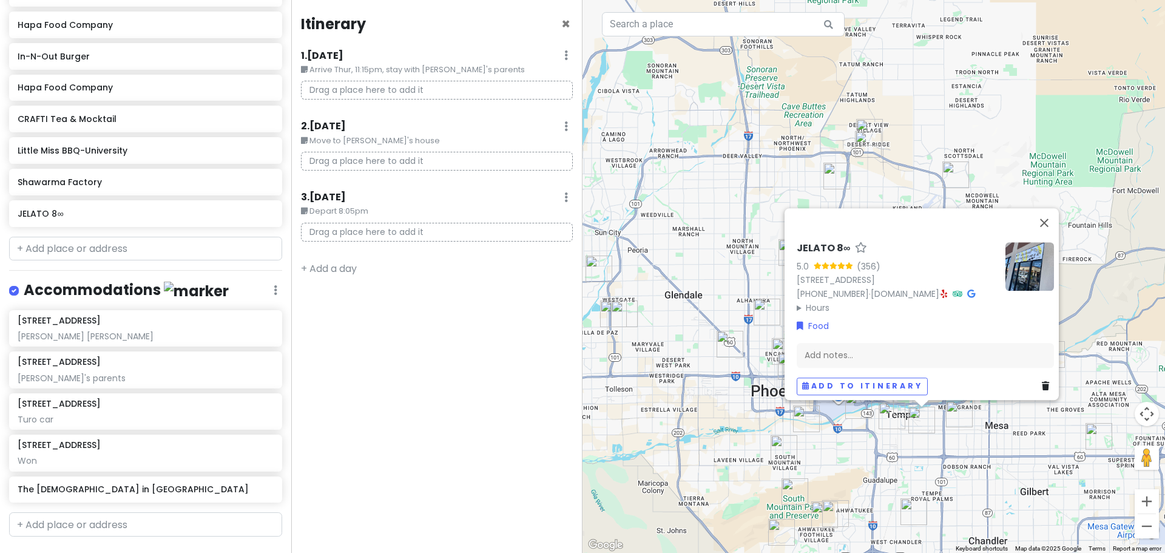
drag, startPoint x: 967, startPoint y: 522, endPoint x: 947, endPoint y: 404, distance: 120.1
click at [696, 404] on div "JELATO 8∞ 5.0 (356) [STREET_ADDRESS] [PHONE_NUMBER] · [DOMAIN_NAME] · Hours [DA…" at bounding box center [873, 276] width 582 height 553
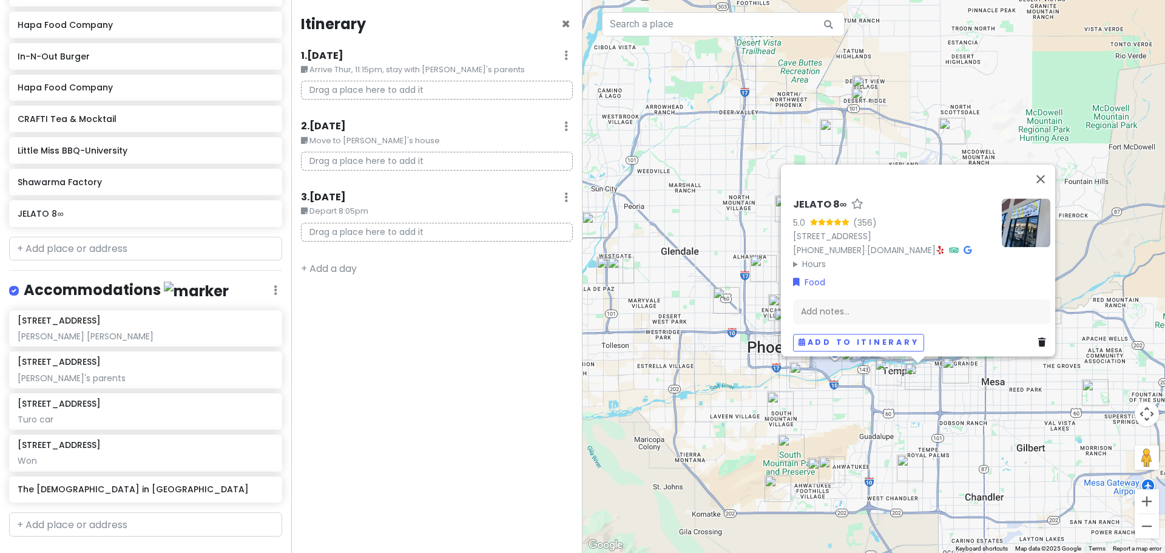
click at [696, 376] on img "The Church in Tempe" at bounding box center [888, 372] width 27 height 27
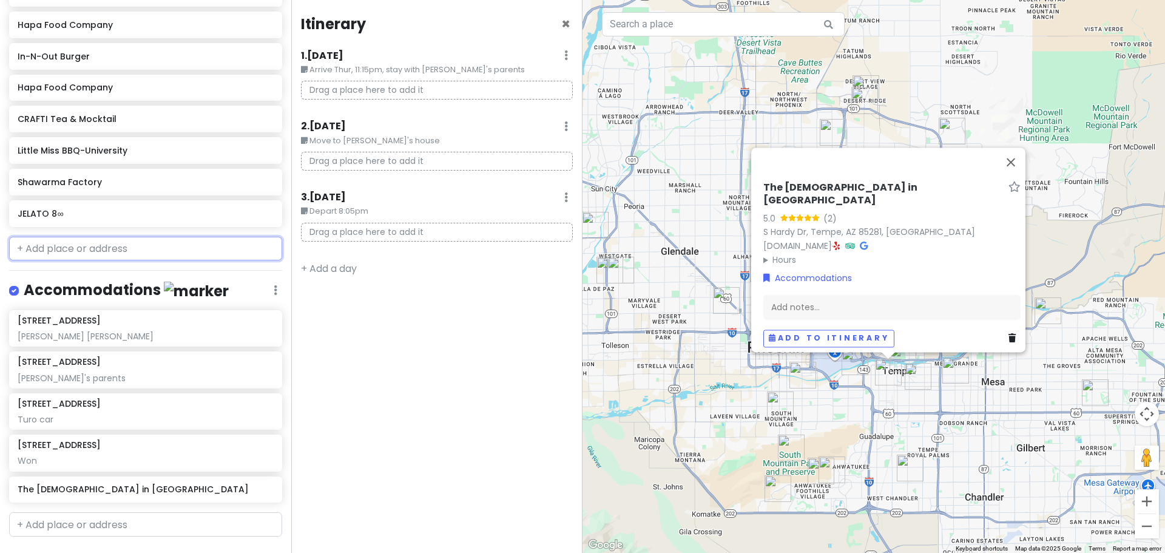
click at [88, 237] on input "text" at bounding box center [145, 249] width 273 height 24
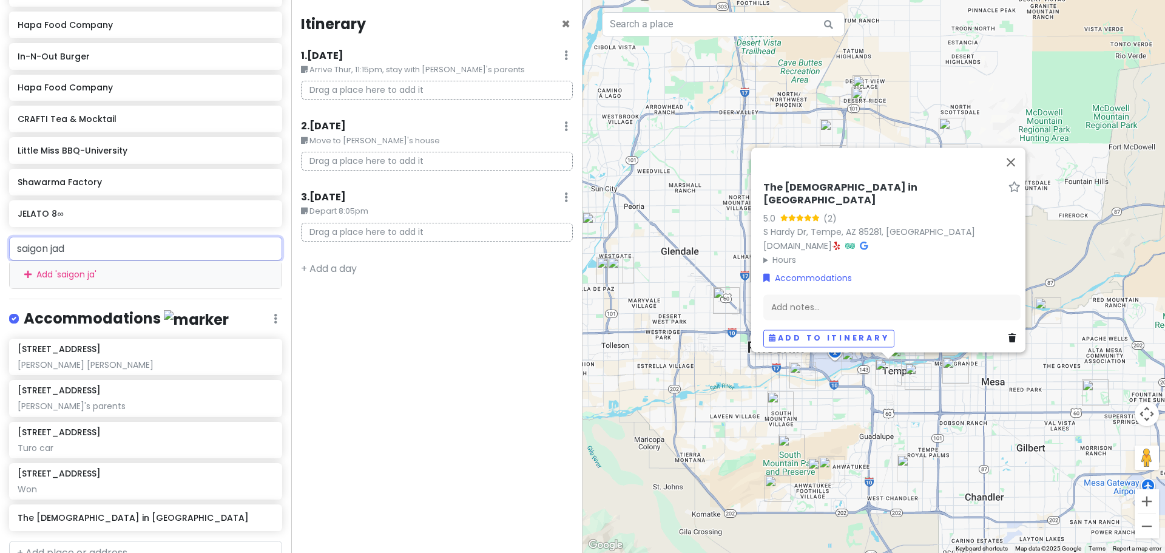
type input "saigon jade"
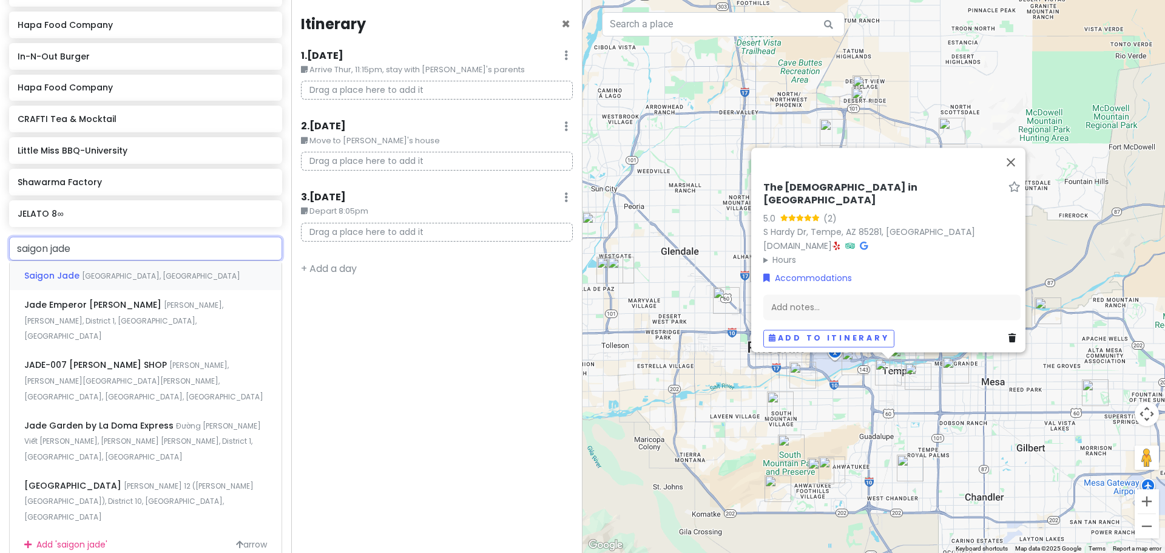
click at [77, 269] on span "Saigon Jade" at bounding box center [53, 275] width 58 height 12
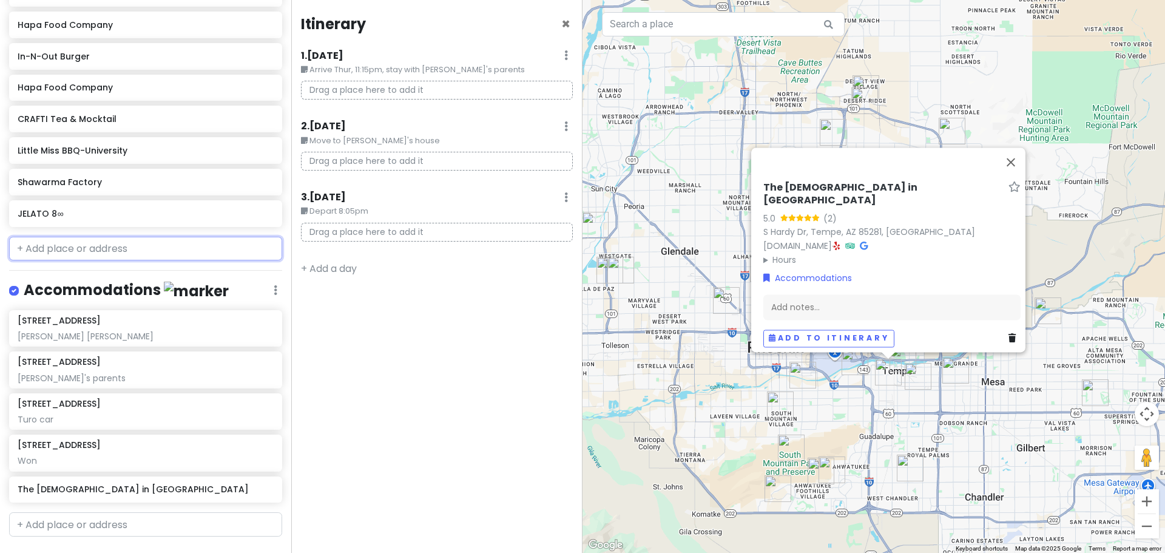
scroll to position [1089, 0]
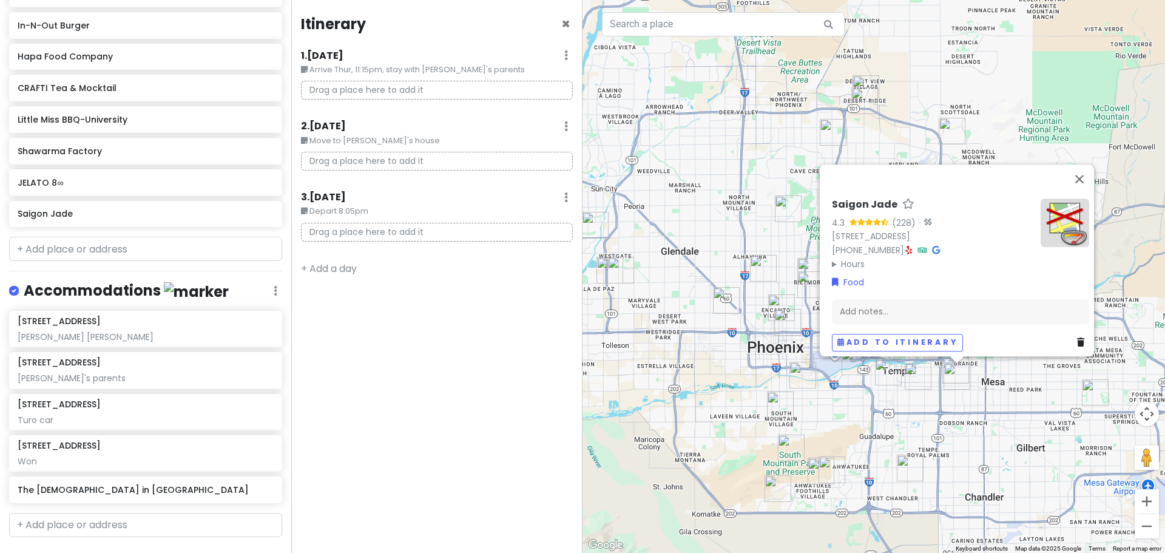
click at [696, 410] on div "Saigon Jade 4.3 (228) · [STREET_ADDRESS] [PHONE_NUMBER] · Hours [DATE] 10:00 AM…" at bounding box center [873, 276] width 582 height 553
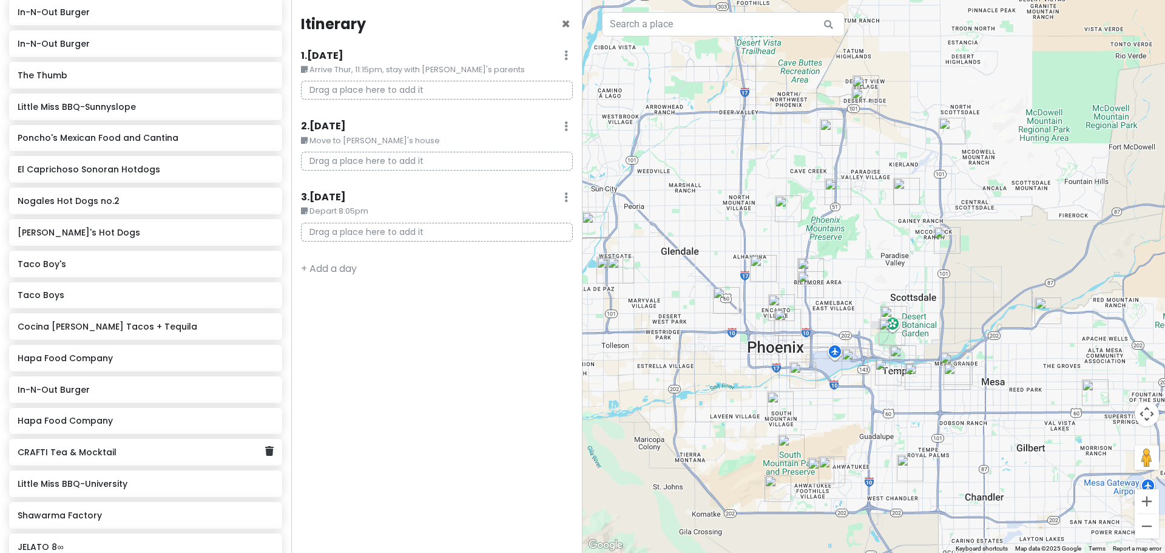
scroll to position [726, 0]
drag, startPoint x: 104, startPoint y: 426, endPoint x: 400, endPoint y: 243, distance: 348.7
click at [400, 243] on div "Phoenix [DATE] - [DATE] Private Change Dates Make a Copy Delete Trip Give Feedb…" at bounding box center [582, 276] width 1165 height 553
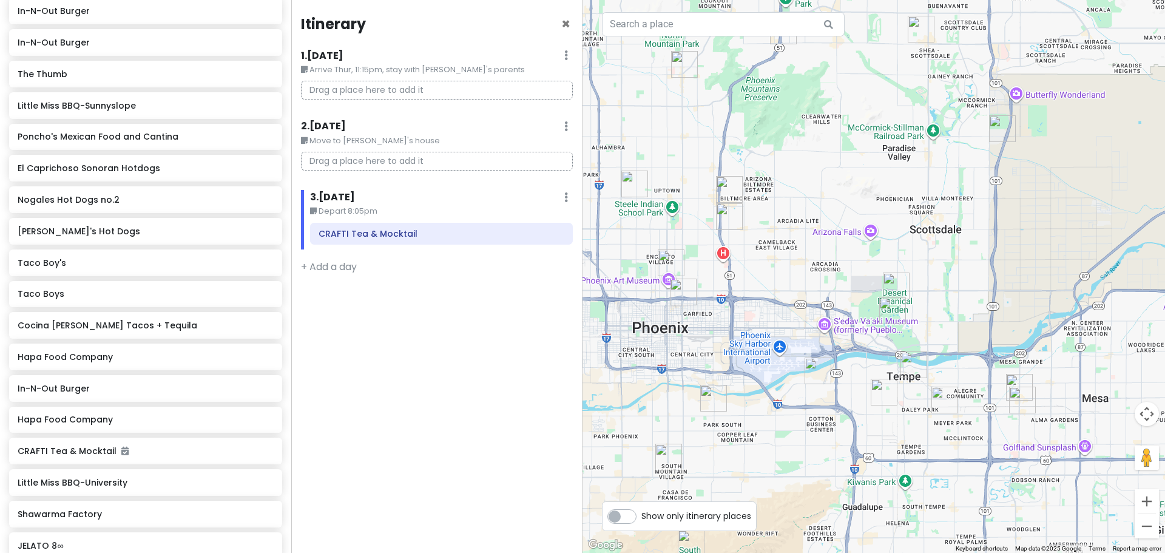
click at [696, 363] on img "Little Miss BBQ-University" at bounding box center [818, 370] width 27 height 27
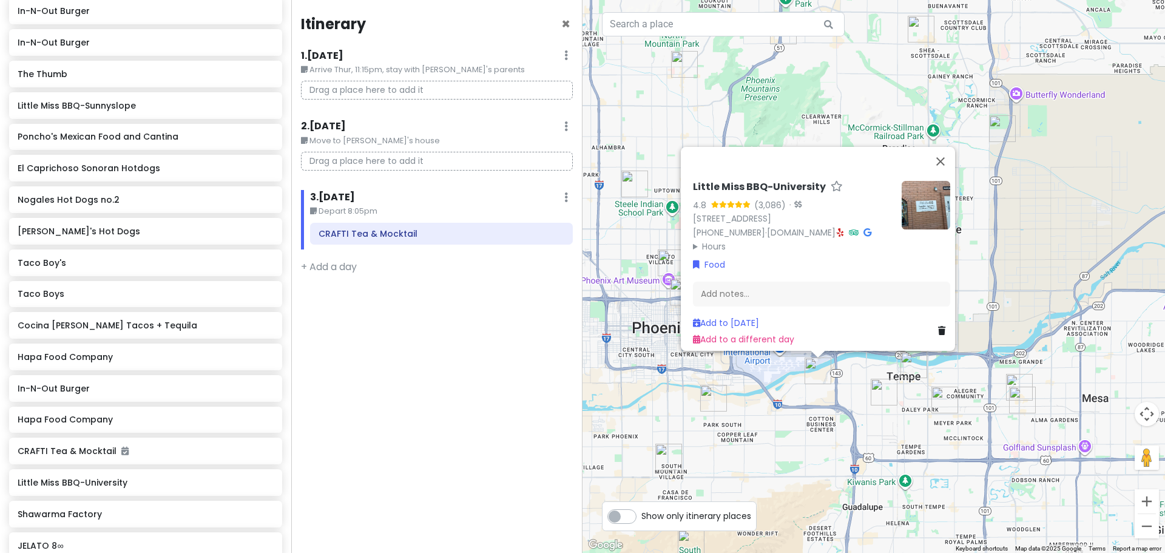
click at [696, 373] on img "Shawarma Factory" at bounding box center [913, 364] width 27 height 27
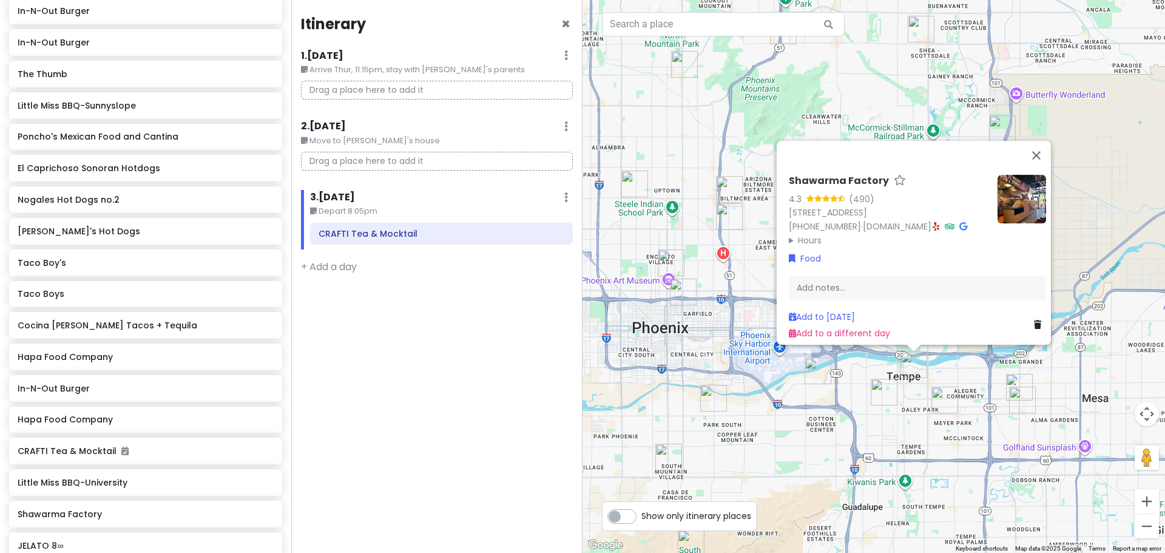
click at [696, 390] on img "The Church in Tempe" at bounding box center [884, 392] width 27 height 27
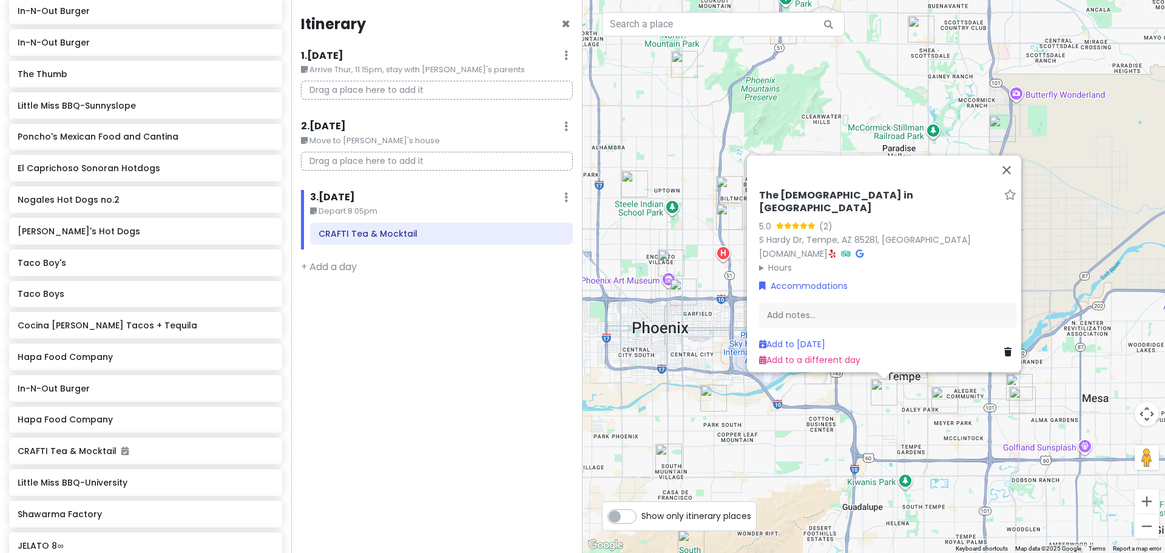
click at [696, 419] on div "The [DEMOGRAPHIC_DATA] in Tempe 5.0 (2) [GEOGRAPHIC_DATA], [GEOGRAPHIC_DATA] [D…" at bounding box center [873, 276] width 582 height 553
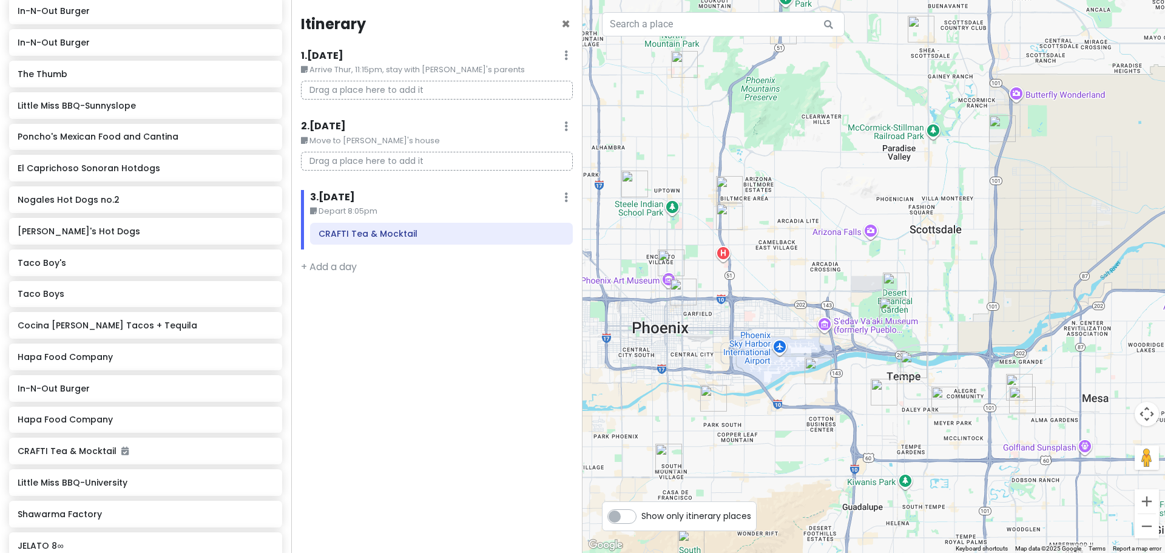
click at [696, 368] on img "Shawarma Factory" at bounding box center [913, 364] width 27 height 27
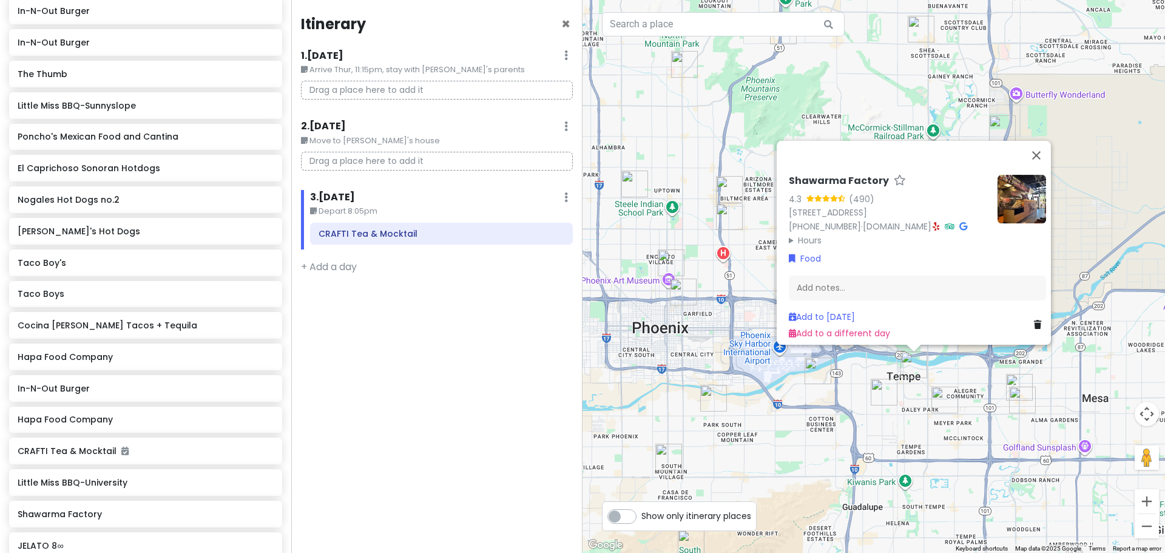
click at [682, 294] on img "Taco Boy's" at bounding box center [683, 292] width 27 height 27
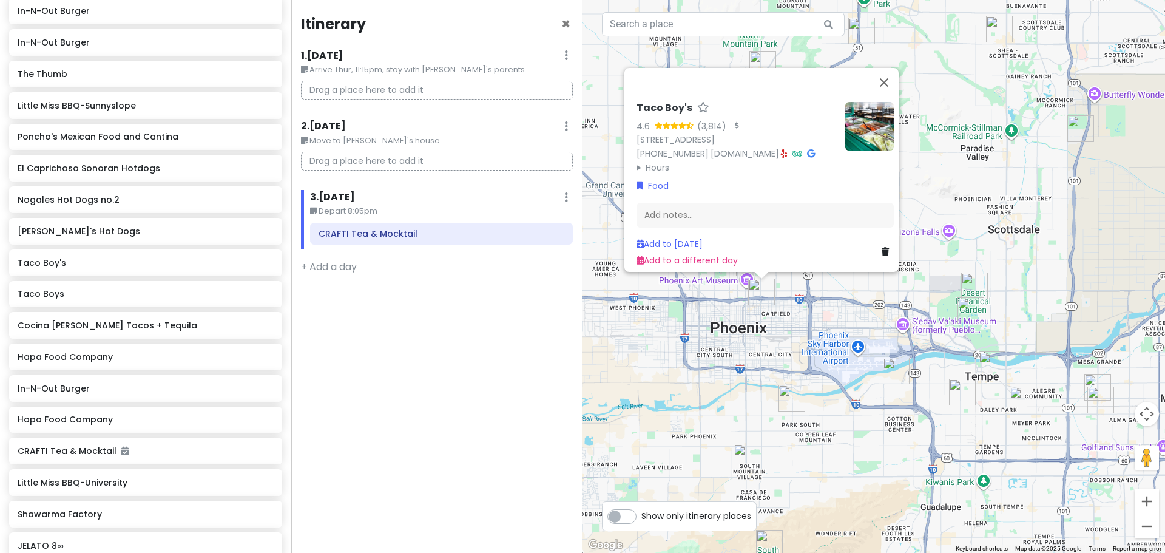
click at [696, 374] on img "Little Miss BBQ-University" at bounding box center [896, 370] width 27 height 27
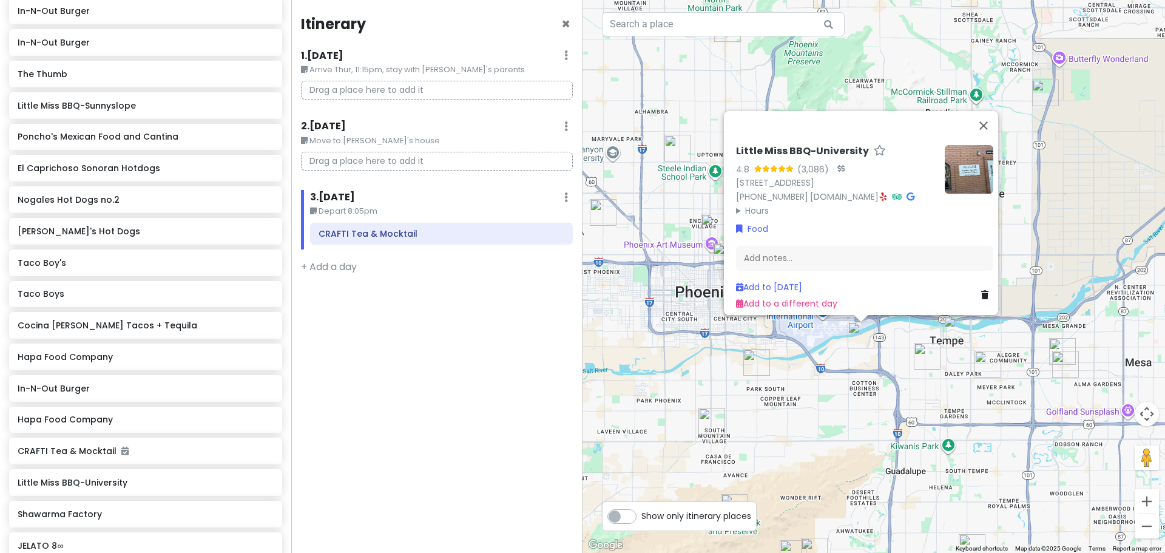
drag, startPoint x: 900, startPoint y: 419, endPoint x: 832, endPoint y: 351, distance: 96.5
click at [696, 351] on div "Little Miss BBQ-University 4.8 (3,086) · [STREET_ADDRESS] [PHONE_NUMBER] · [DOM…" at bounding box center [873, 276] width 582 height 553
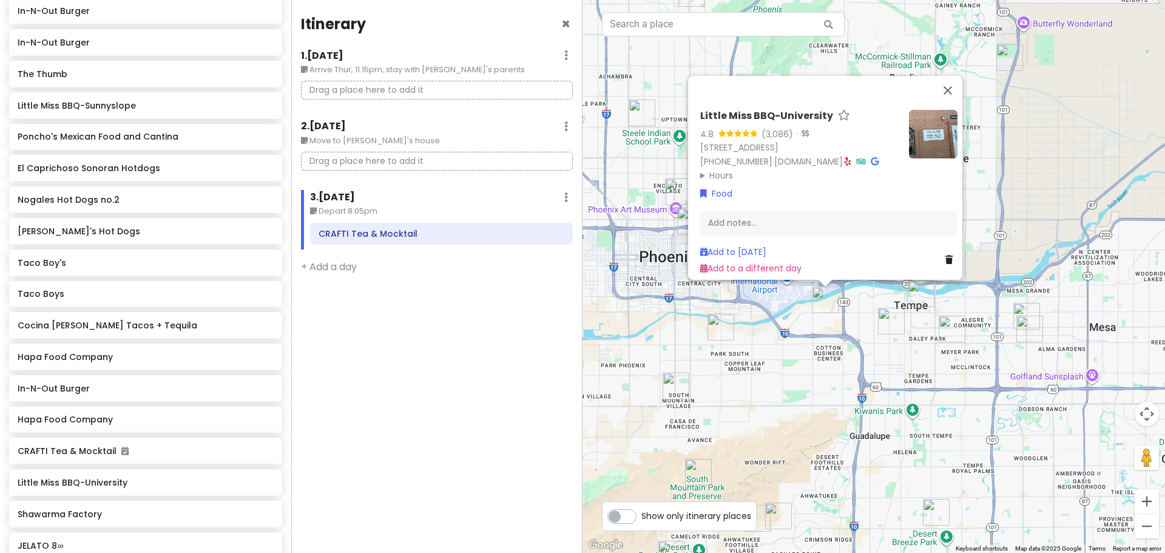
click at [696, 349] on div "Little Miss BBQ-University 4.8 (3,086) · [STREET_ADDRESS] [PHONE_NUMBER] · [DOM…" at bounding box center [873, 276] width 582 height 553
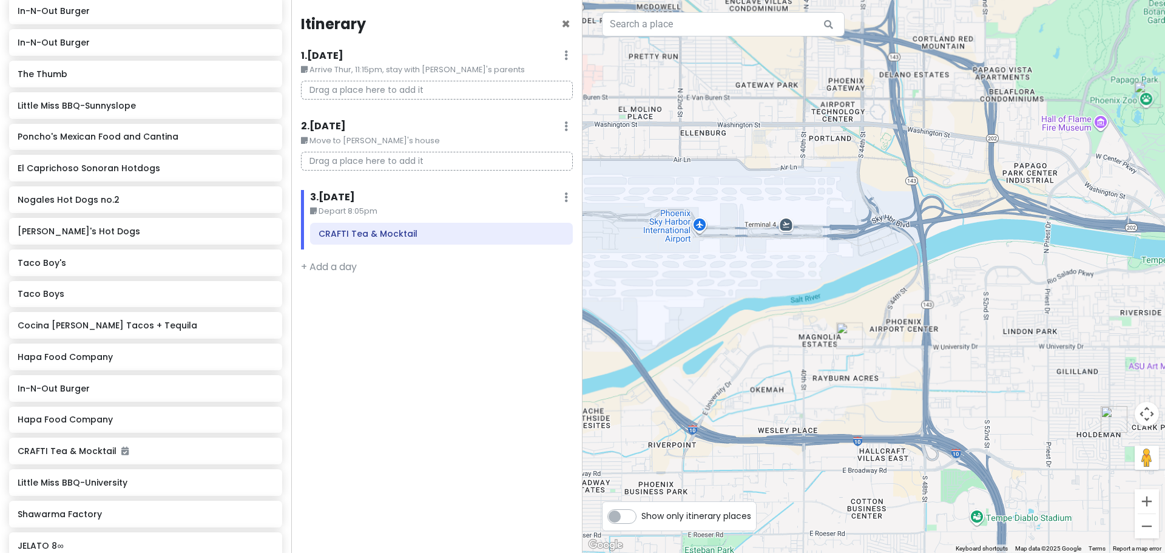
drag, startPoint x: 1022, startPoint y: 260, endPoint x: 802, endPoint y: 262, distance: 220.3
click at [696, 263] on div at bounding box center [873, 276] width 582 height 553
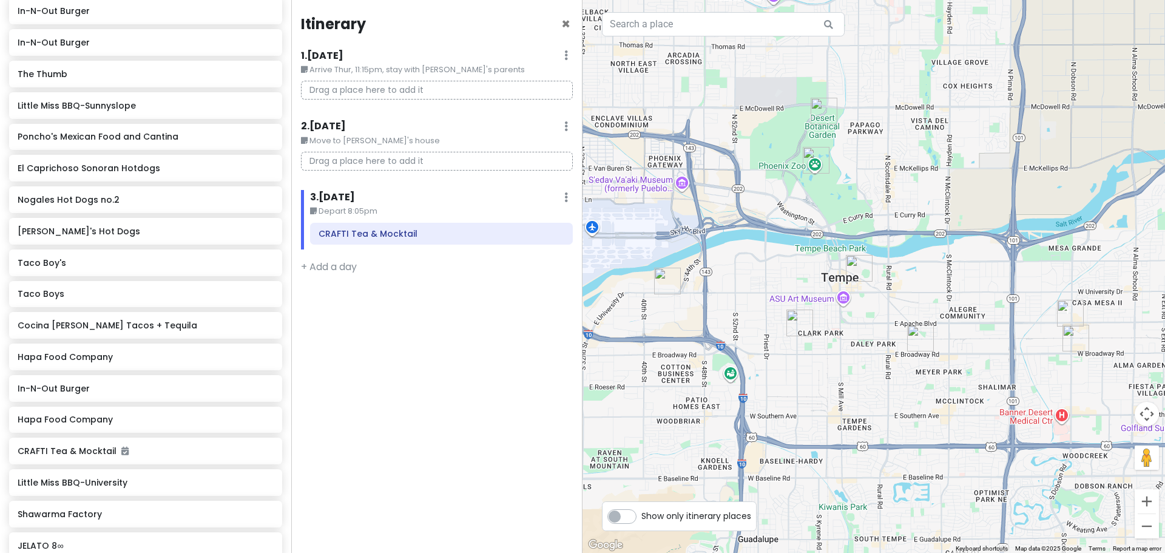
click at [696, 157] on img "Phoenix Zoo" at bounding box center [816, 160] width 27 height 27
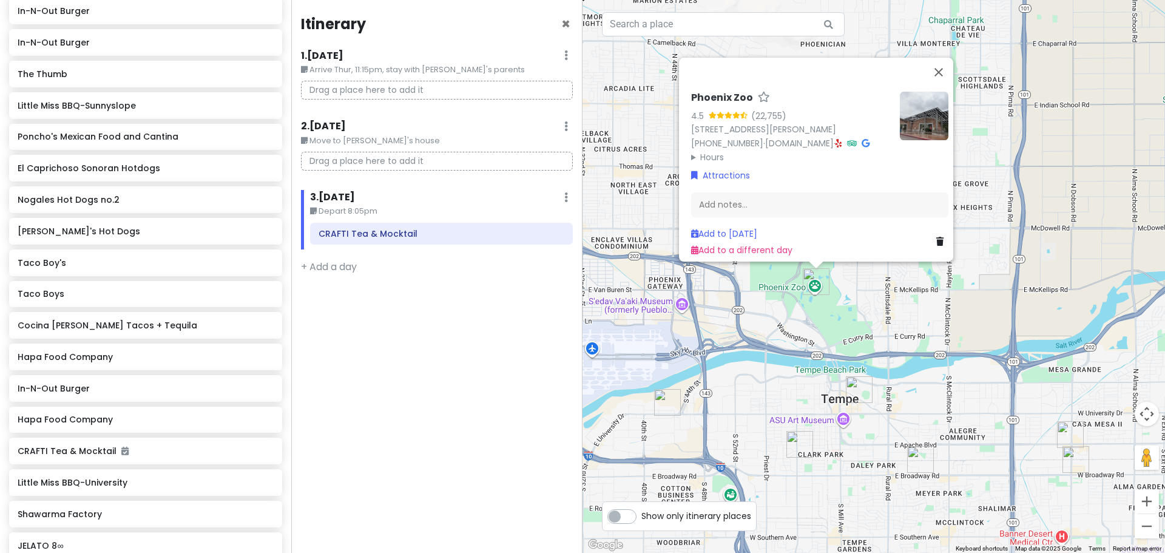
click at [696, 396] on div "Phoenix Zoo 4.5 (22,755) [STREET_ADDRESS][PERSON_NAME] [PHONE_NUMBER] · [DOMAIN…" at bounding box center [873, 276] width 582 height 553
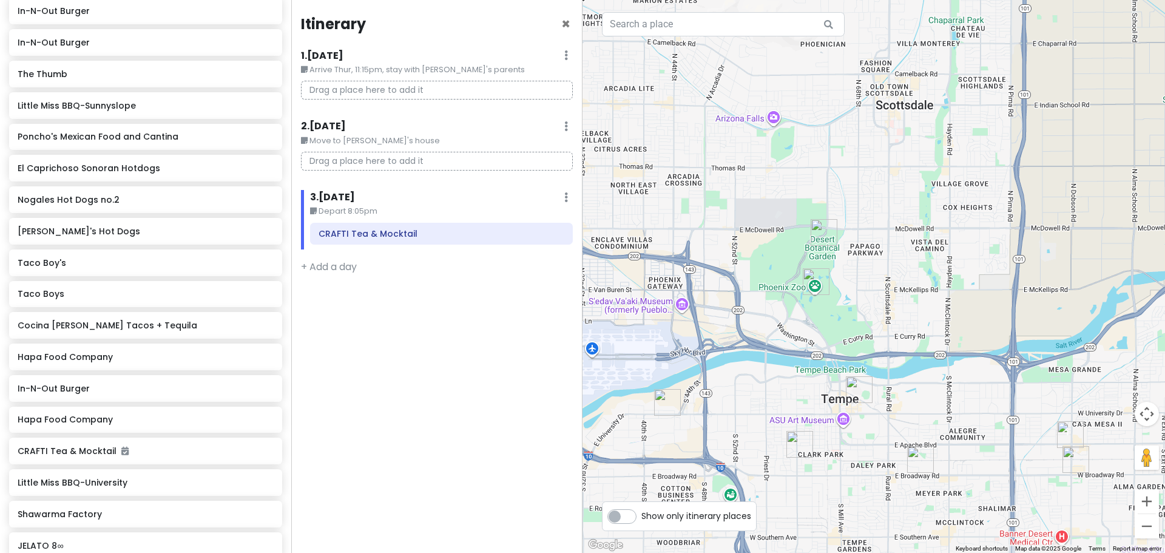
click at [696, 391] on img "Shawarma Factory" at bounding box center [859, 389] width 27 height 27
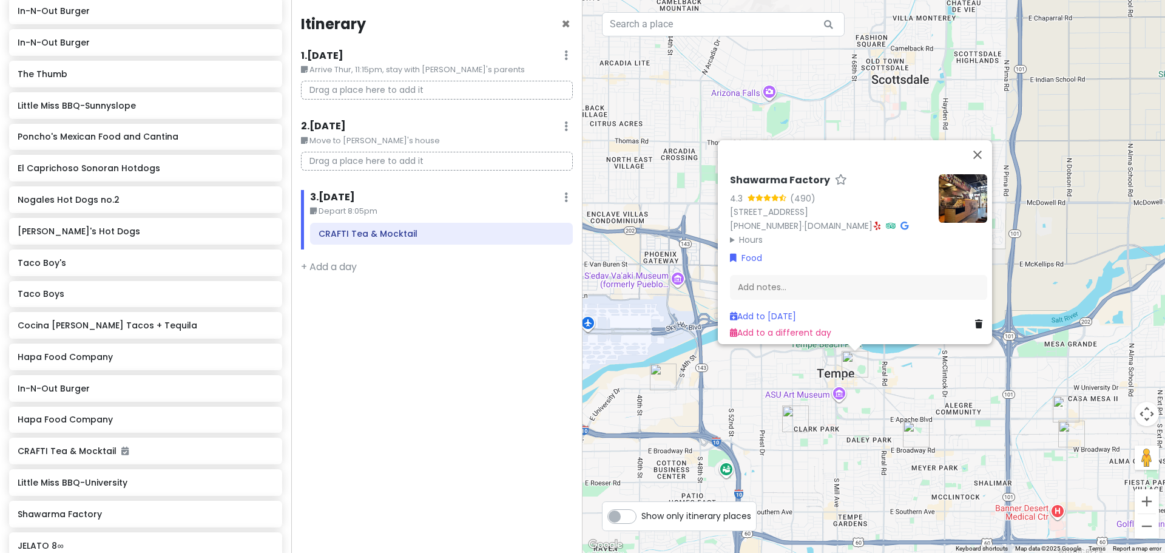
drag, startPoint x: 877, startPoint y: 434, endPoint x: 870, endPoint y: 399, distance: 35.8
click at [696, 399] on div "Shawarma Factory 4.3 (490) [STREET_ADDRESS] [PHONE_NUMBER] · [DOMAIN_NAME] · Ho…" at bounding box center [873, 276] width 582 height 553
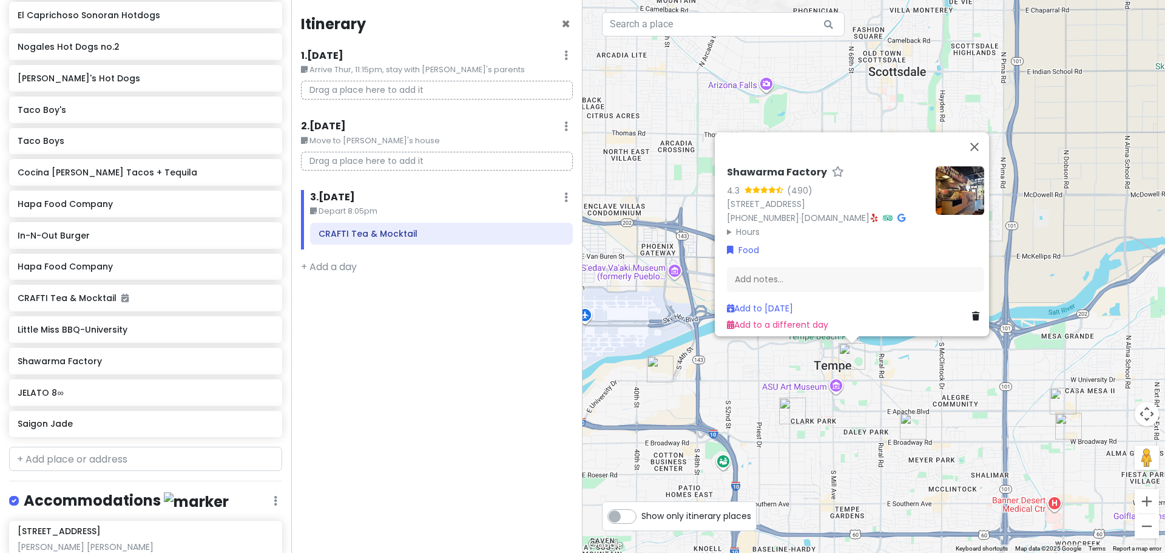
scroll to position [969, 0]
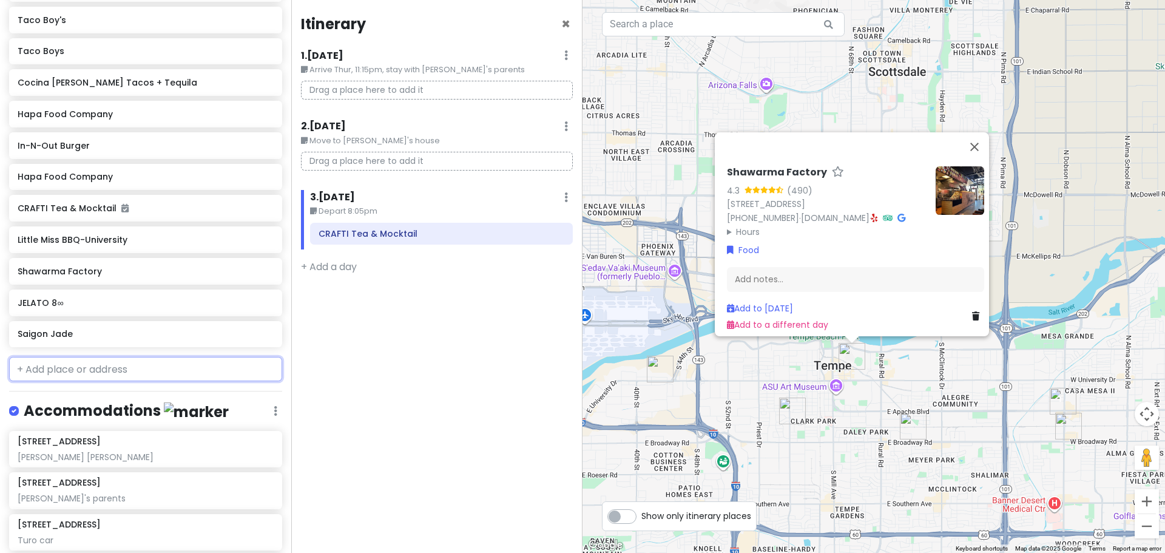
click at [119, 357] on input "text" at bounding box center [145, 369] width 273 height 24
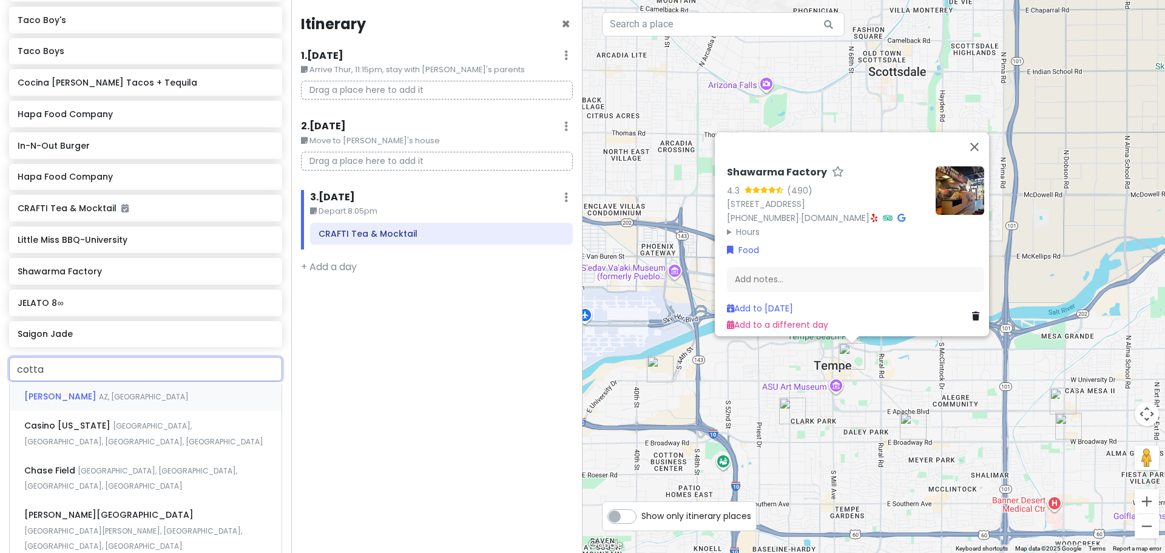
type input "cotta"
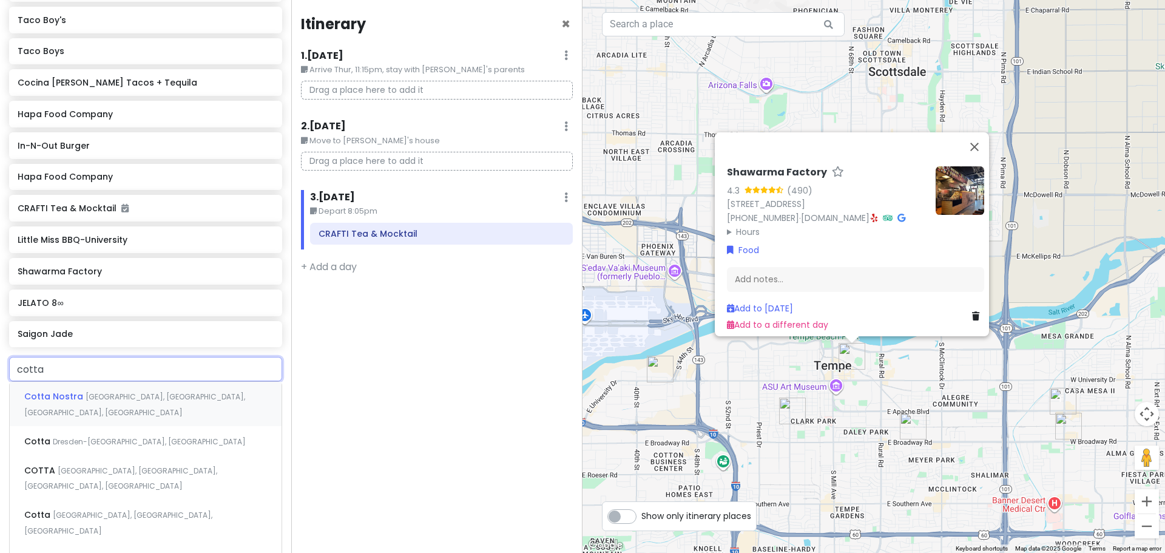
click at [118, 391] on span "[GEOGRAPHIC_DATA], [GEOGRAPHIC_DATA], [GEOGRAPHIC_DATA], [GEOGRAPHIC_DATA]" at bounding box center [134, 404] width 221 height 26
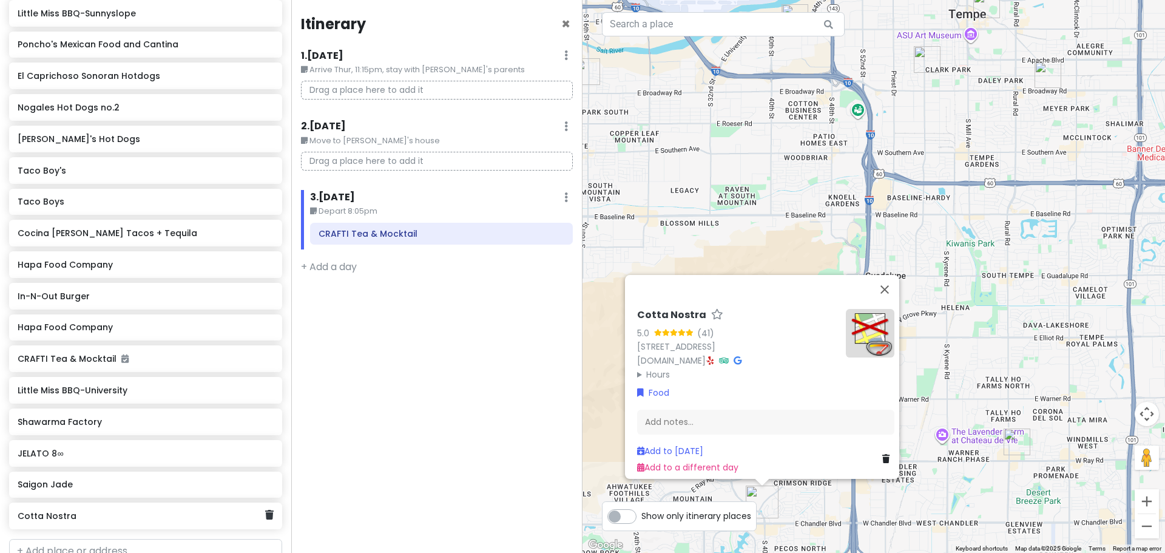
scroll to position [821, 0]
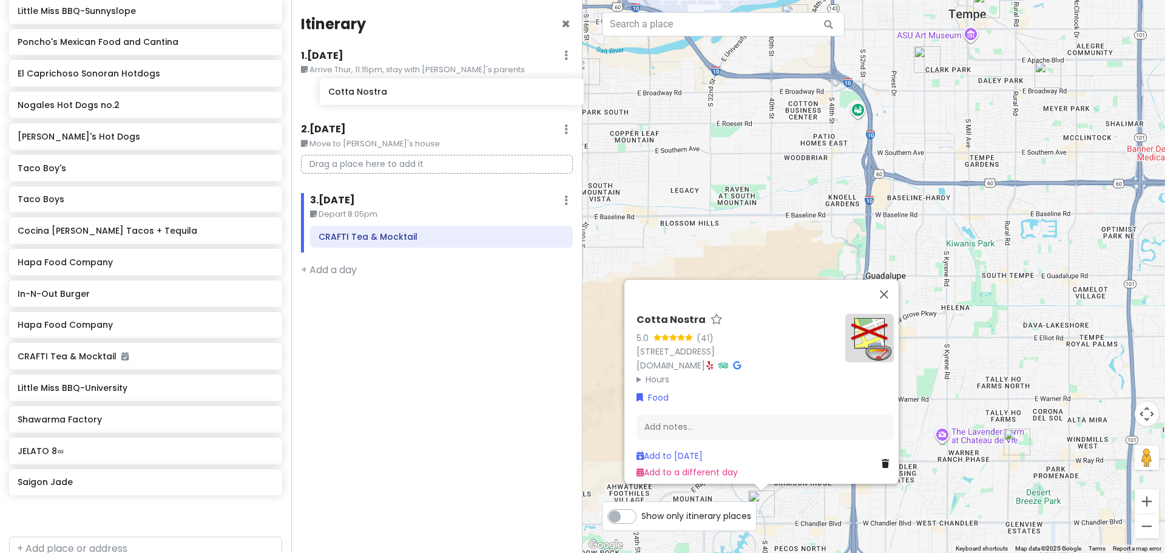
drag, startPoint x: 109, startPoint y: 496, endPoint x: 419, endPoint y: 100, distance: 503.1
click at [419, 100] on div "Phoenix [DATE] - [DATE] Private Change Dates Make a Copy Delete Trip Give Feedb…" at bounding box center [582, 276] width 1165 height 553
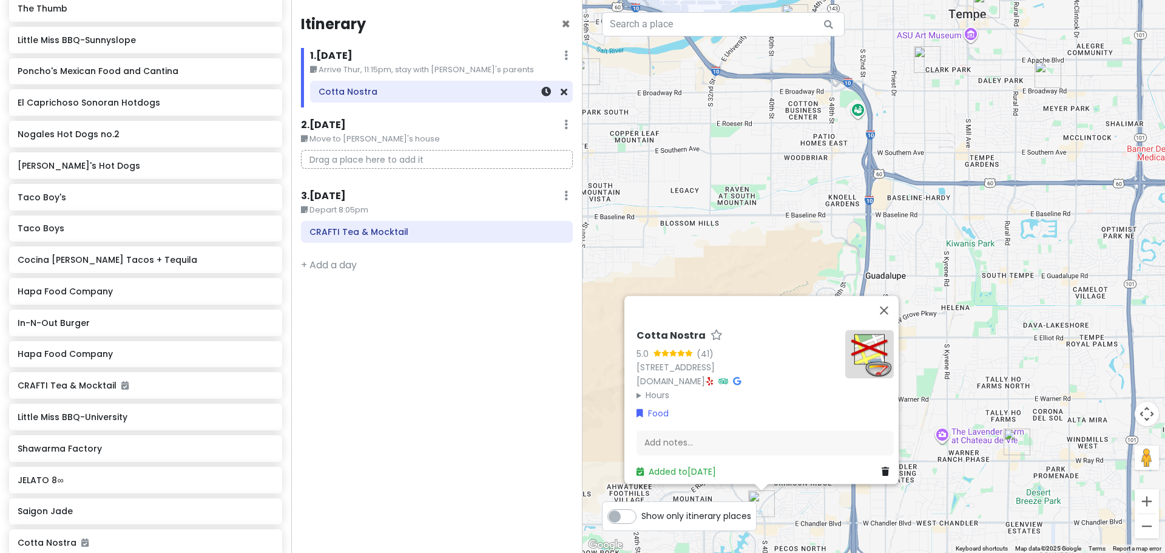
scroll to position [789, 0]
click at [696, 437] on img "Pickleball Kingdom" at bounding box center [1017, 441] width 27 height 27
click at [696, 437] on img "Pickleball Kingdom" at bounding box center [1015, 441] width 27 height 27
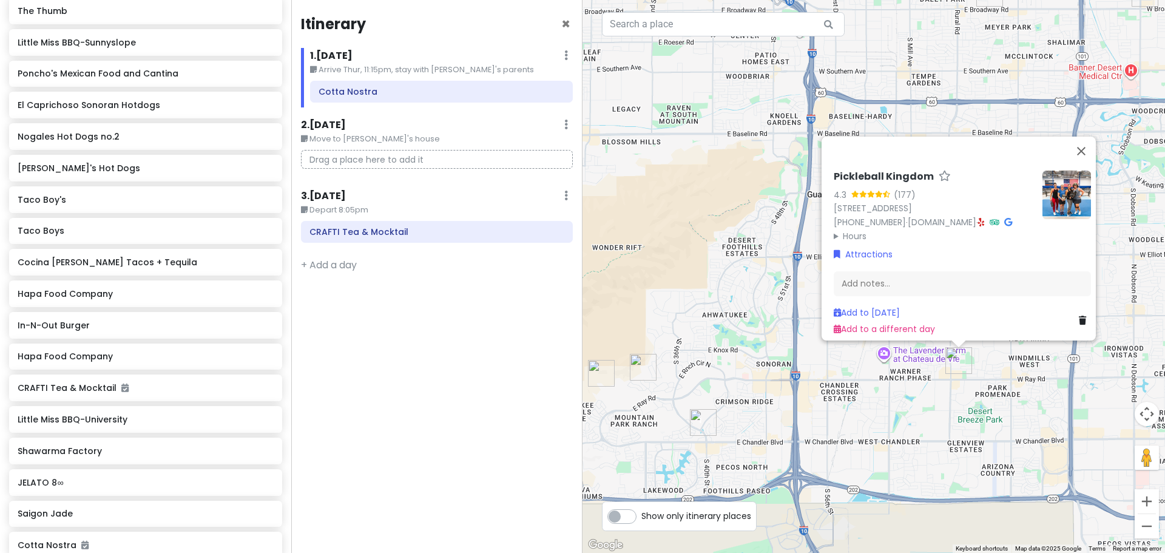
drag, startPoint x: 993, startPoint y: 484, endPoint x: 974, endPoint y: 417, distance: 69.3
click at [696, 417] on div "Pickleball Kingdom 4.3 (177) [STREET_ADDRESS][PERSON_NAME] [PHONE_NUMBER] · [DO…" at bounding box center [873, 276] width 582 height 553
click at [693, 410] on img "Cotta Nostra" at bounding box center [703, 422] width 27 height 27
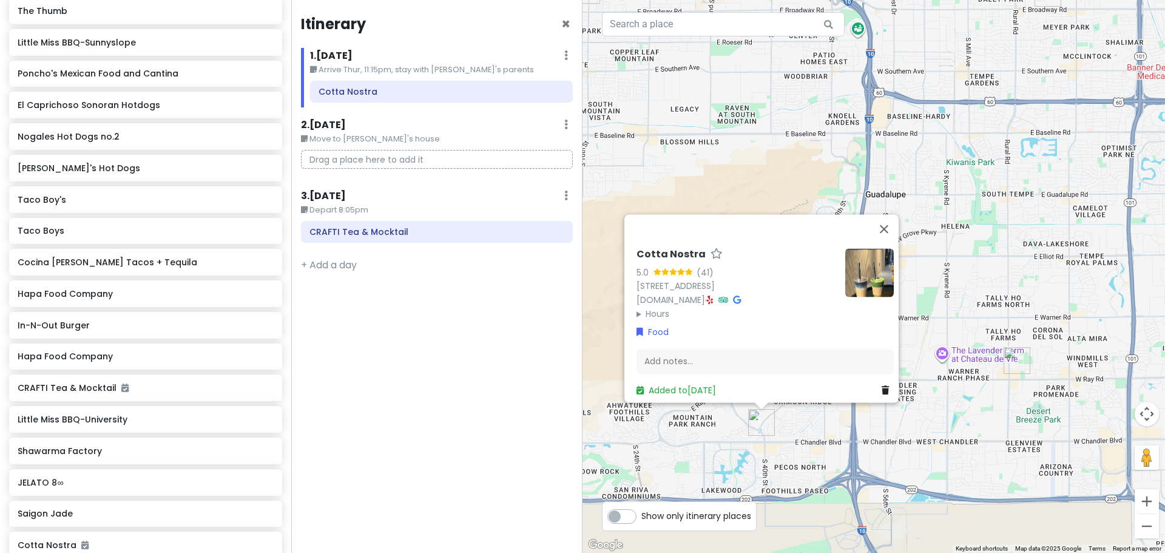
click at [696, 450] on div "Cotta Nostra 5.0 (41) [STREET_ADDRESS] [DOMAIN_NAME] · Hours [DATE] 8:00 AM – 2…" at bounding box center [873, 276] width 582 height 553
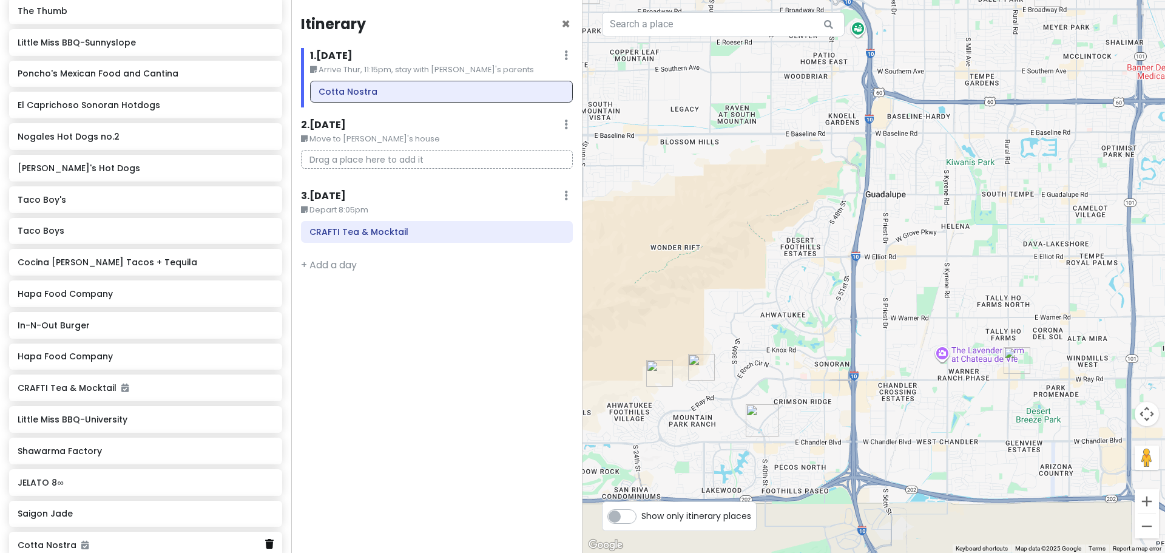
click at [265, 494] on icon at bounding box center [269, 544] width 8 height 10
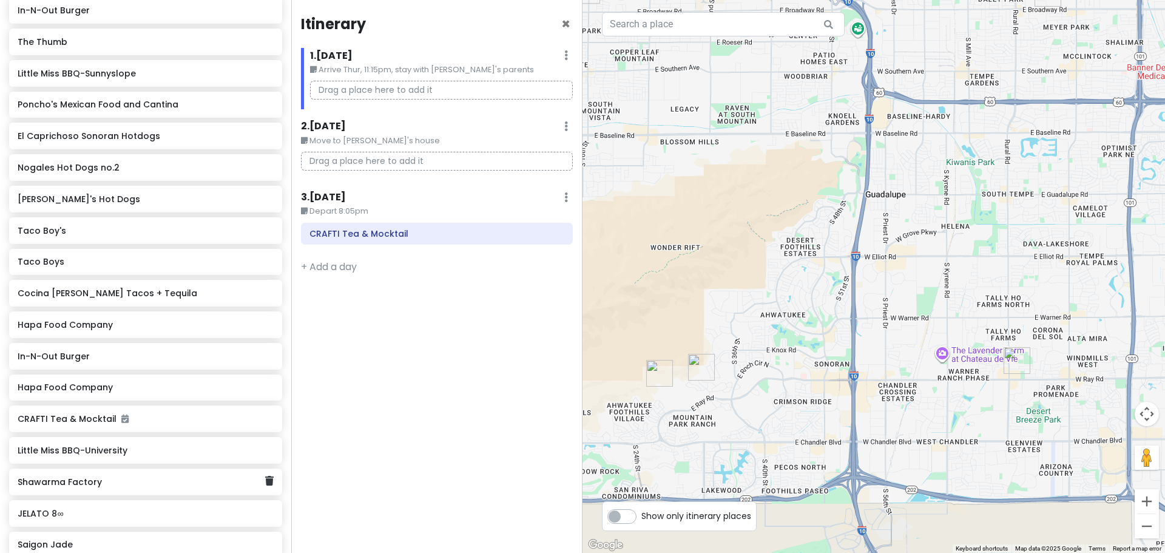
click at [94, 476] on h6 "Shawarma Factory" at bounding box center [141, 481] width 247 height 11
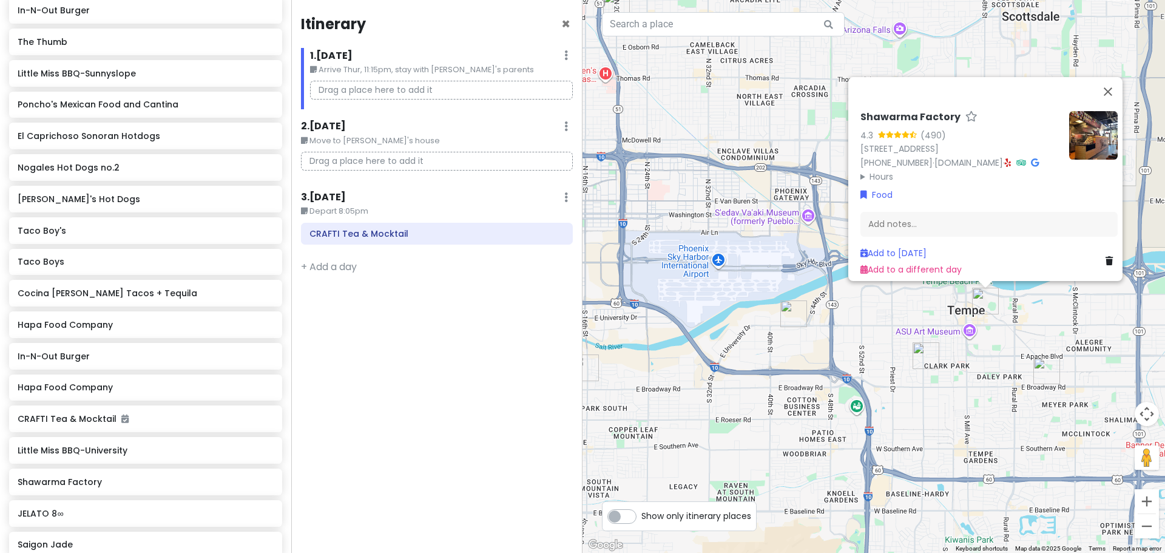
click at [696, 158] on icon at bounding box center [1008, 162] width 7 height 8
click at [139, 494] on h6 "JELATO 8∞" at bounding box center [141, 513] width 247 height 11
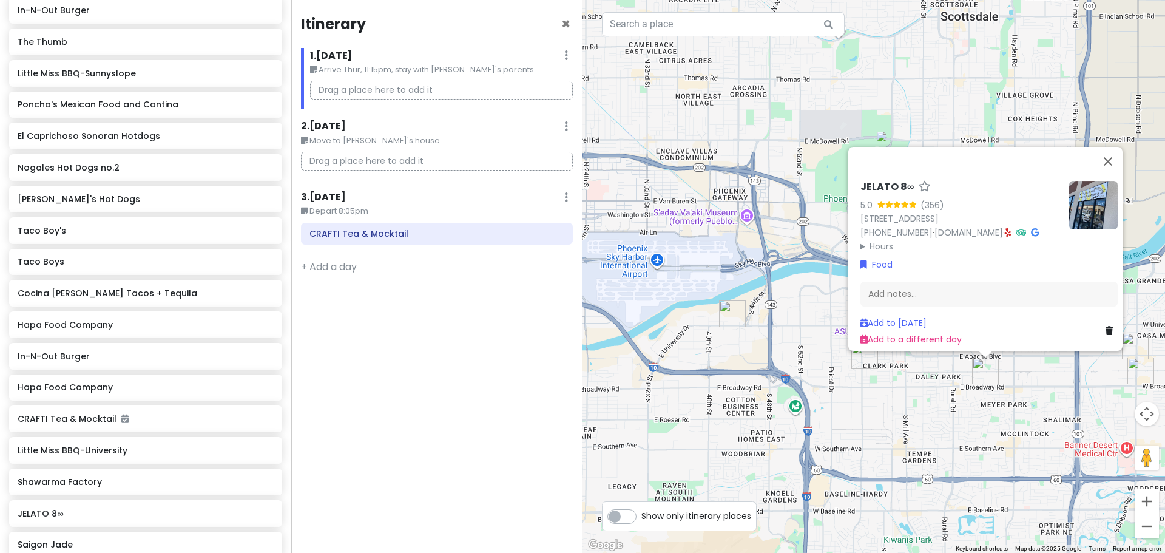
click at [696, 225] on div "JELATO 8∞ 5.0 (356) [STREET_ADDRESS] [PHONE_NUMBER] · [DOMAIN_NAME] · Hours [DA…" at bounding box center [959, 217] width 199 height 72
click at [696, 228] on icon at bounding box center [1008, 232] width 7 height 8
click at [76, 494] on div "Saigon Jade" at bounding box center [145, 545] width 273 height 27
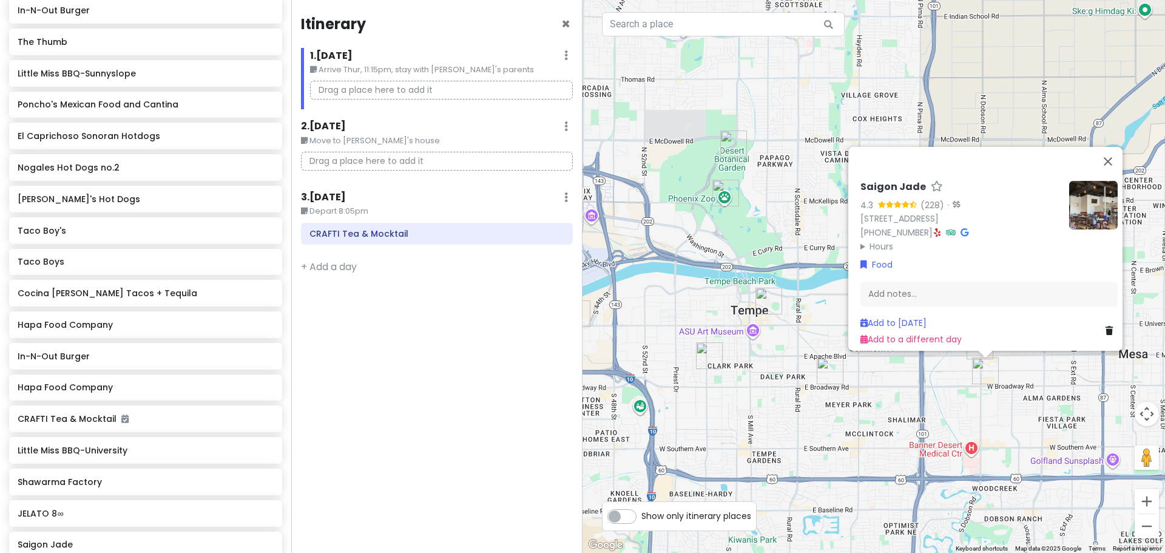
click at [696, 228] on icon at bounding box center [937, 232] width 7 height 8
